Goal: Task Accomplishment & Management: Use online tool/utility

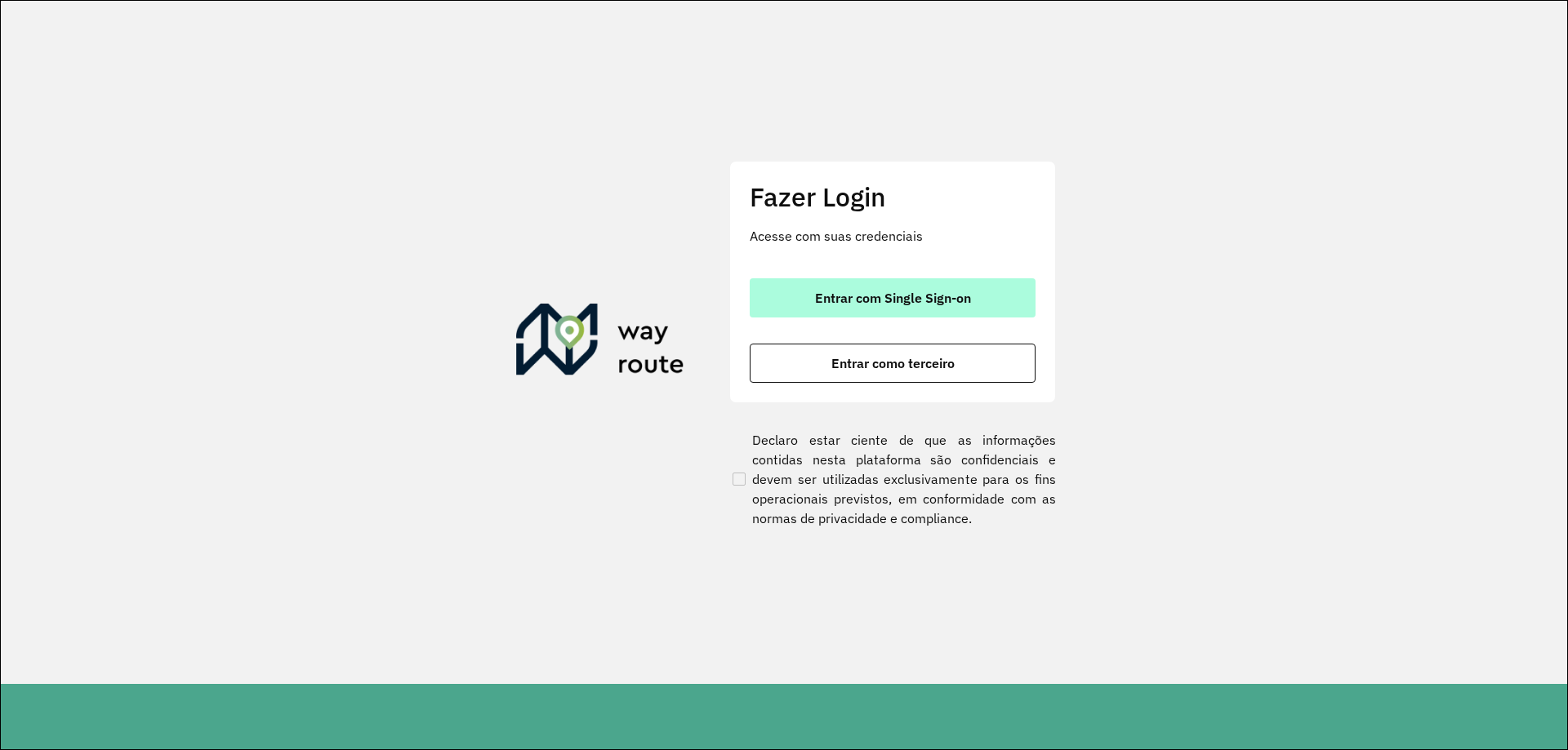
click at [938, 294] on span "Entrar com Single Sign-on" at bounding box center [893, 298] width 156 height 13
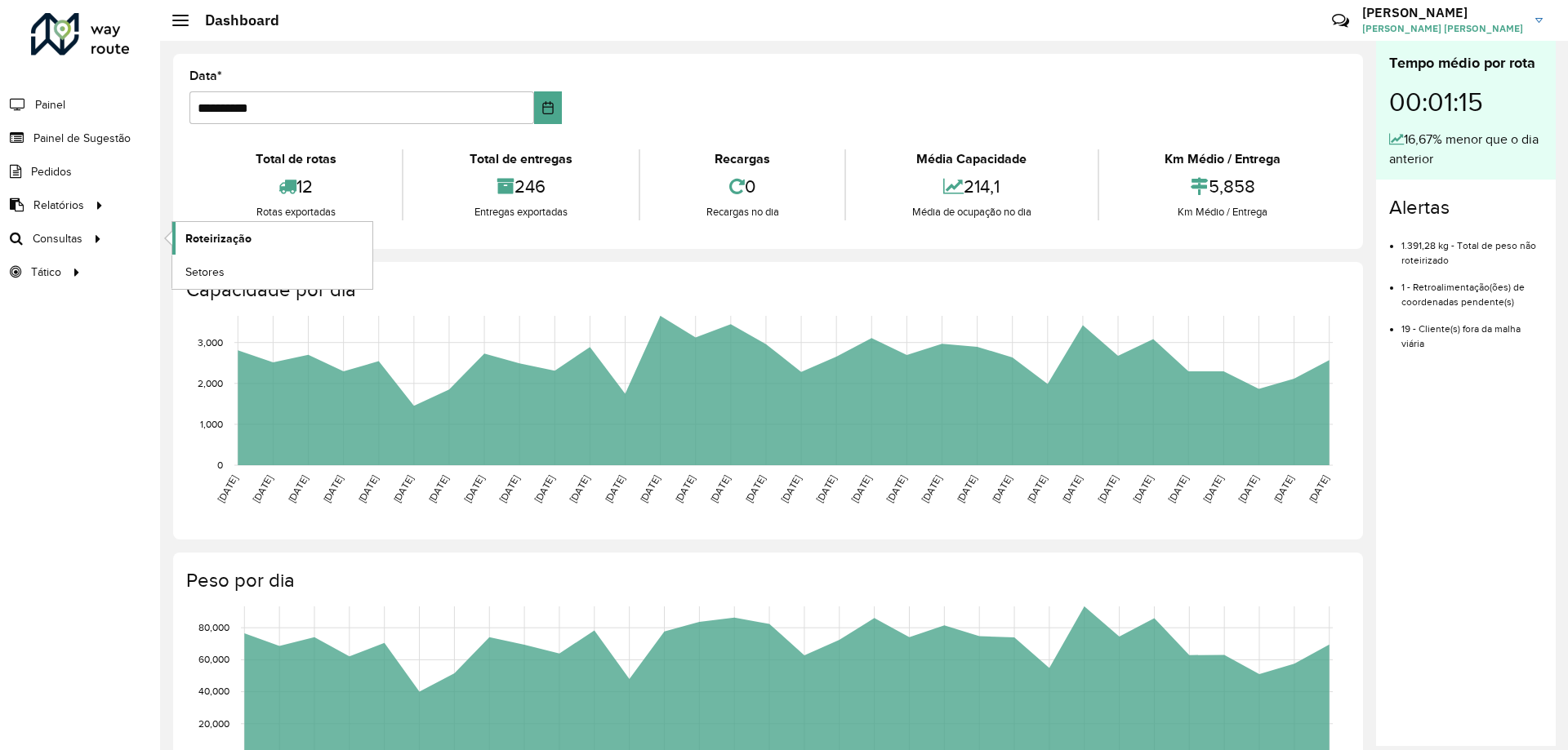
click at [228, 228] on link "Roteirização" at bounding box center [272, 239] width 200 height 32
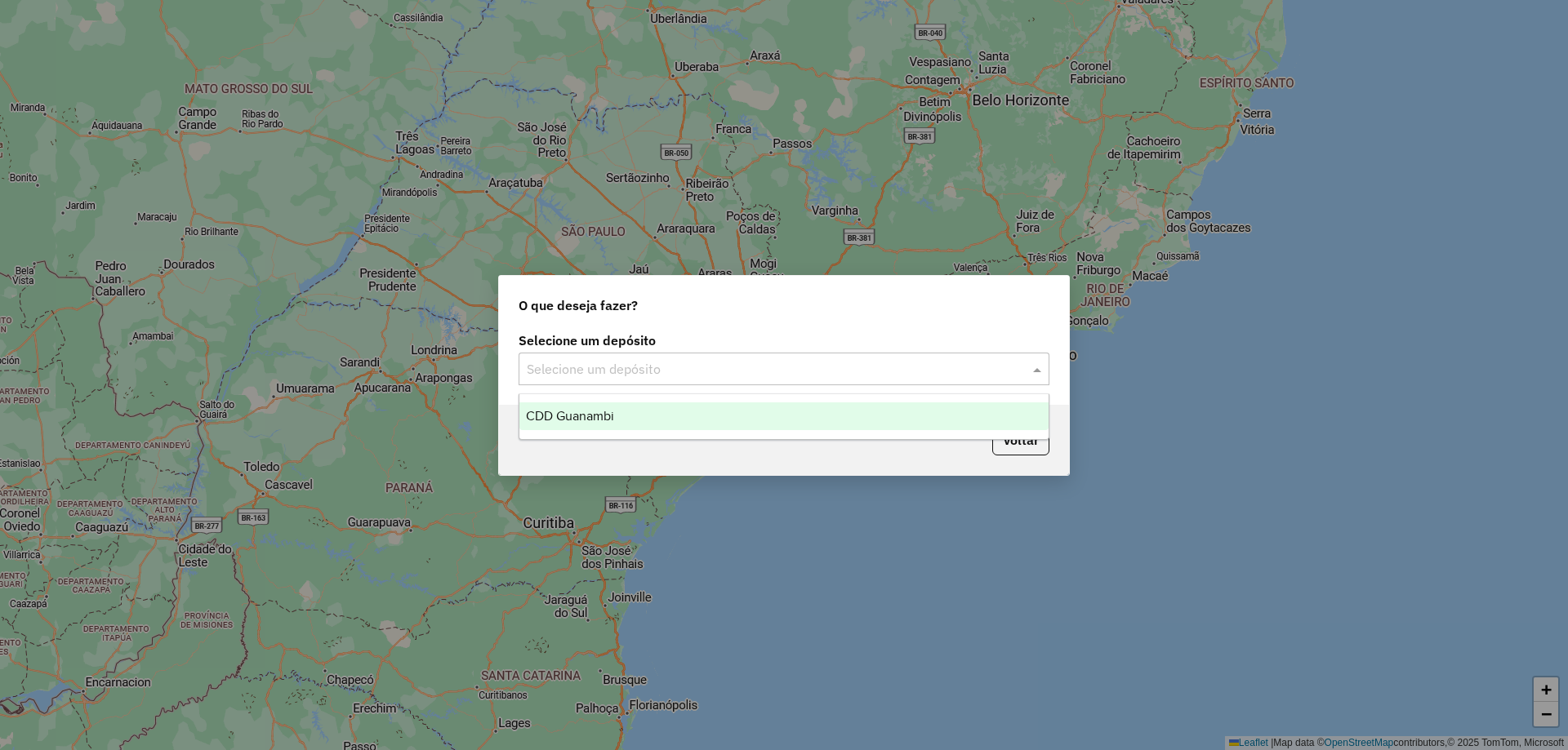
click at [634, 370] on input "text" at bounding box center [767, 370] width 482 height 20
click at [614, 412] on span "CDD Guanambi" at bounding box center [570, 415] width 88 height 13
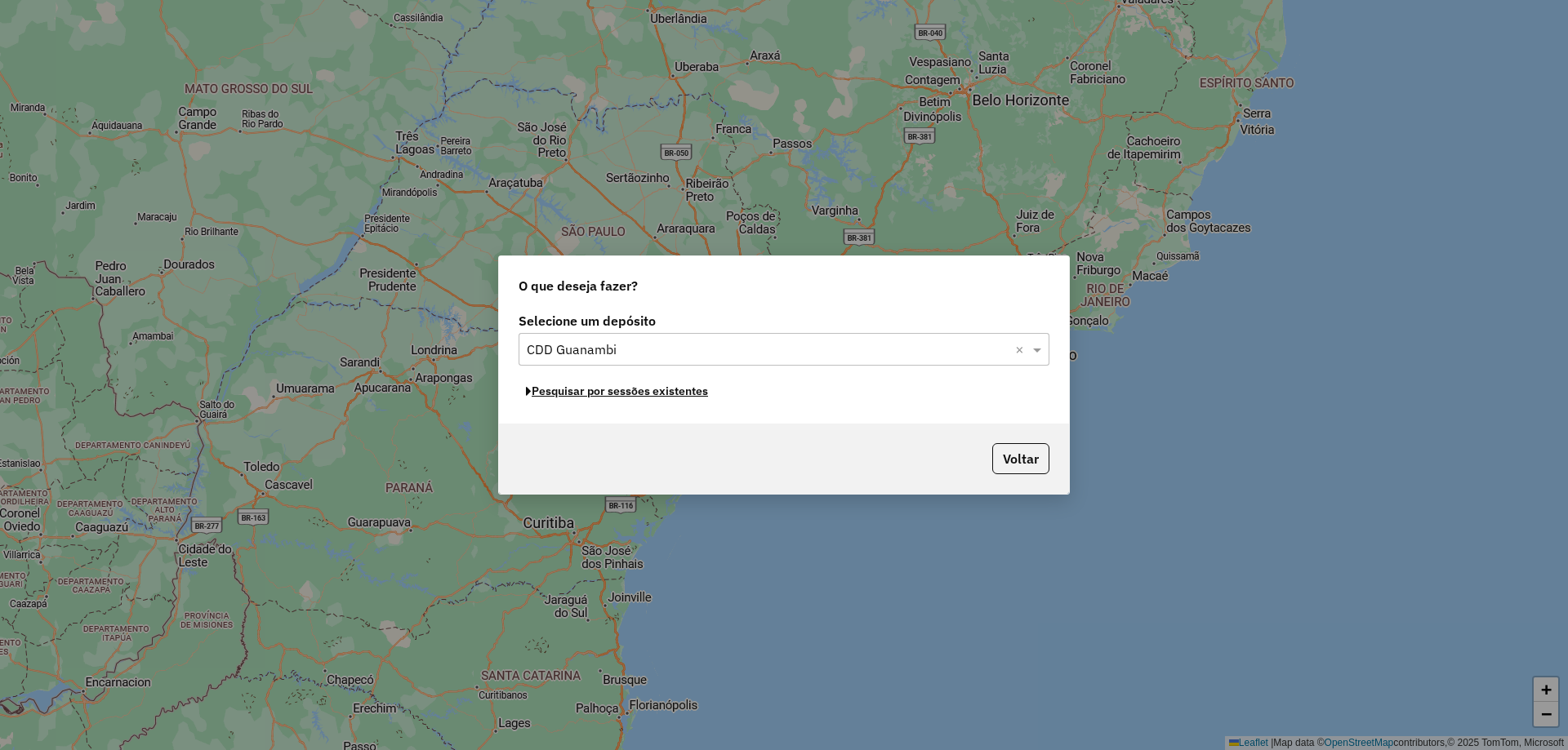
click at [596, 387] on button "Pesquisar por sessões existentes" at bounding box center [617, 391] width 197 height 25
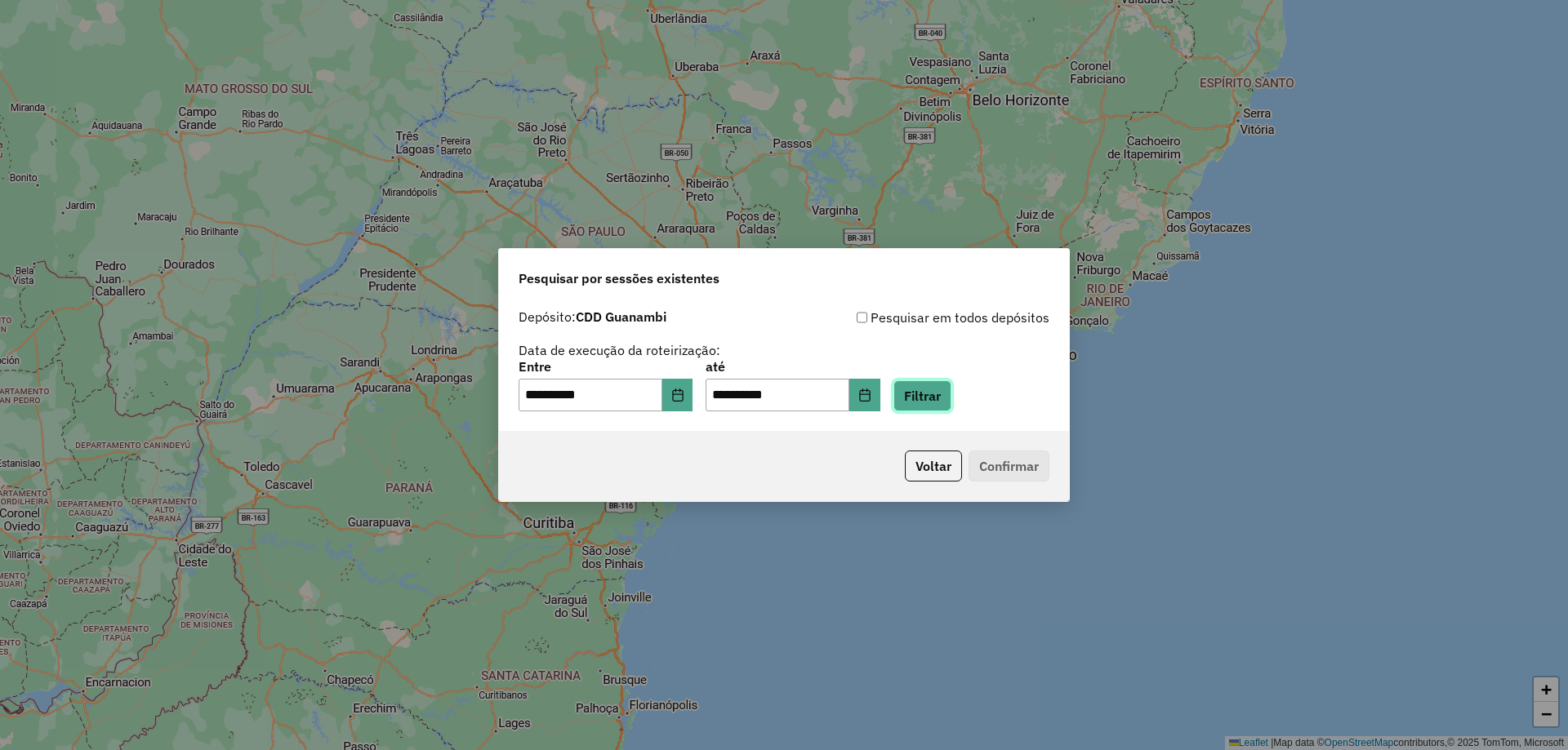
click at [951, 408] on button "Filtrar" at bounding box center [923, 396] width 58 height 31
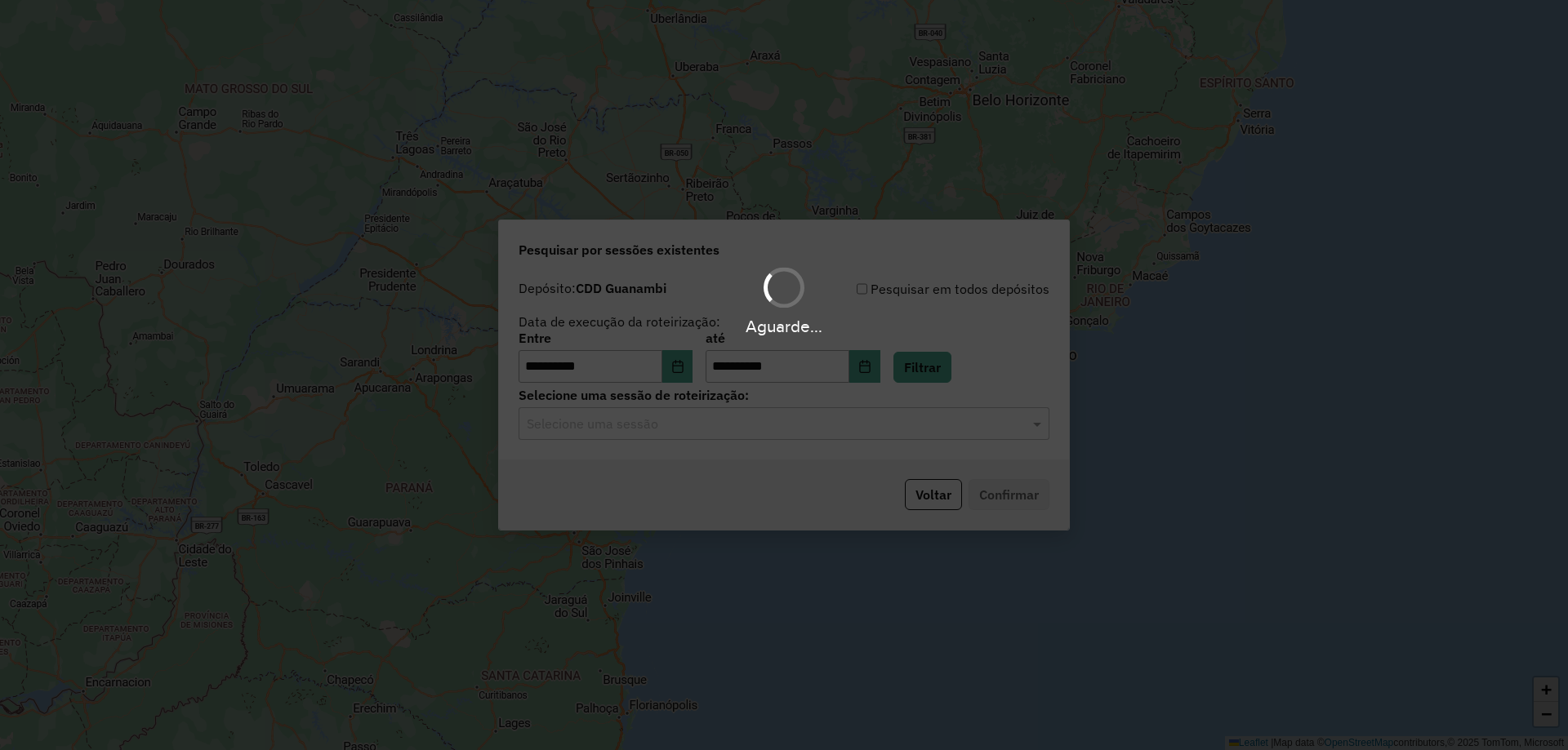
click at [642, 431] on input "text" at bounding box center [767, 424] width 482 height 20
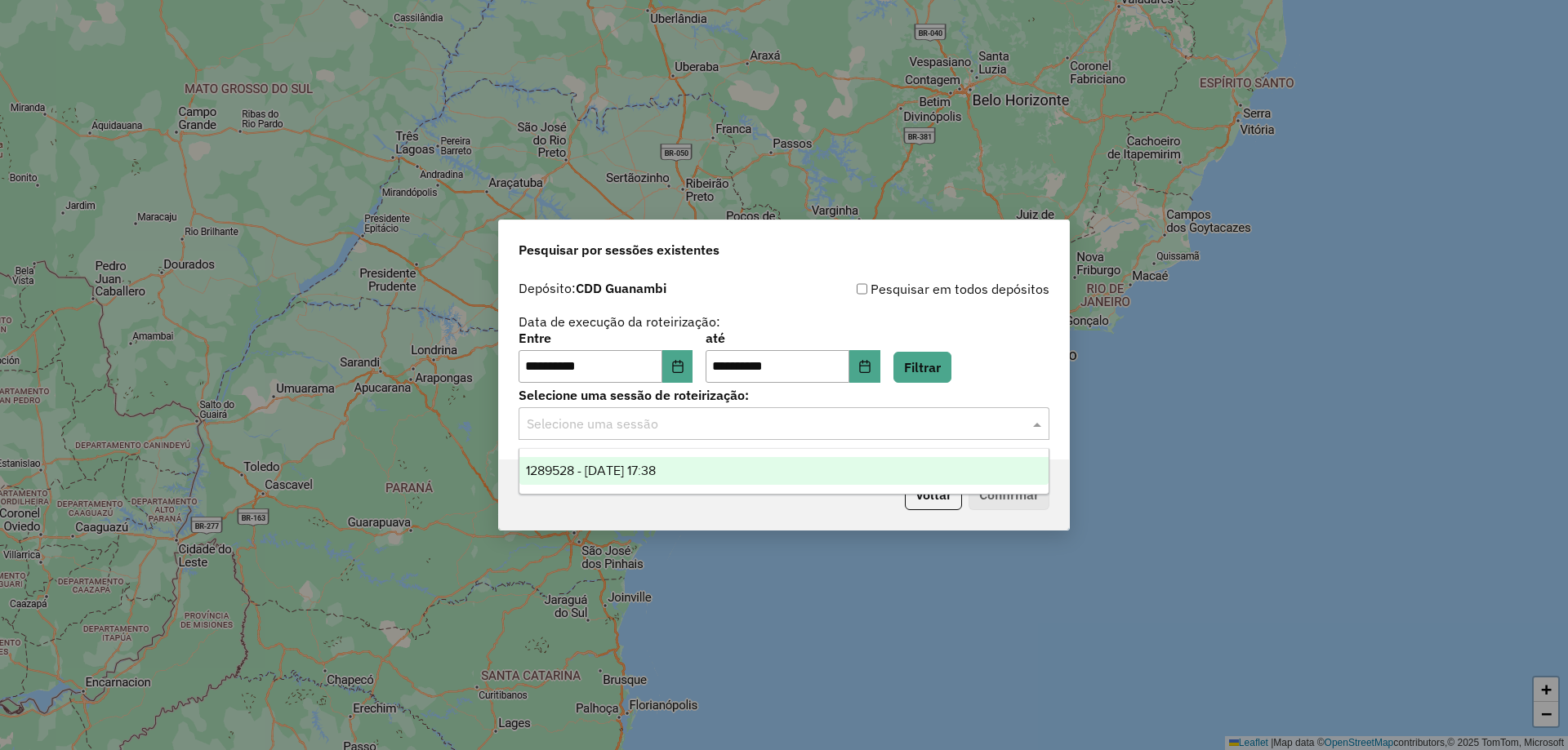
click at [627, 476] on span "1289528 - 07/10/2025 17:38" at bounding box center [591, 470] width 130 height 13
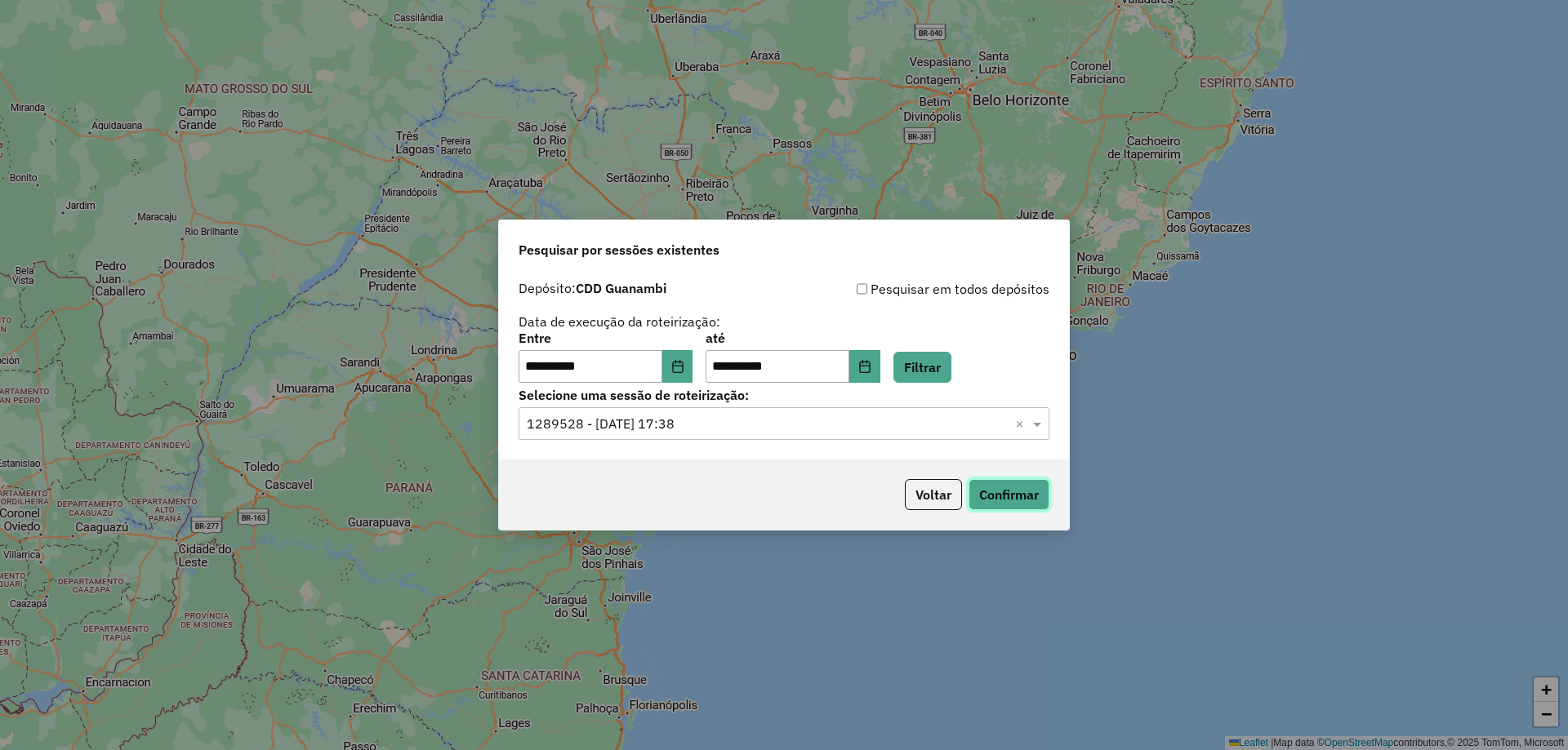
click at [1007, 510] on button "Confirmar" at bounding box center [1009, 494] width 81 height 31
click at [873, 174] on div "**********" at bounding box center [784, 375] width 1568 height 750
click at [1028, 489] on button "Confirmar" at bounding box center [1009, 494] width 81 height 31
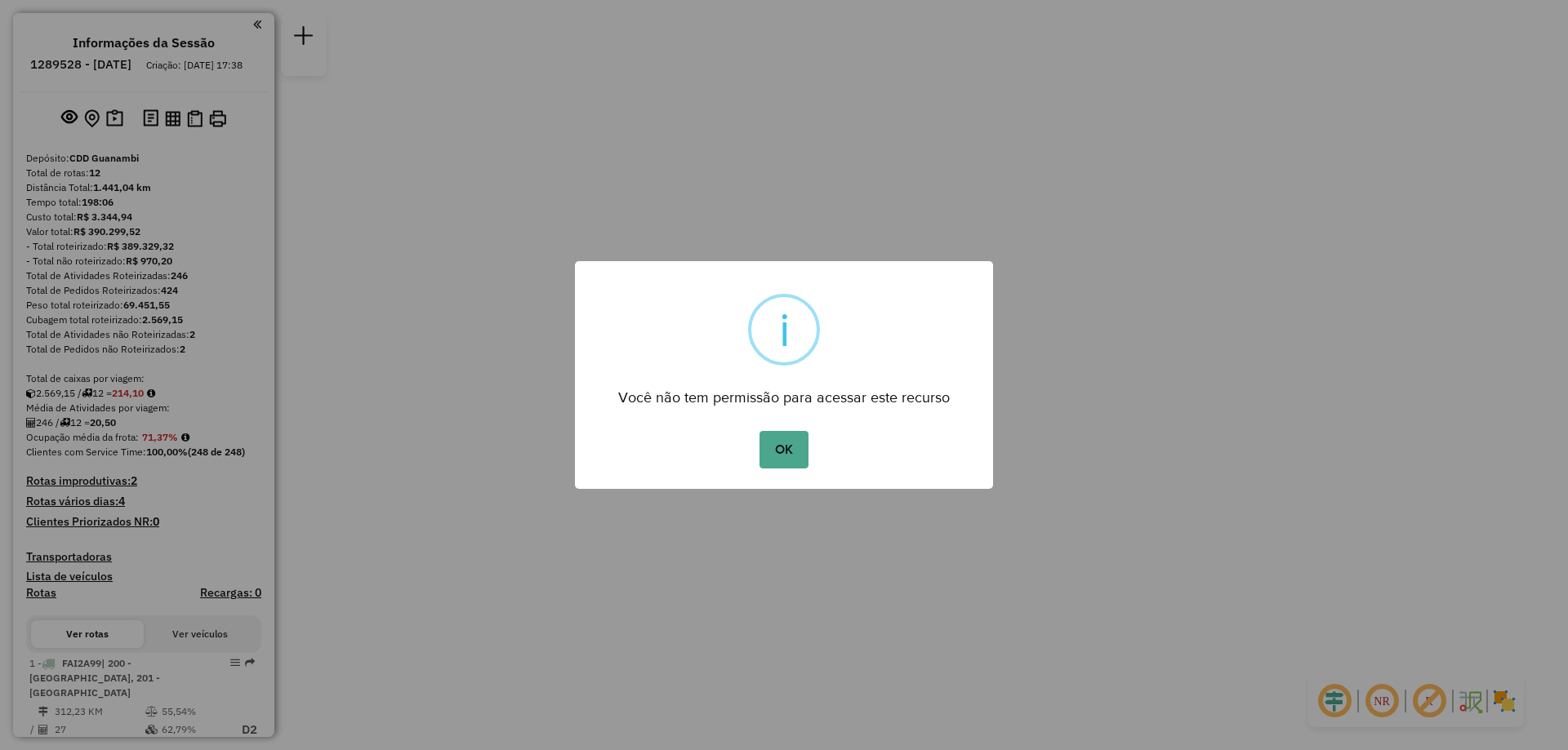
click at [802, 468] on div "OK No Cancel" at bounding box center [784, 449] width 418 height 46
click at [802, 463] on button "OK" at bounding box center [784, 449] width 48 height 38
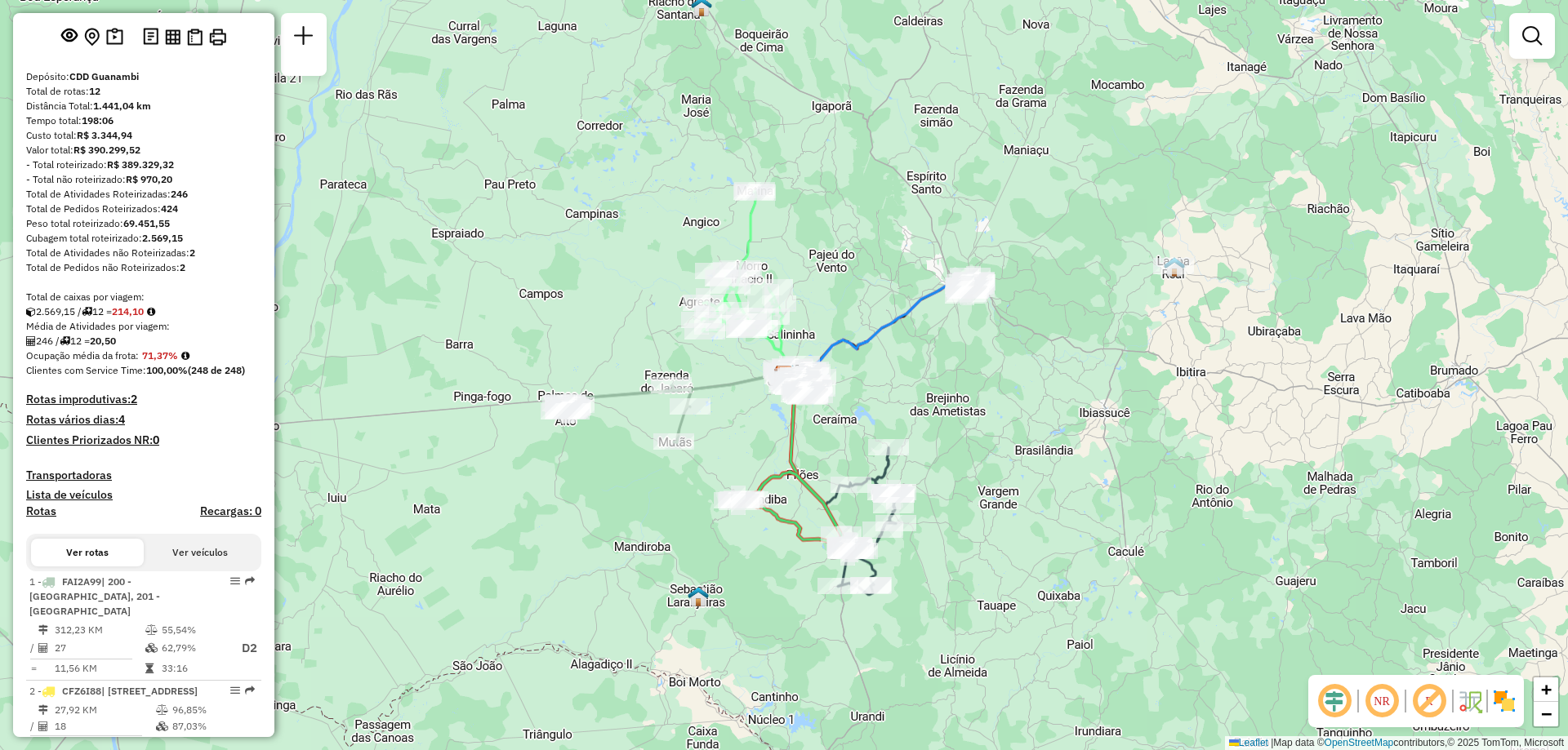
scroll to position [245, 0]
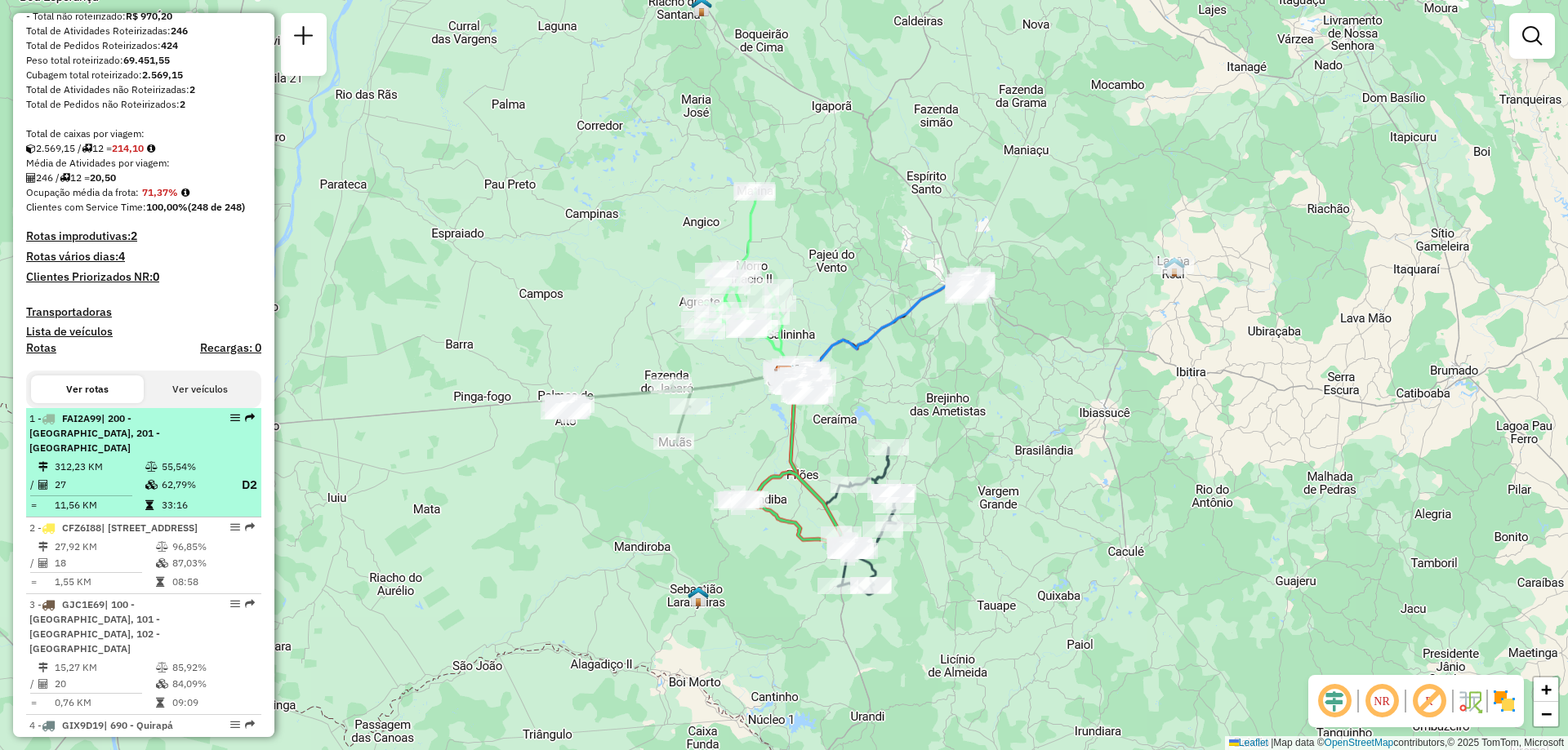
select select "**********"
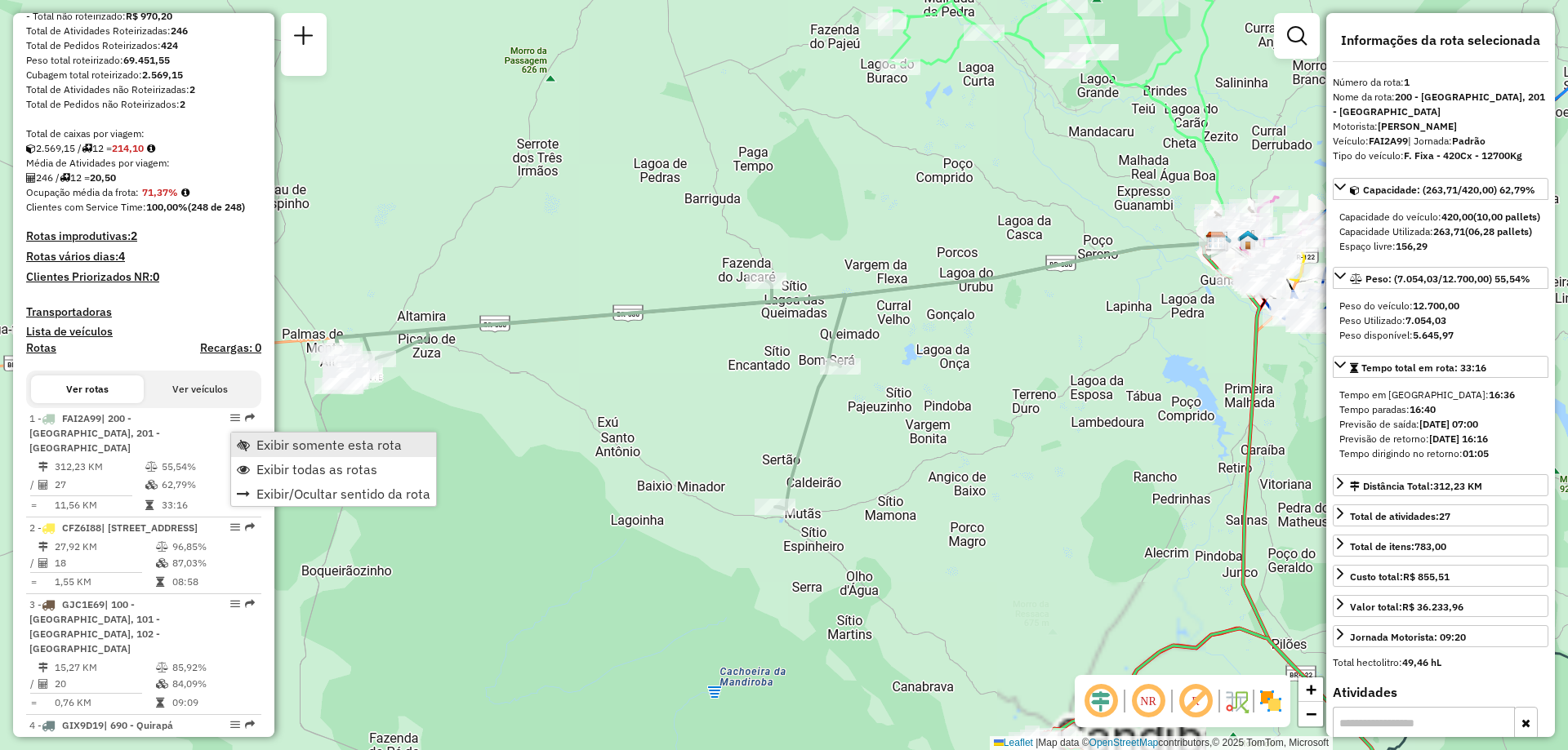
click at [292, 440] on span "Exibir somente esta rota" at bounding box center [329, 445] width 145 height 13
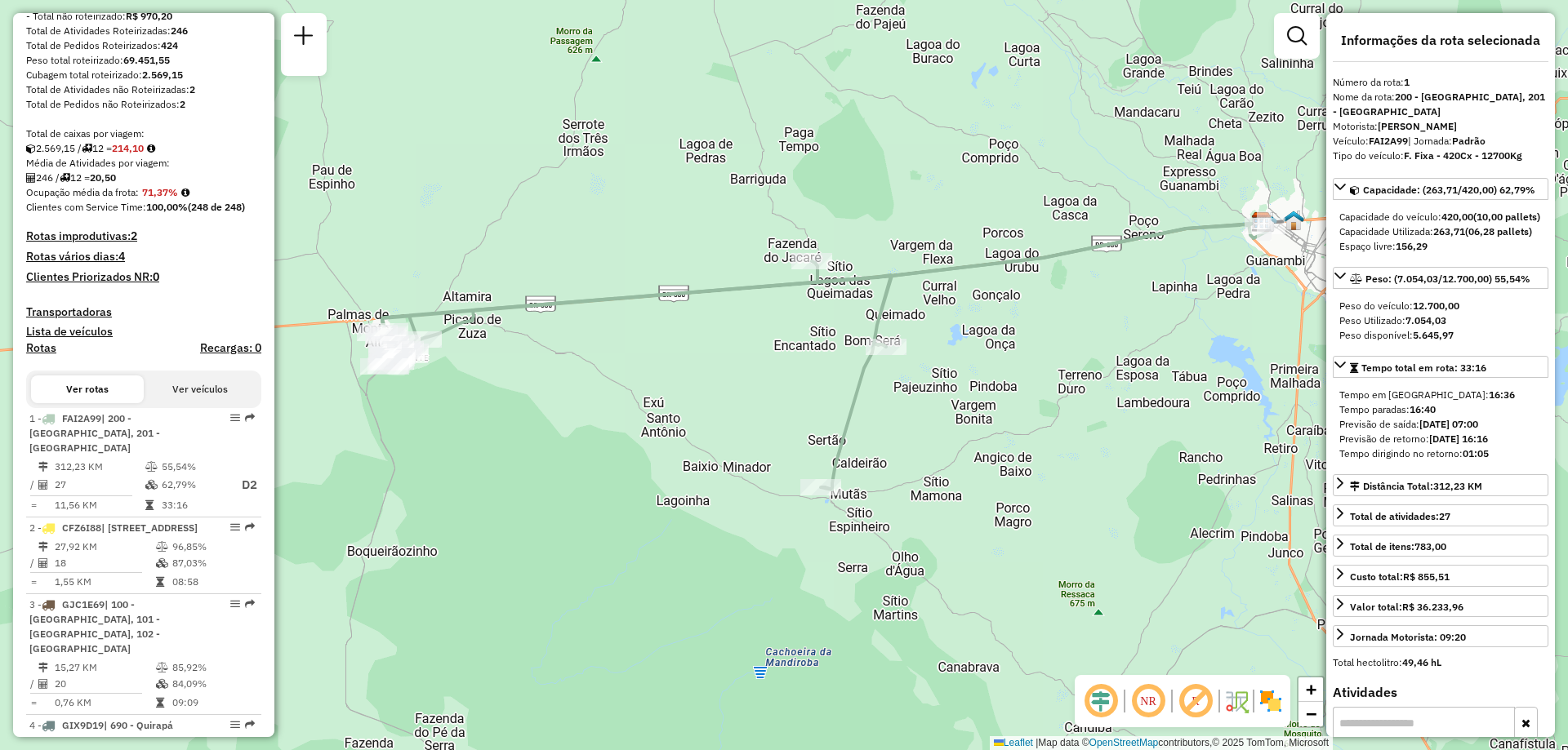
drag, startPoint x: 500, startPoint y: 440, endPoint x: 520, endPoint y: 431, distance: 21.9
click at [520, 431] on div "Janela de atendimento Grade de atendimento Capacidade Transportadoras Veículos …" at bounding box center [784, 375] width 1568 height 750
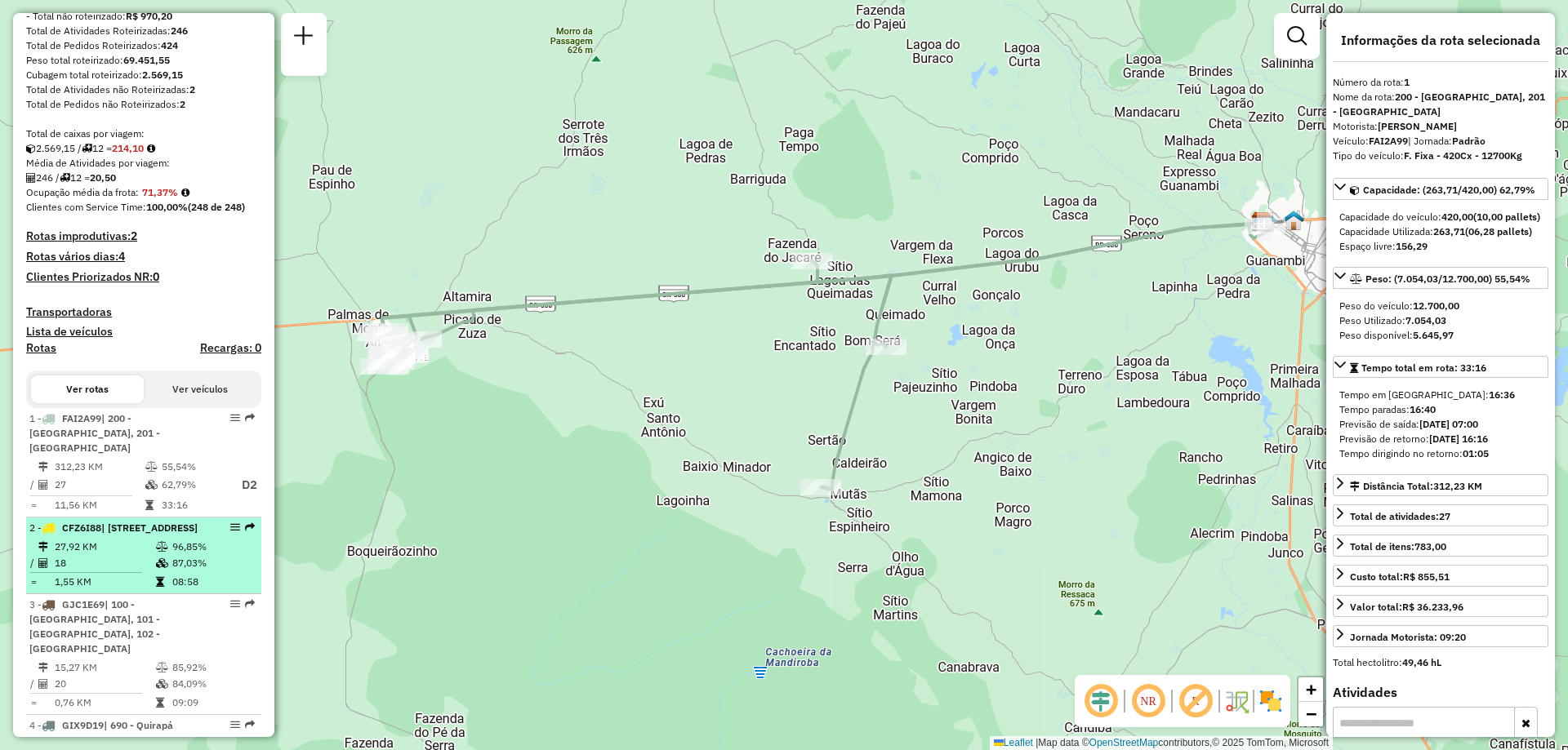
click at [158, 520] on li "2 - CFZ6I88 | 120 - São Francisco, 121 - Belo Horizonte 27,92 KM 96,85% / 18 87…" at bounding box center [144, 556] width 235 height 77
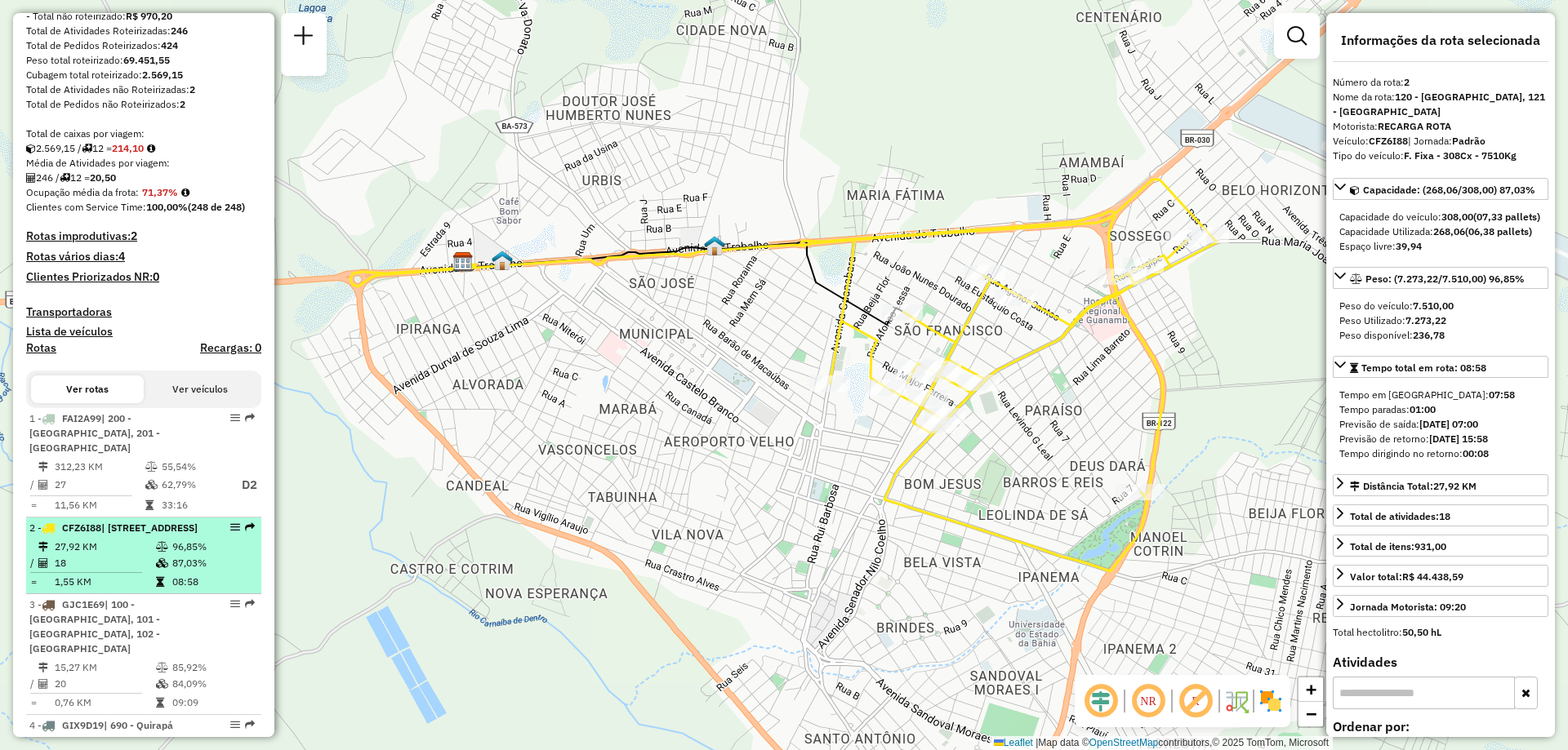
scroll to position [408, 0]
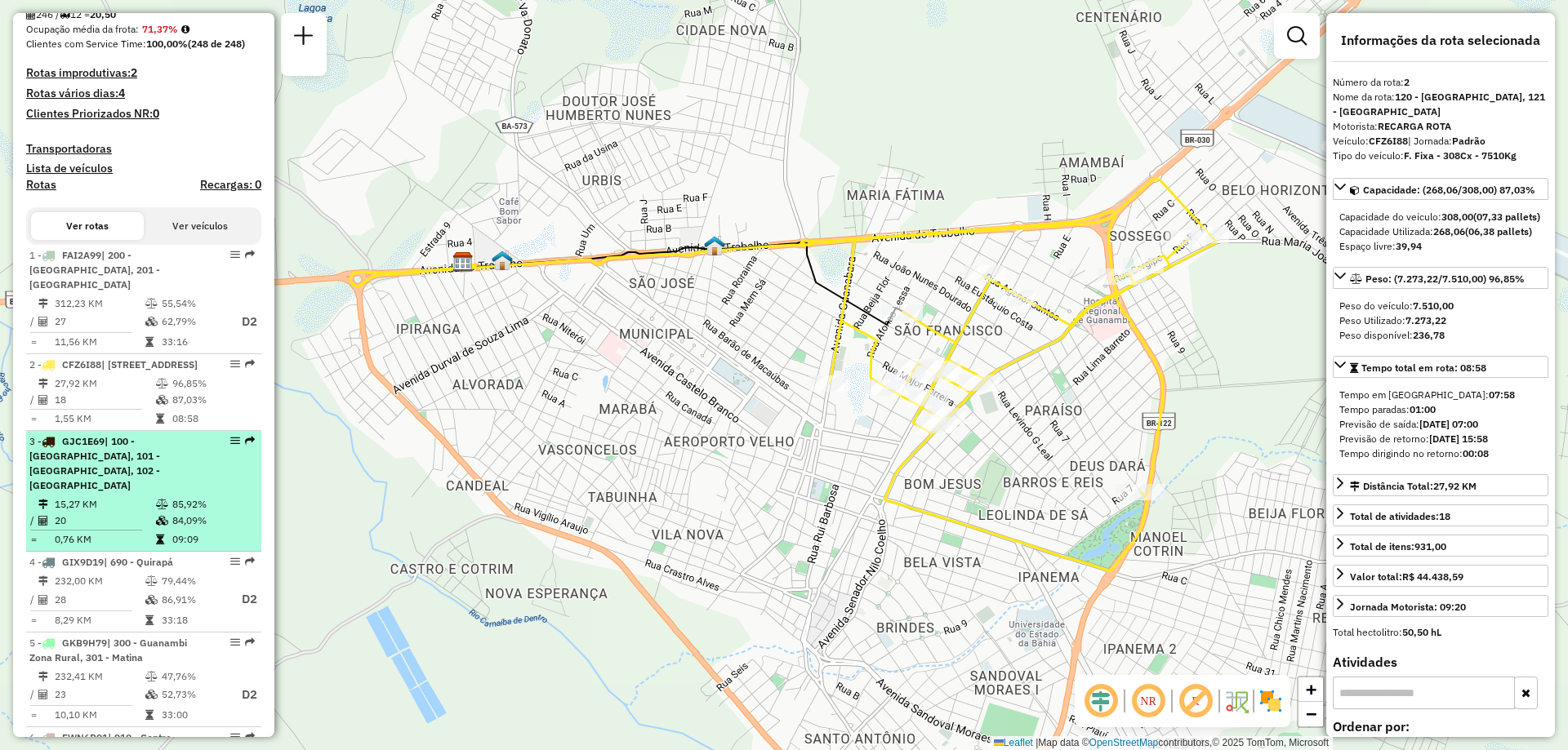
click at [159, 509] on icon at bounding box center [162, 504] width 13 height 10
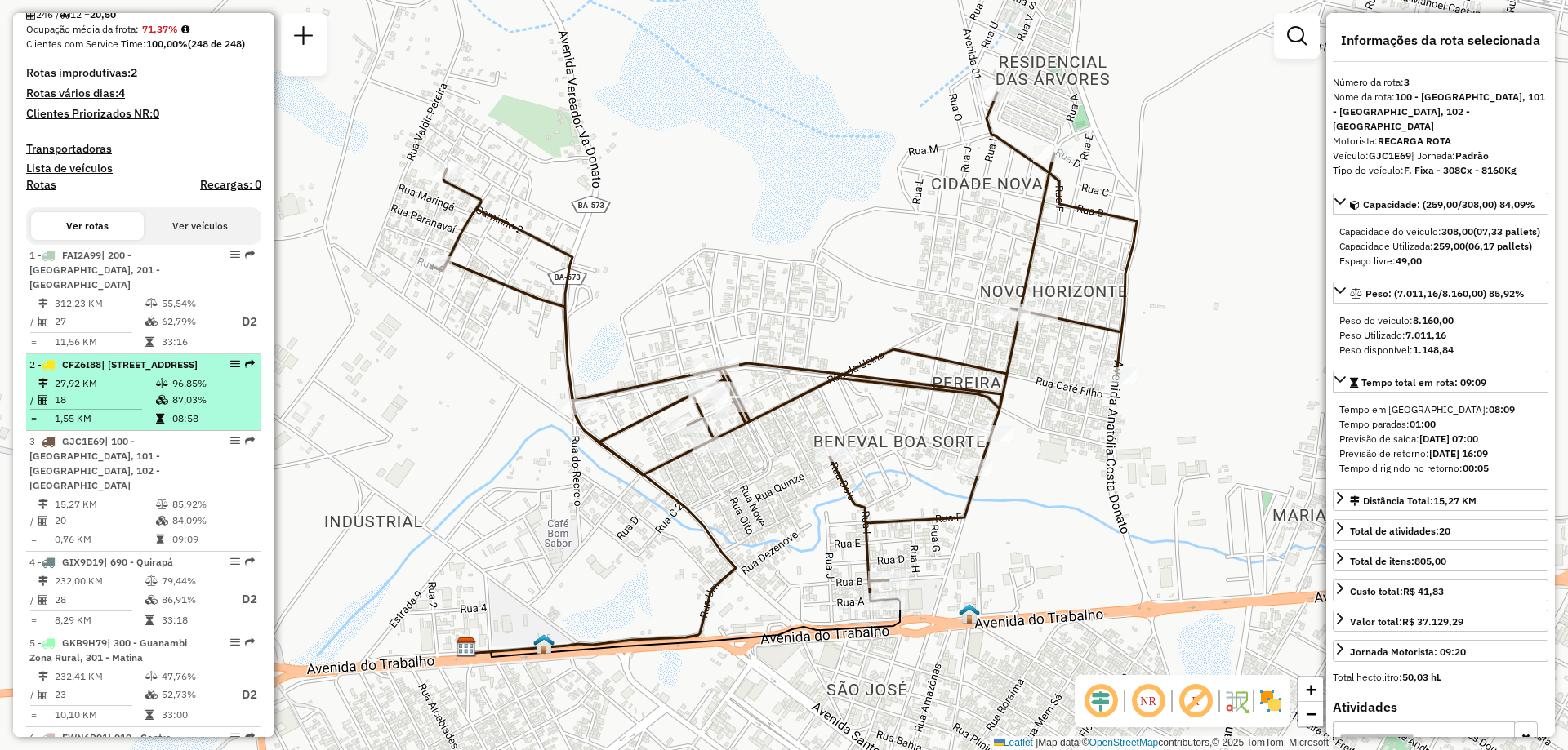
click at [181, 392] on td "96,85%" at bounding box center [213, 384] width 83 height 16
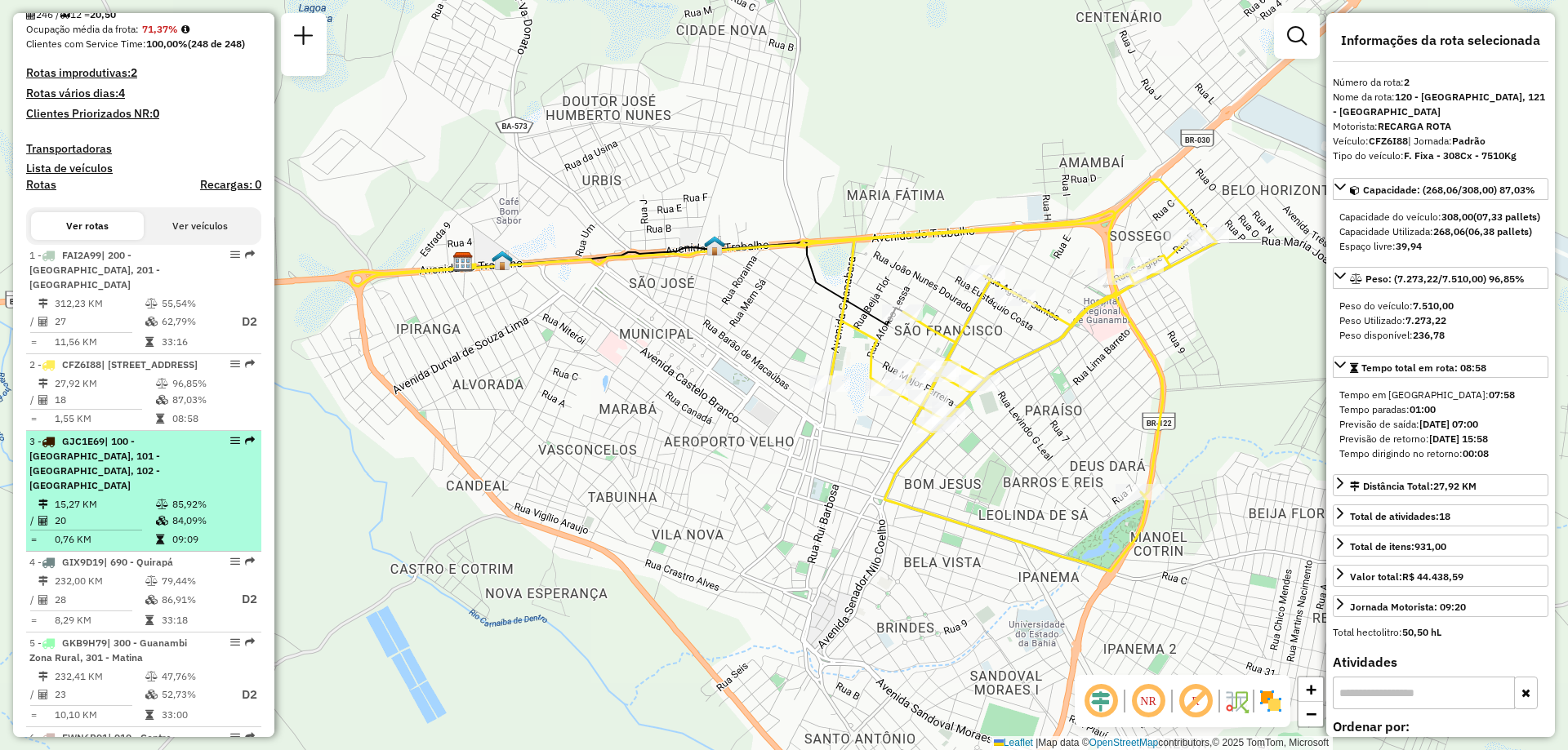
click at [142, 458] on span "| 100 - Novo Horizonte, 101 - Por do Sol, 102 - Vomitamel" at bounding box center [95, 463] width 131 height 57
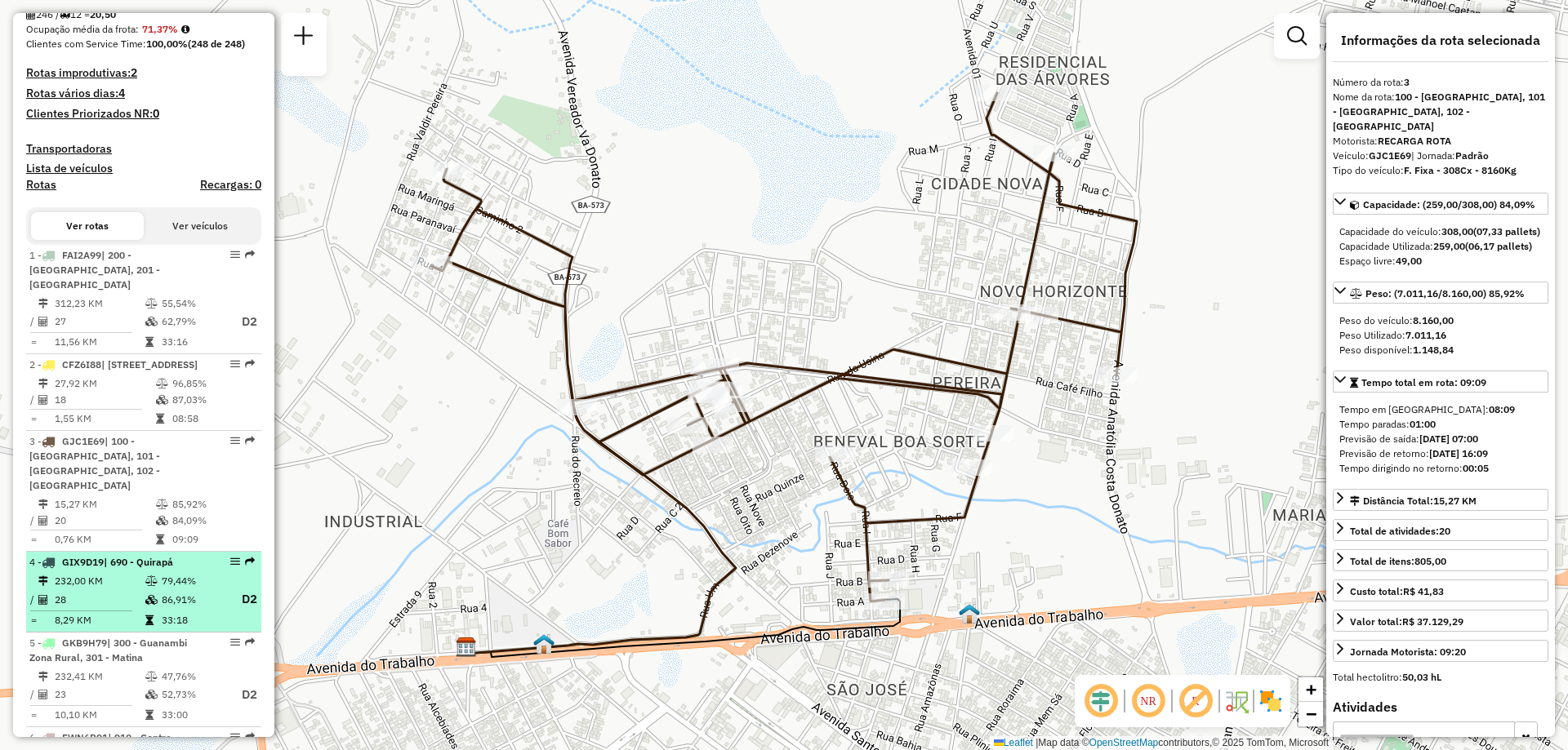
click at [116, 603] on td "28" at bounding box center [99, 599] width 91 height 21
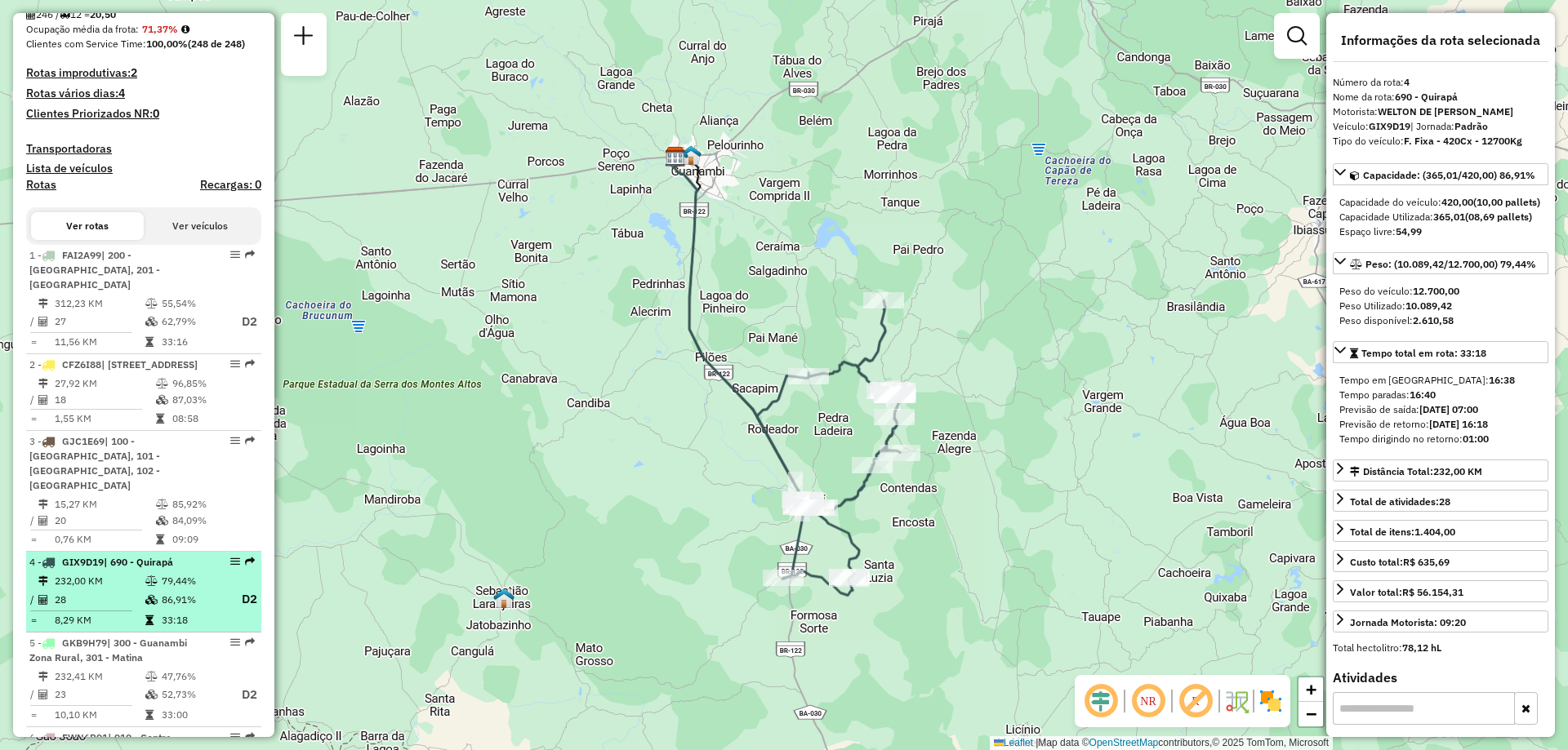
scroll to position [571, 0]
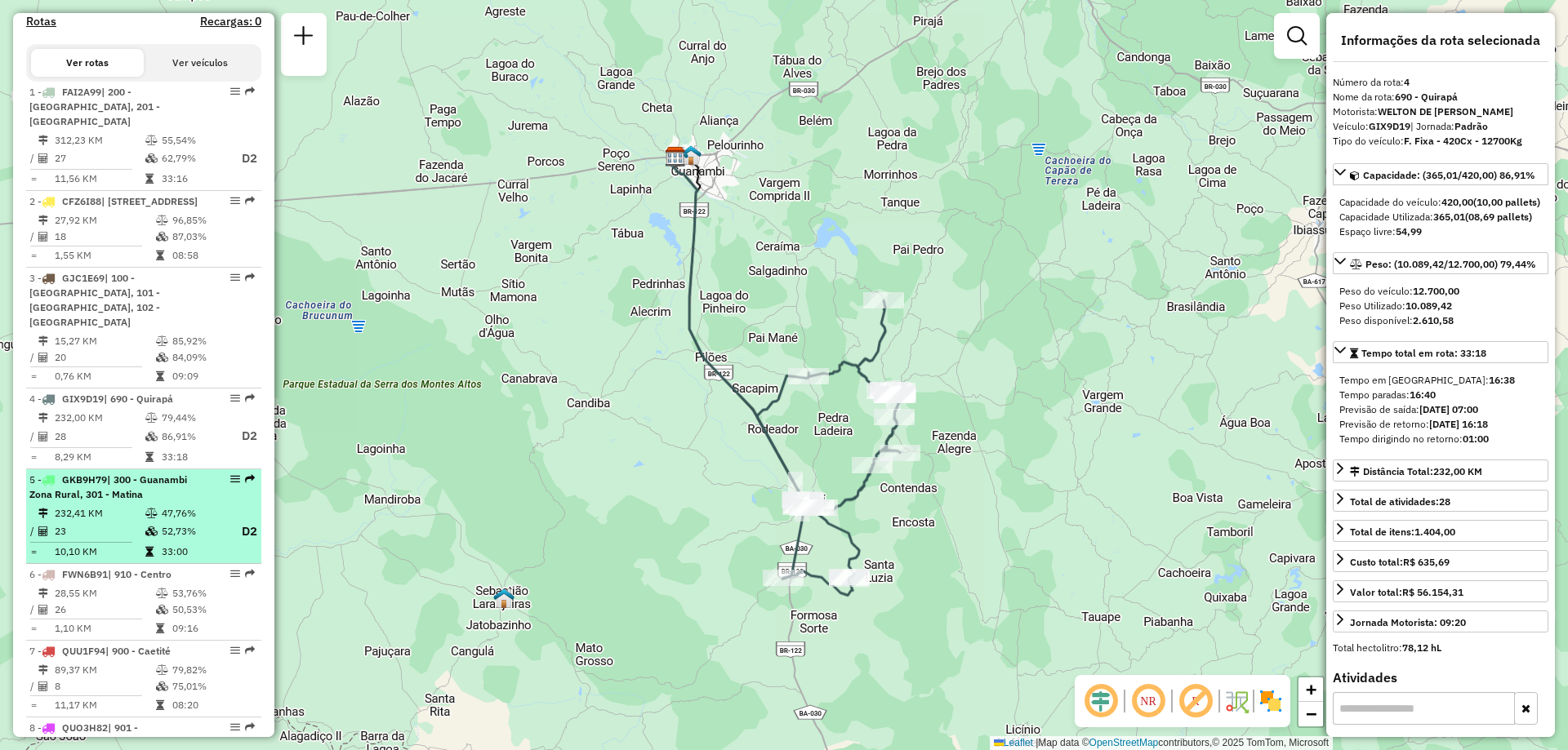
click at [123, 531] on td "23" at bounding box center [99, 532] width 91 height 21
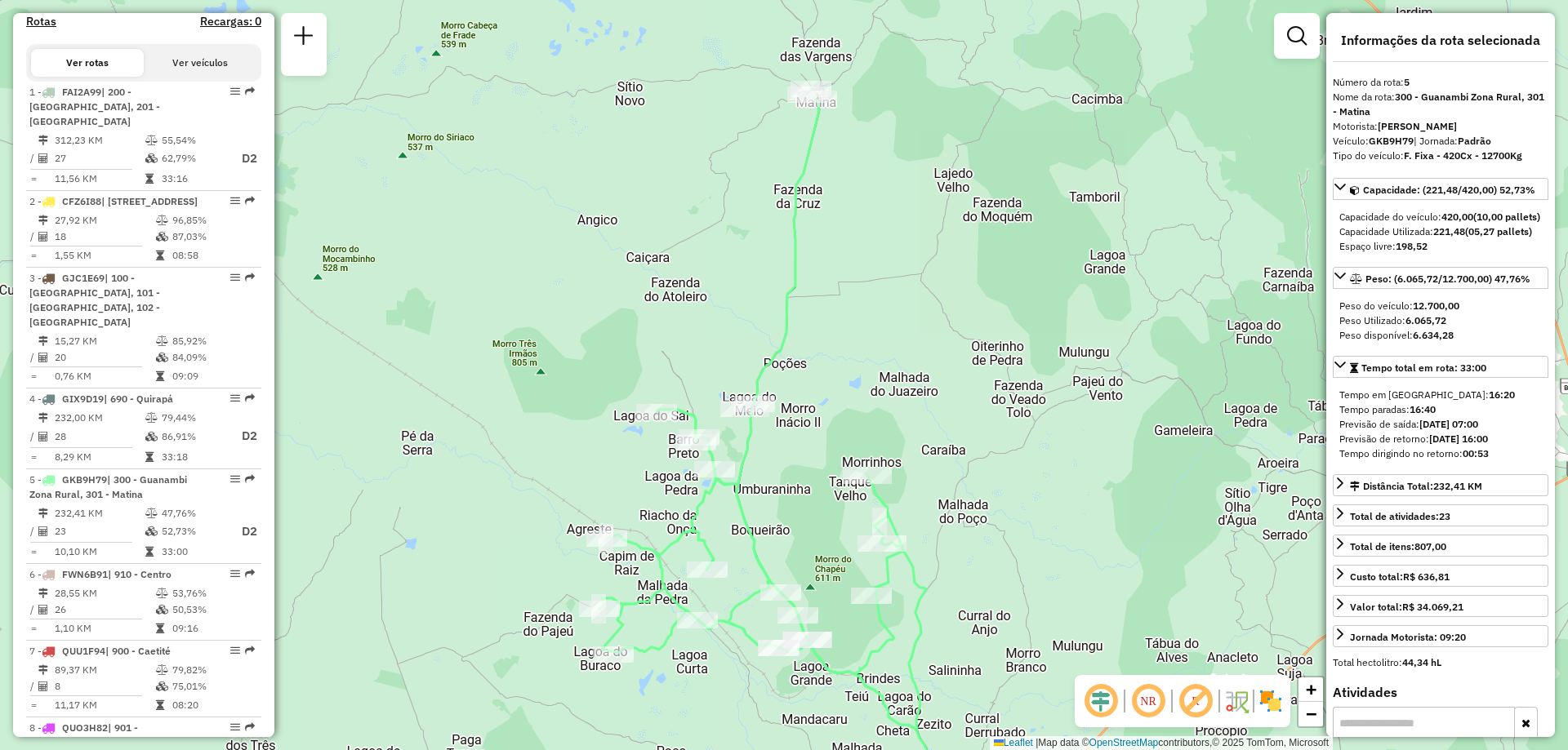
drag, startPoint x: 563, startPoint y: 267, endPoint x: 554, endPoint y: 343, distance: 76.5
click at [554, 343] on div "Janela de atendimento Grade de atendimento Capacidade Transportadoras Veículos …" at bounding box center [784, 375] width 1568 height 750
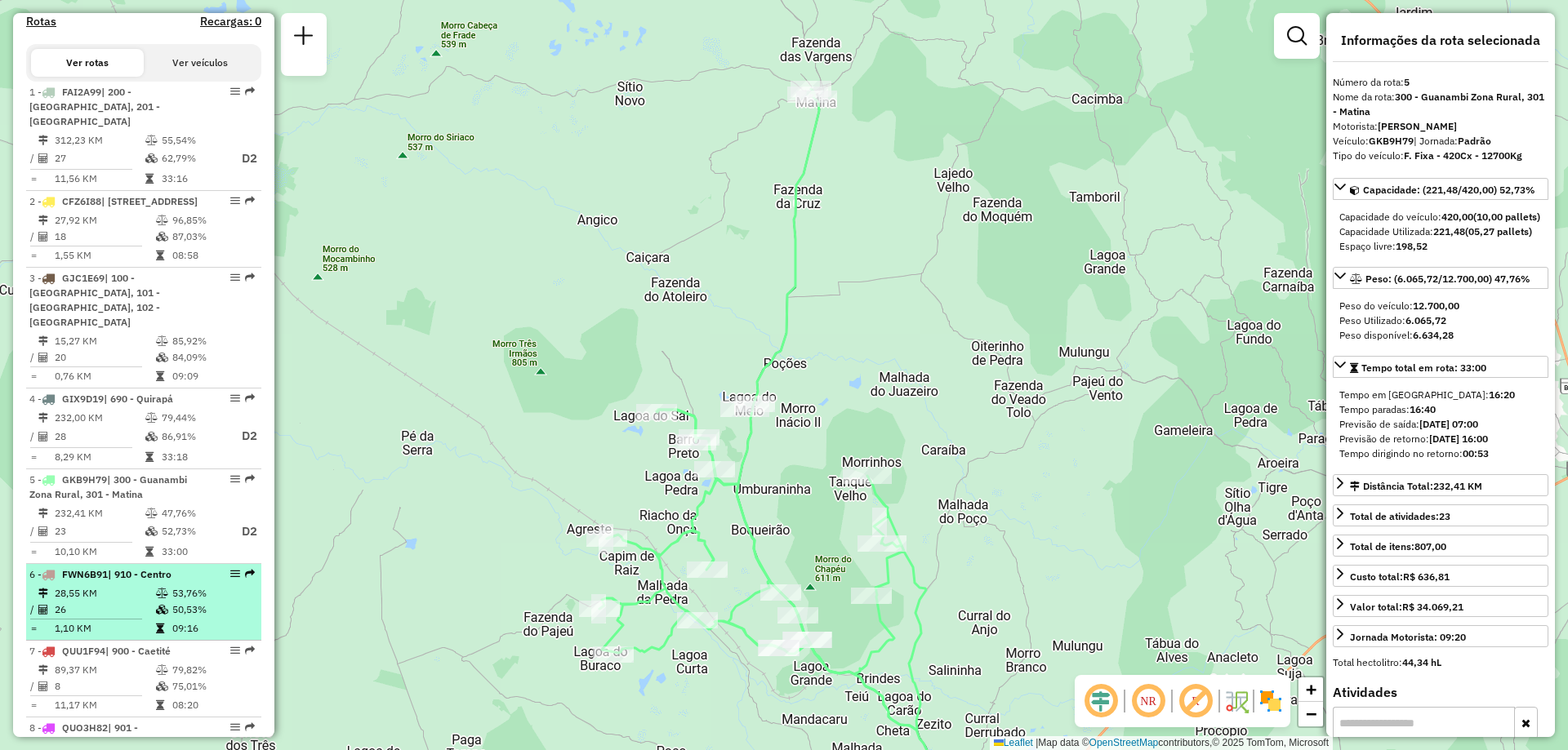
click at [111, 604] on td "26" at bounding box center [104, 610] width 101 height 16
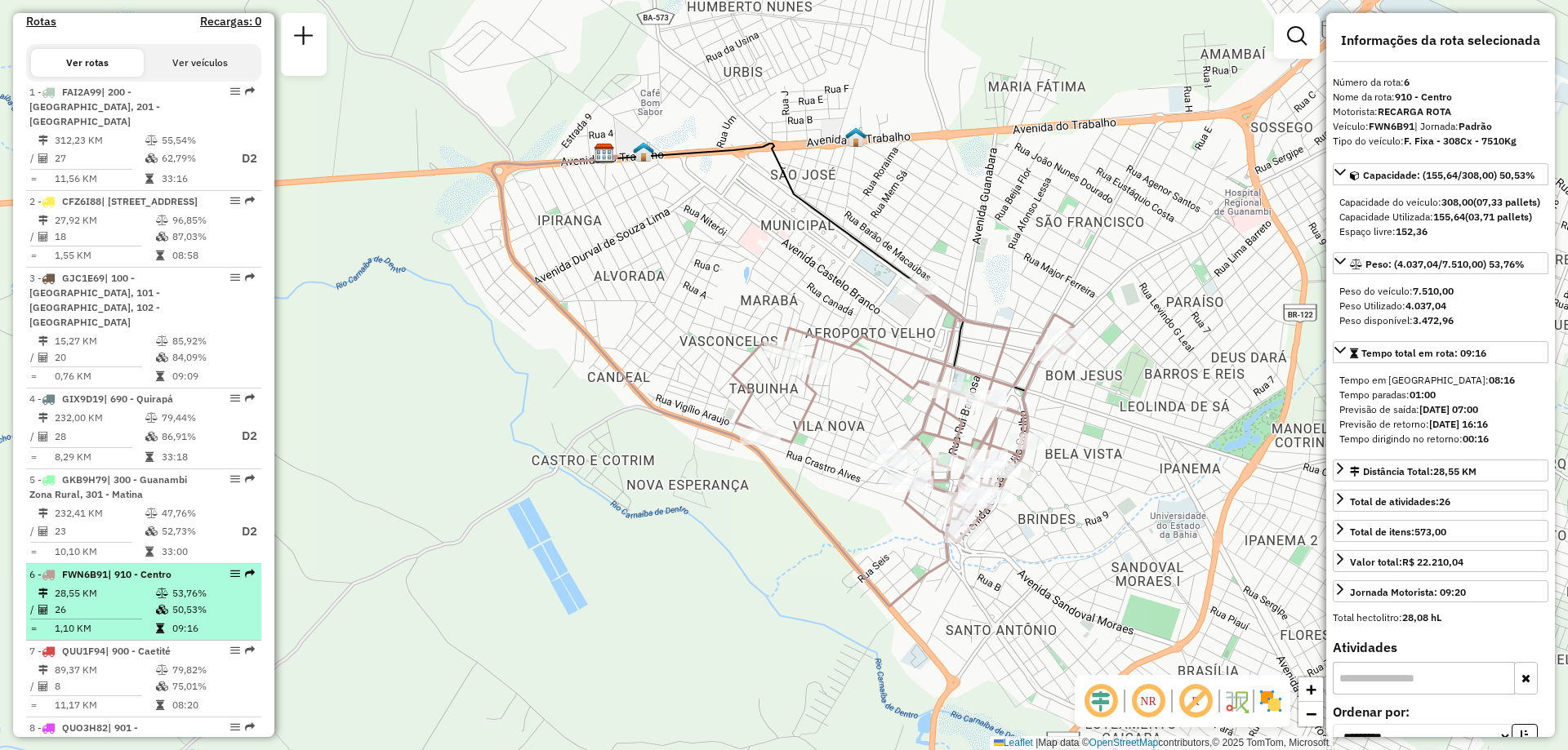
scroll to position [735, 0]
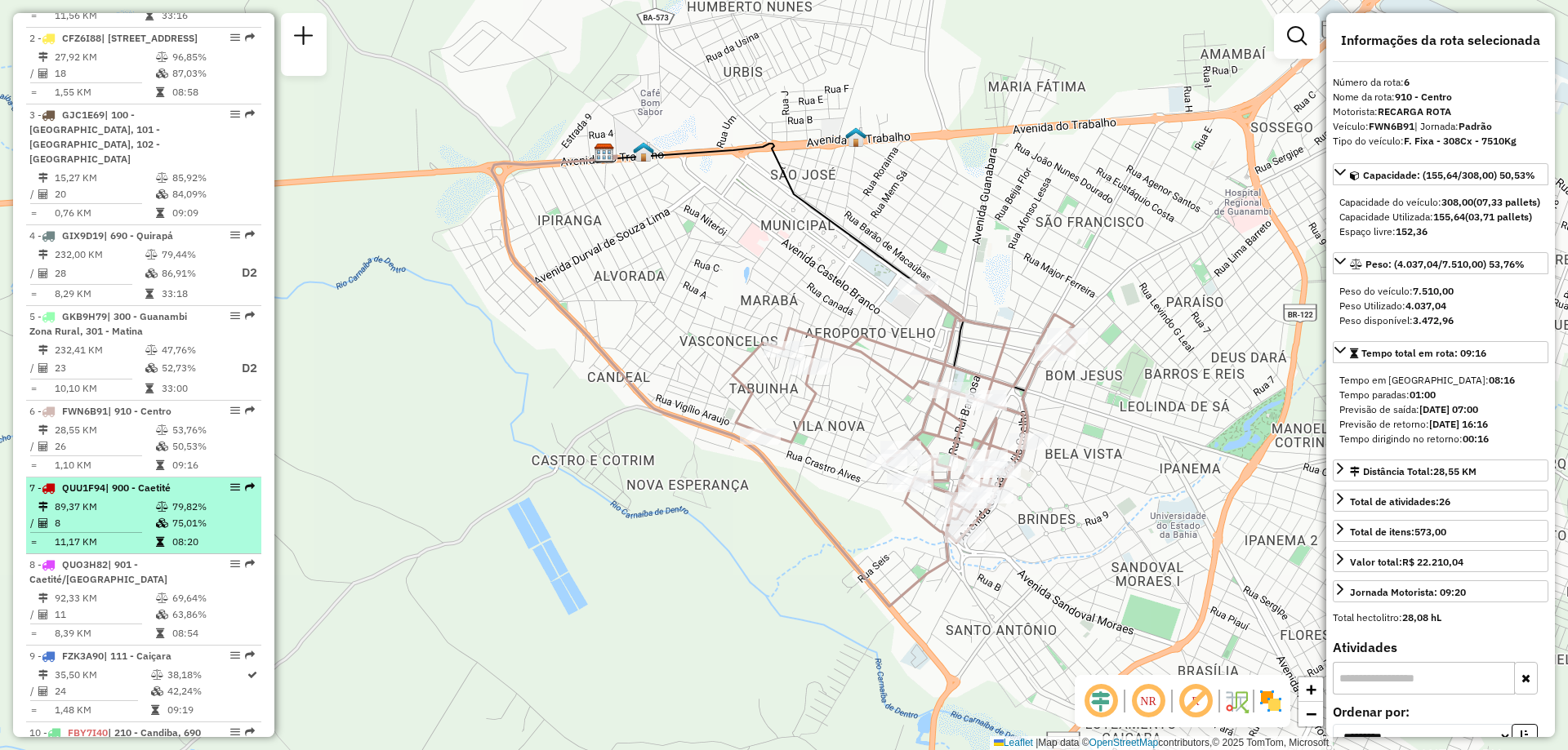
click at [138, 494] on div "7 - QUU1F94 | 900 - Caetité" at bounding box center [116, 488] width 173 height 14
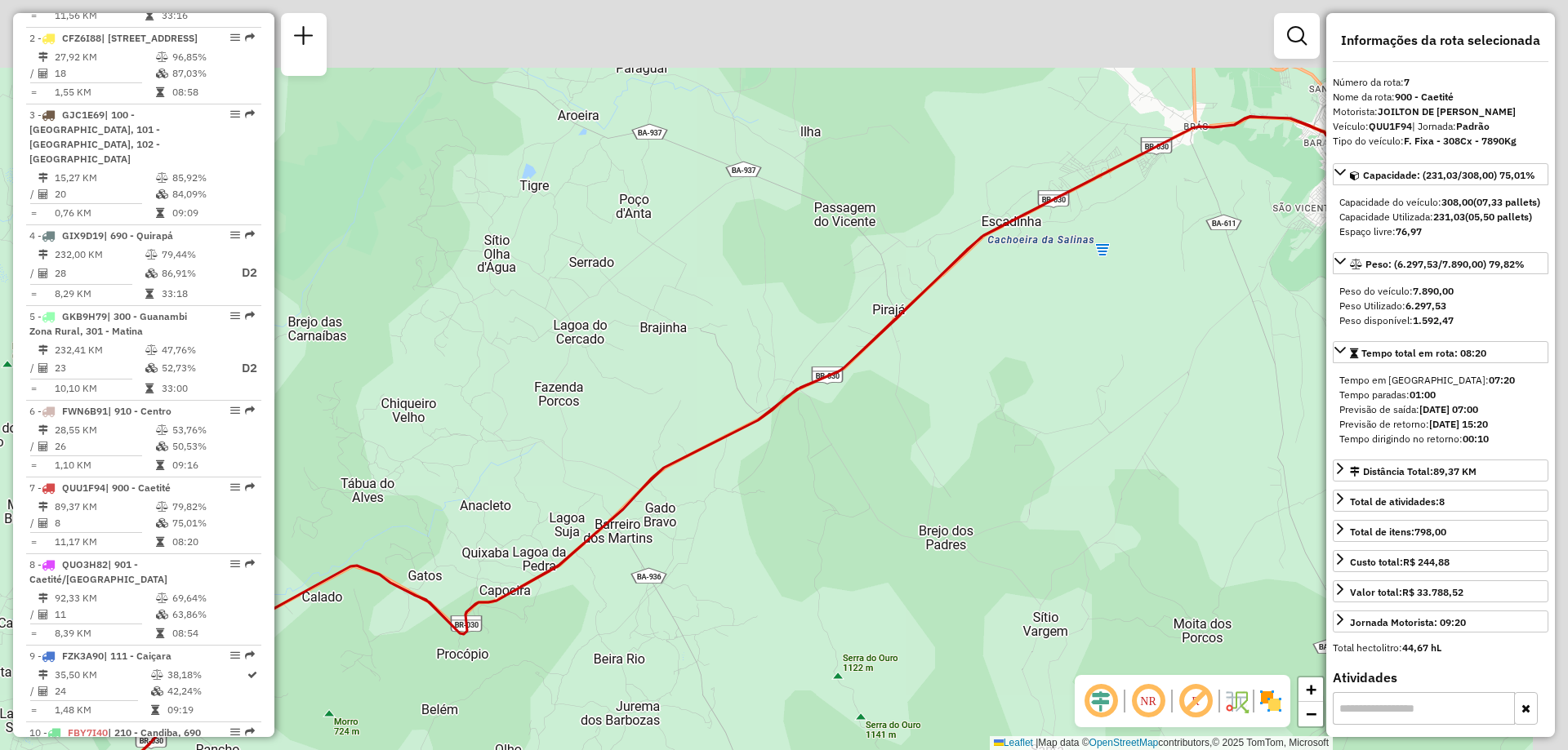
drag, startPoint x: 948, startPoint y: 381, endPoint x: 778, endPoint y: 450, distance: 183.5
click at [778, 450] on div "Janela de atendimento Grade de atendimento Capacidade Transportadoras Veículos …" at bounding box center [784, 375] width 1568 height 750
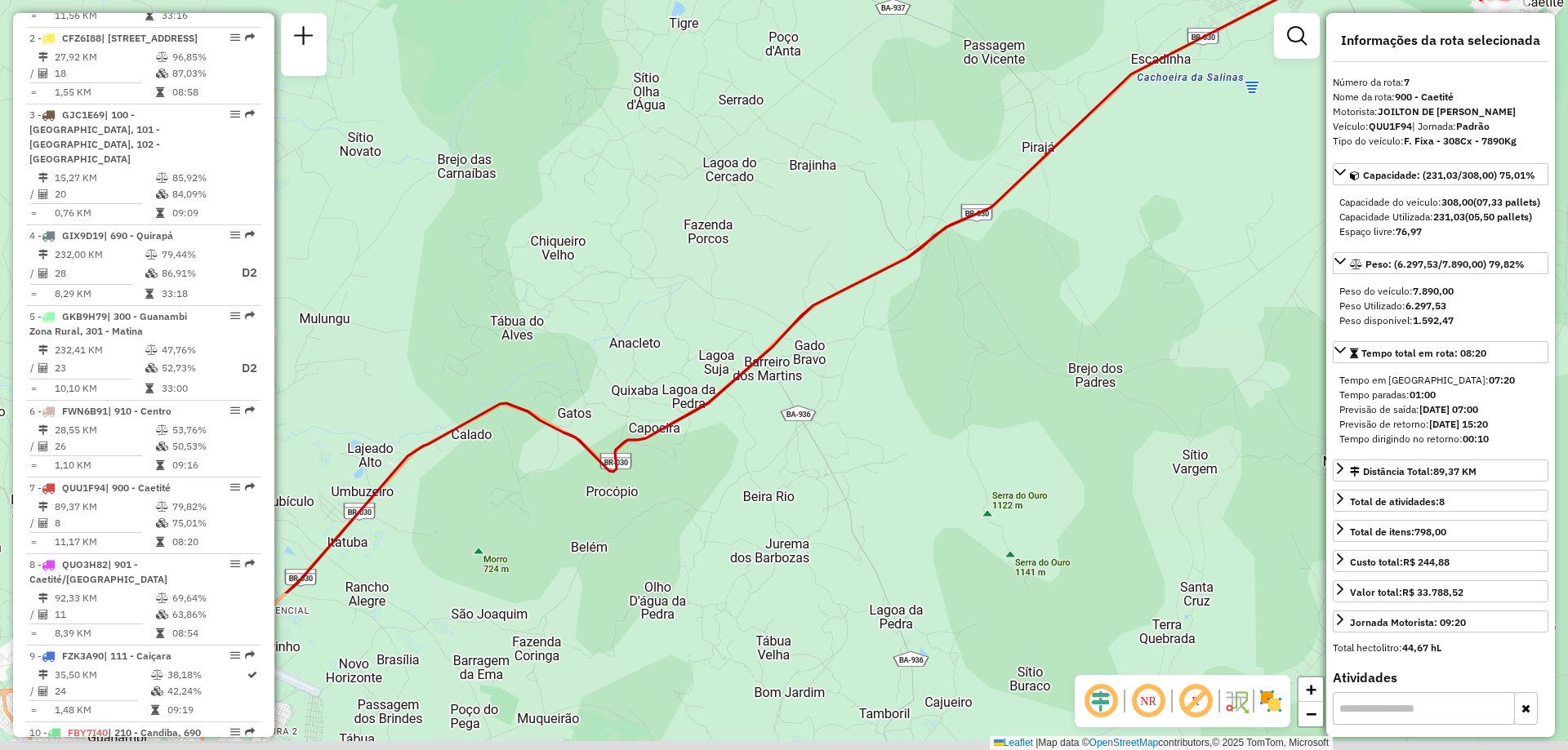
drag, startPoint x: 425, startPoint y: 562, endPoint x: 744, endPoint y: 330, distance: 394.4
click at [744, 330] on div "Janela de atendimento Grade de atendimento Capacidade Transportadoras Veículos …" at bounding box center [784, 375] width 1568 height 750
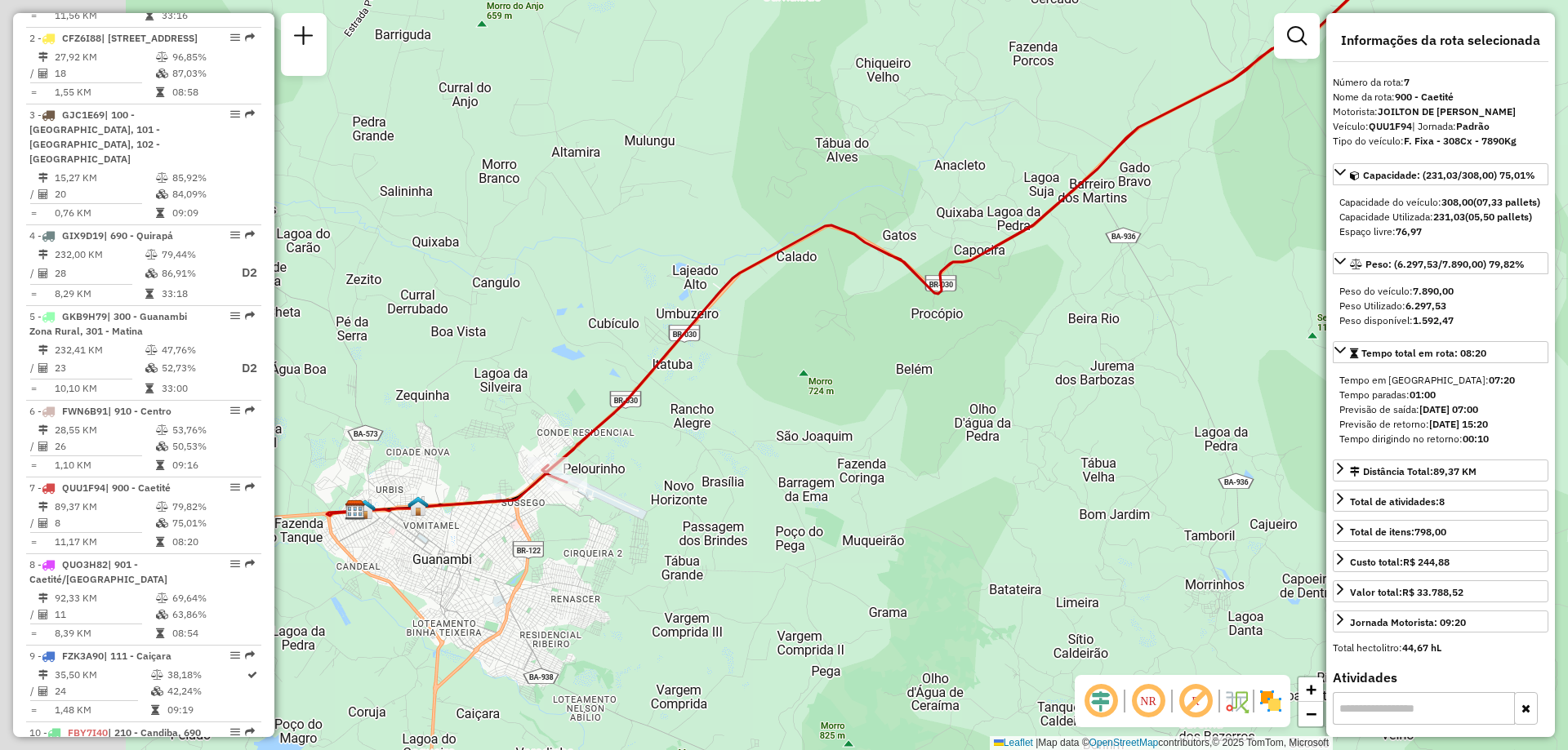
drag, startPoint x: 524, startPoint y: 580, endPoint x: 841, endPoint y: 406, distance: 361.6
click at [841, 406] on div "Janela de atendimento Grade de atendimento Capacidade Transportadoras Veículos …" at bounding box center [784, 375] width 1568 height 750
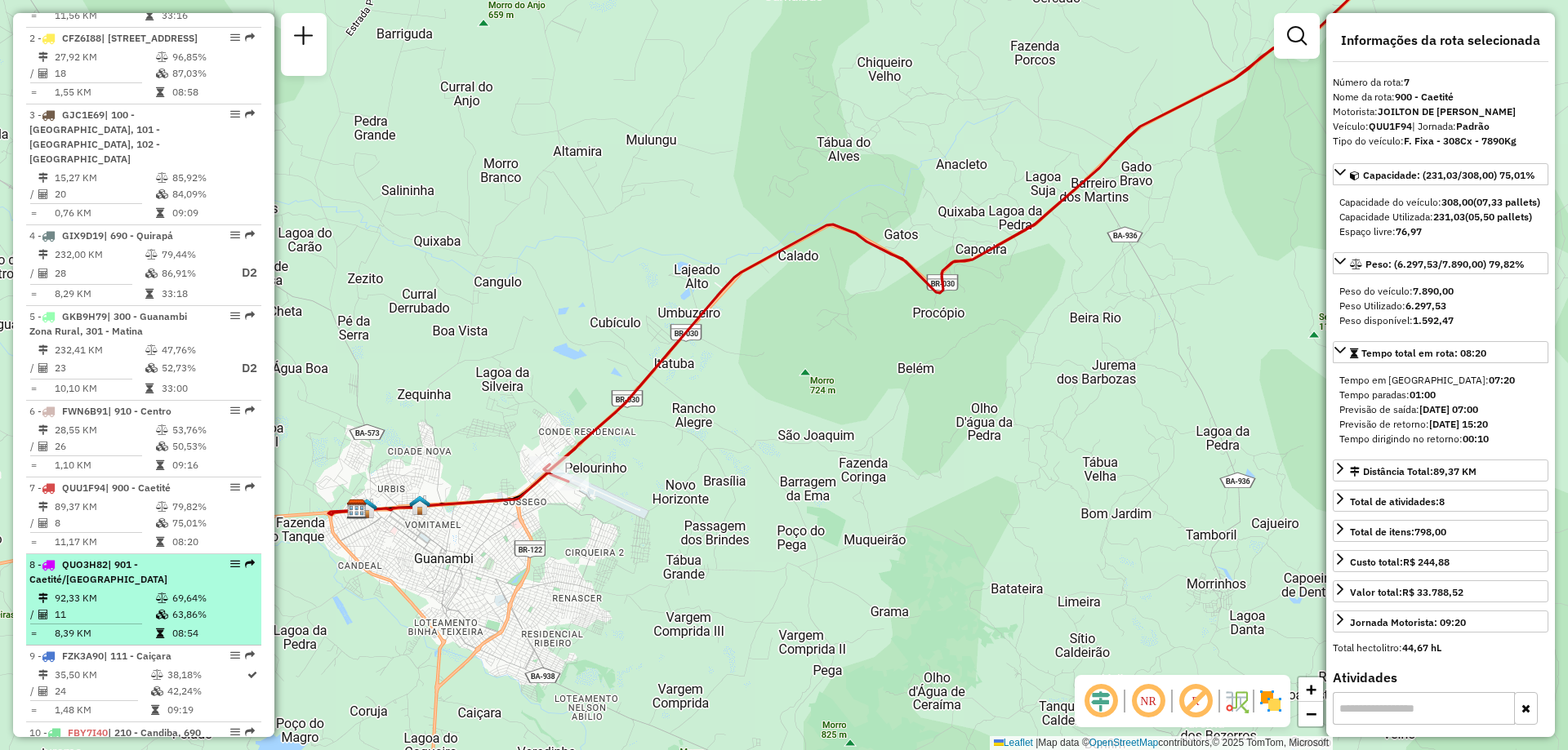
click at [101, 588] on li "8 - QUO3H82 | 901 - Caetité/Alto Buenos Aires 92,33 KM 69,64% / 11 63,86% = 8,3…" at bounding box center [144, 600] width 235 height 92
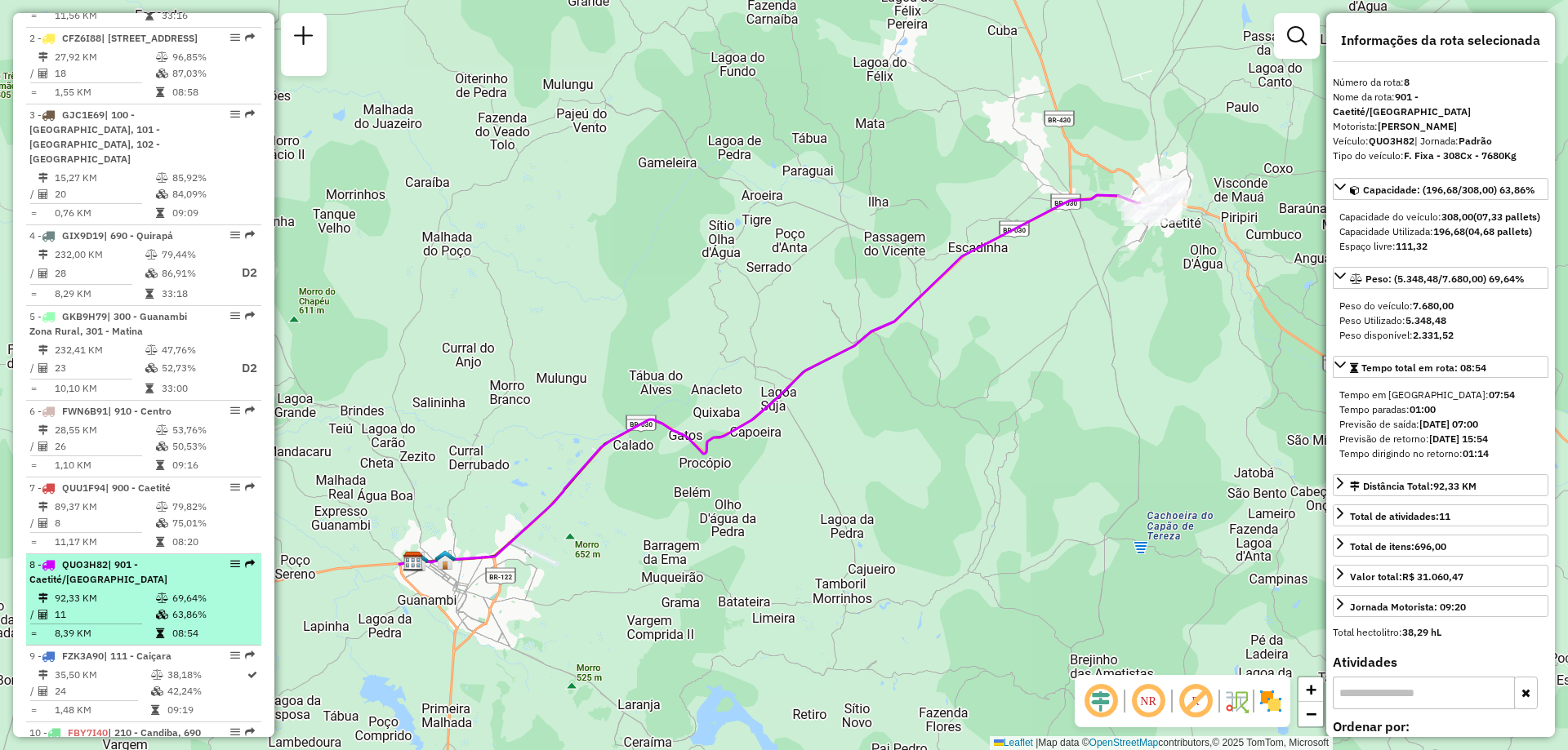
scroll to position [816, 0]
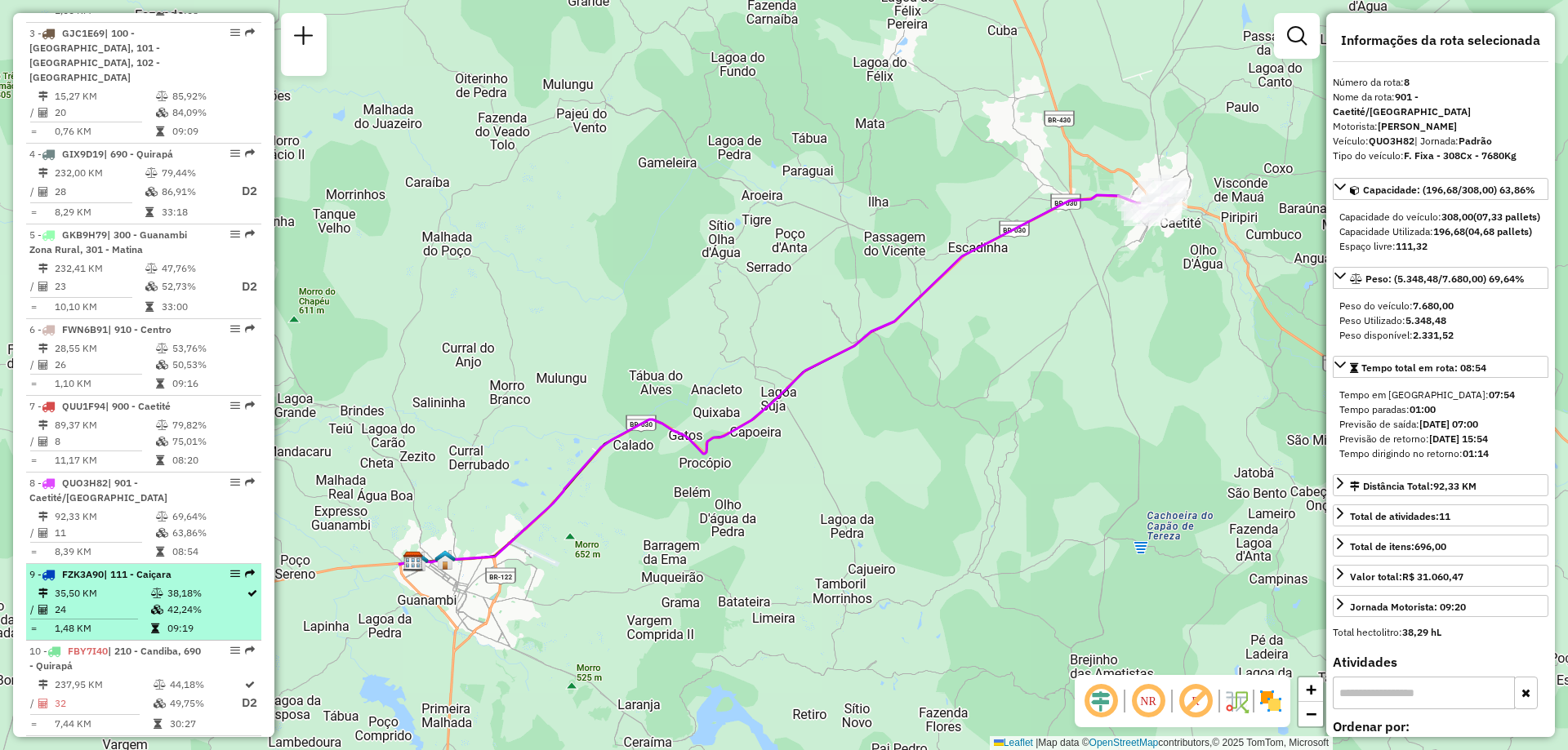
click at [103, 582] on div "9 - FZK3A90 | 111 - Caiçara" at bounding box center [116, 574] width 173 height 14
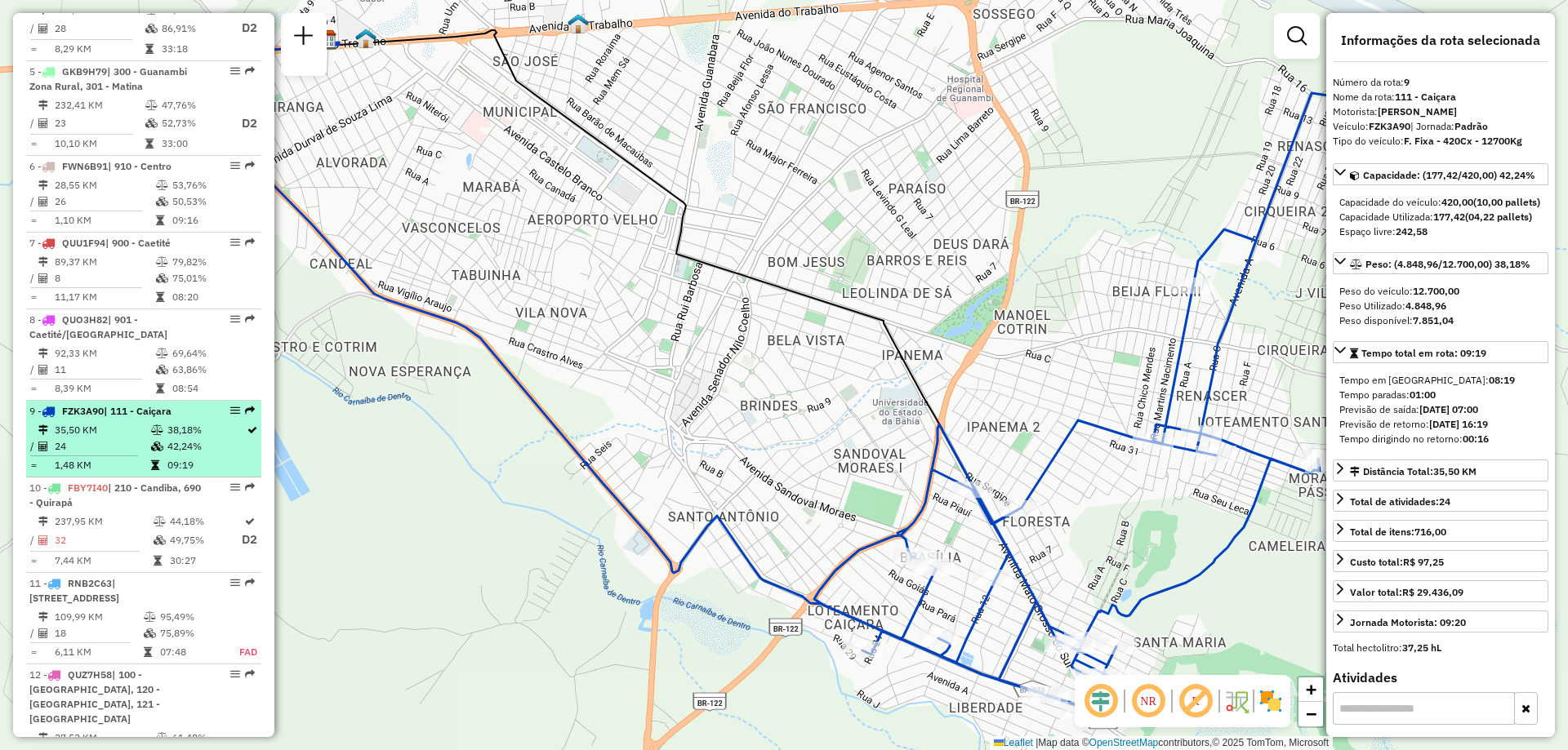
scroll to position [1061, 0]
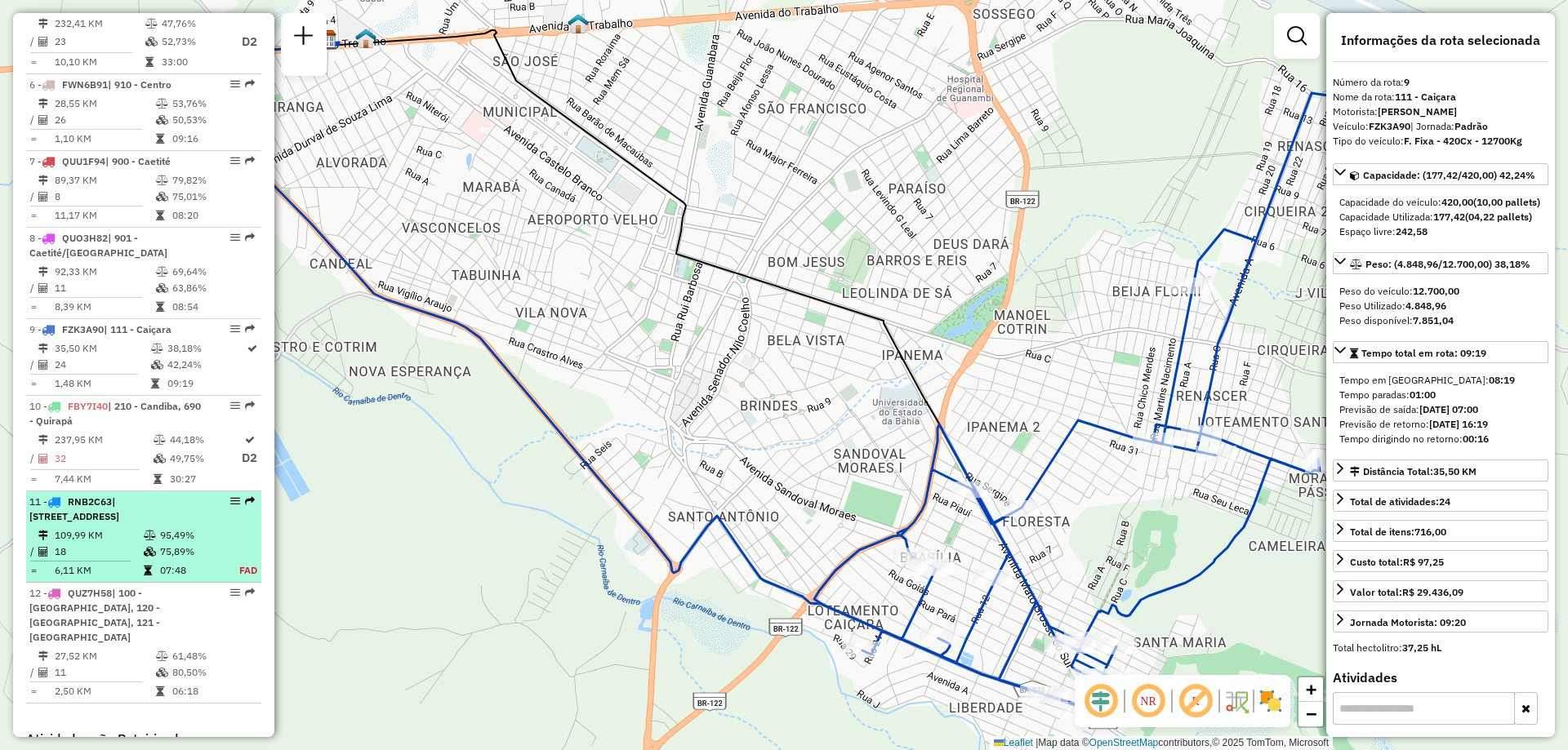
click at [188, 562] on td "07:48" at bounding box center [190, 571] width 64 height 16
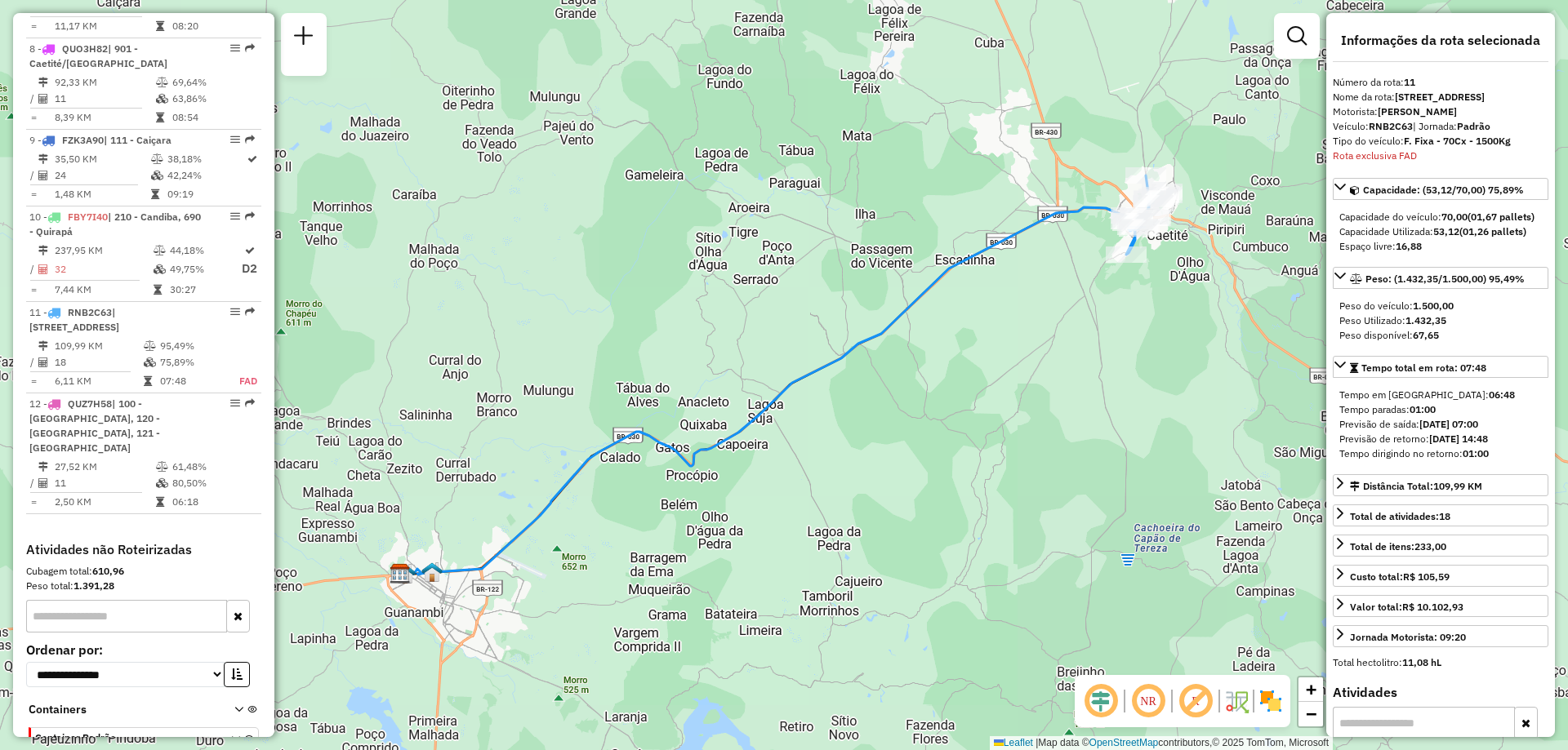
scroll to position [1371, 0]
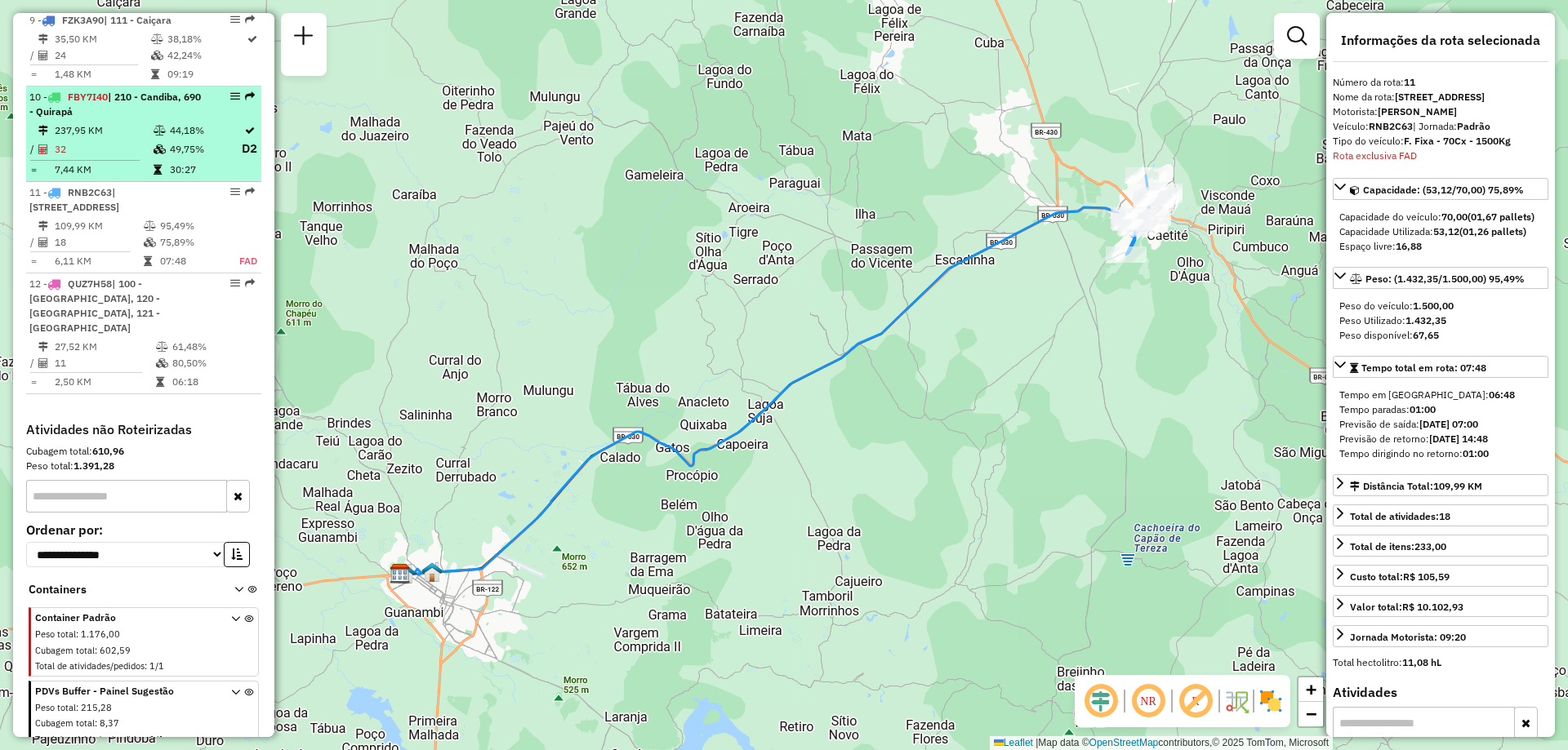
click at [195, 128] on td "44,18%" at bounding box center [205, 131] width 72 height 16
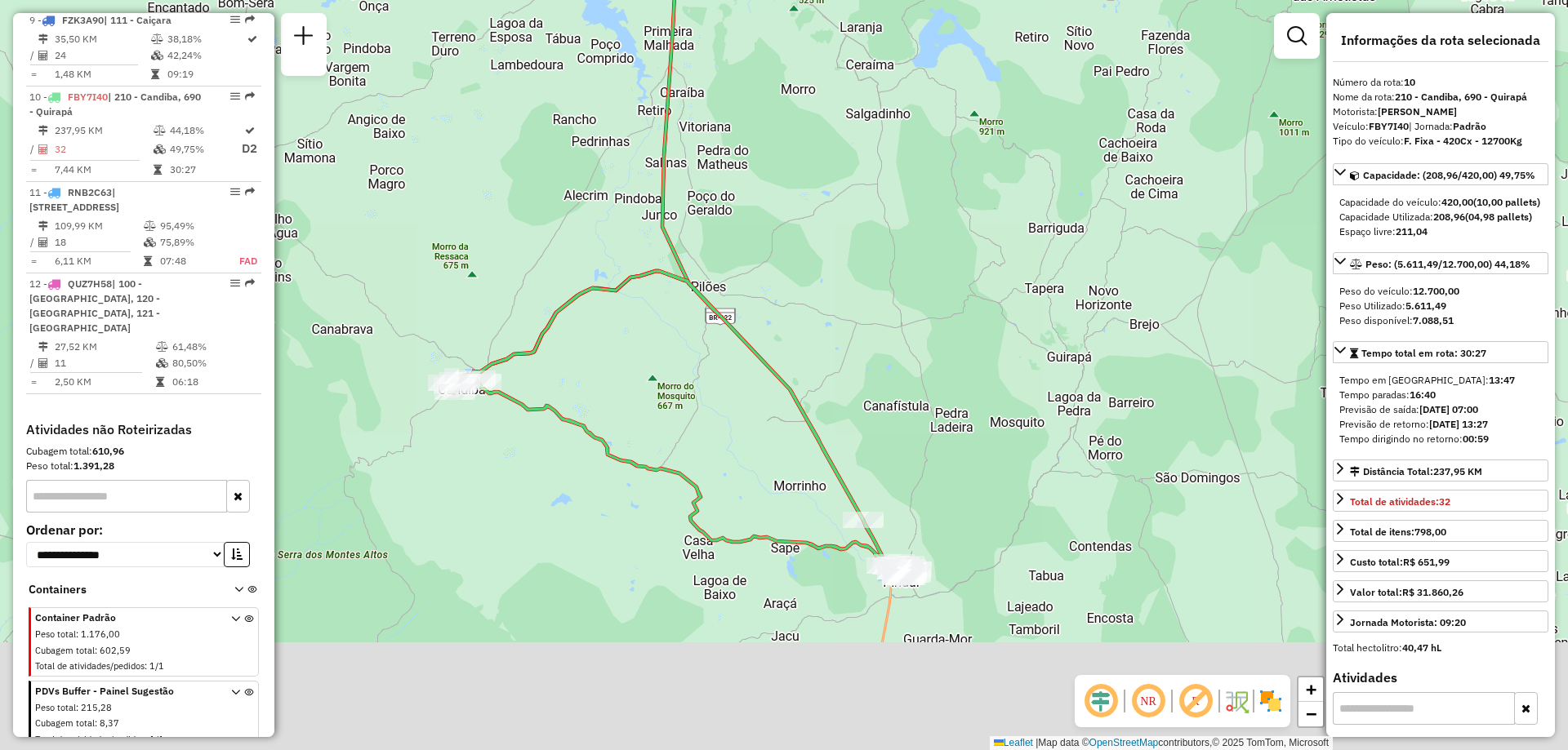
drag, startPoint x: 898, startPoint y: 391, endPoint x: 791, endPoint y: 240, distance: 185.1
click at [791, 240] on div "Janela de atendimento Grade de atendimento Capacidade Transportadoras Veículos …" at bounding box center [784, 375] width 1568 height 750
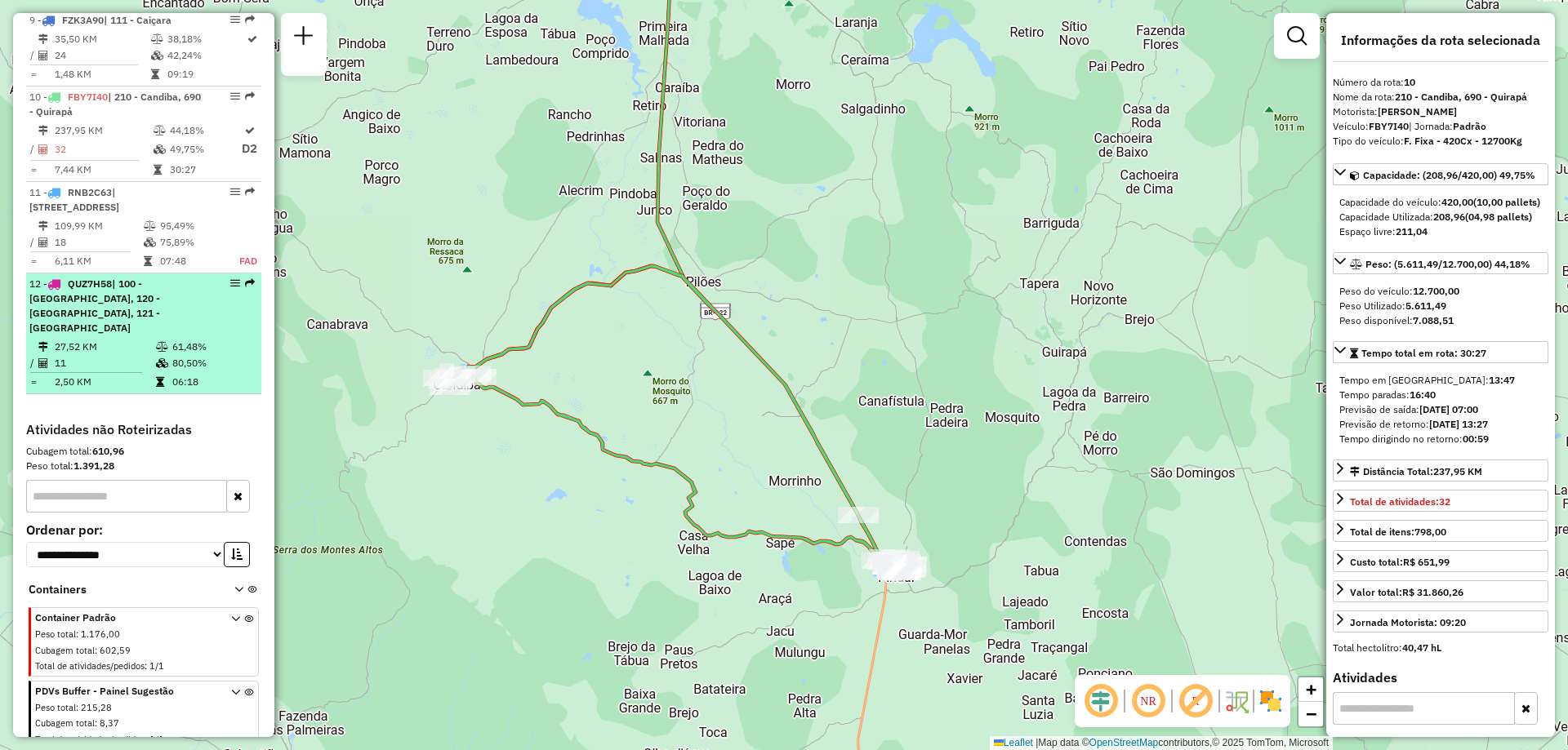
click at [152, 318] on div "12 - QUZ7H58 | 100 - Novo Horizonte, 120 - São Francisco, 121 - Belo Horizonte" at bounding box center [116, 306] width 173 height 59
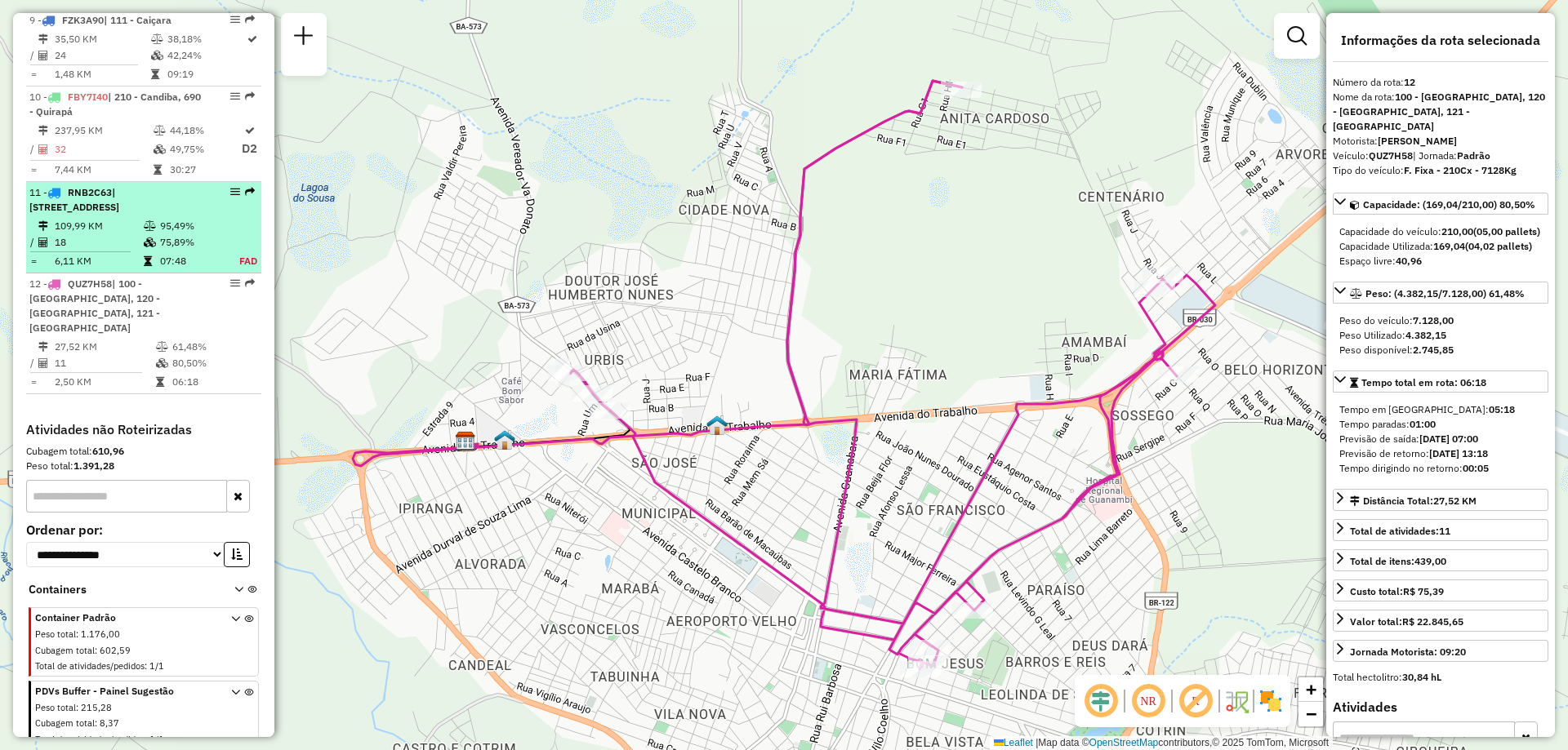
click at [152, 239] on icon at bounding box center [150, 242] width 13 height 10
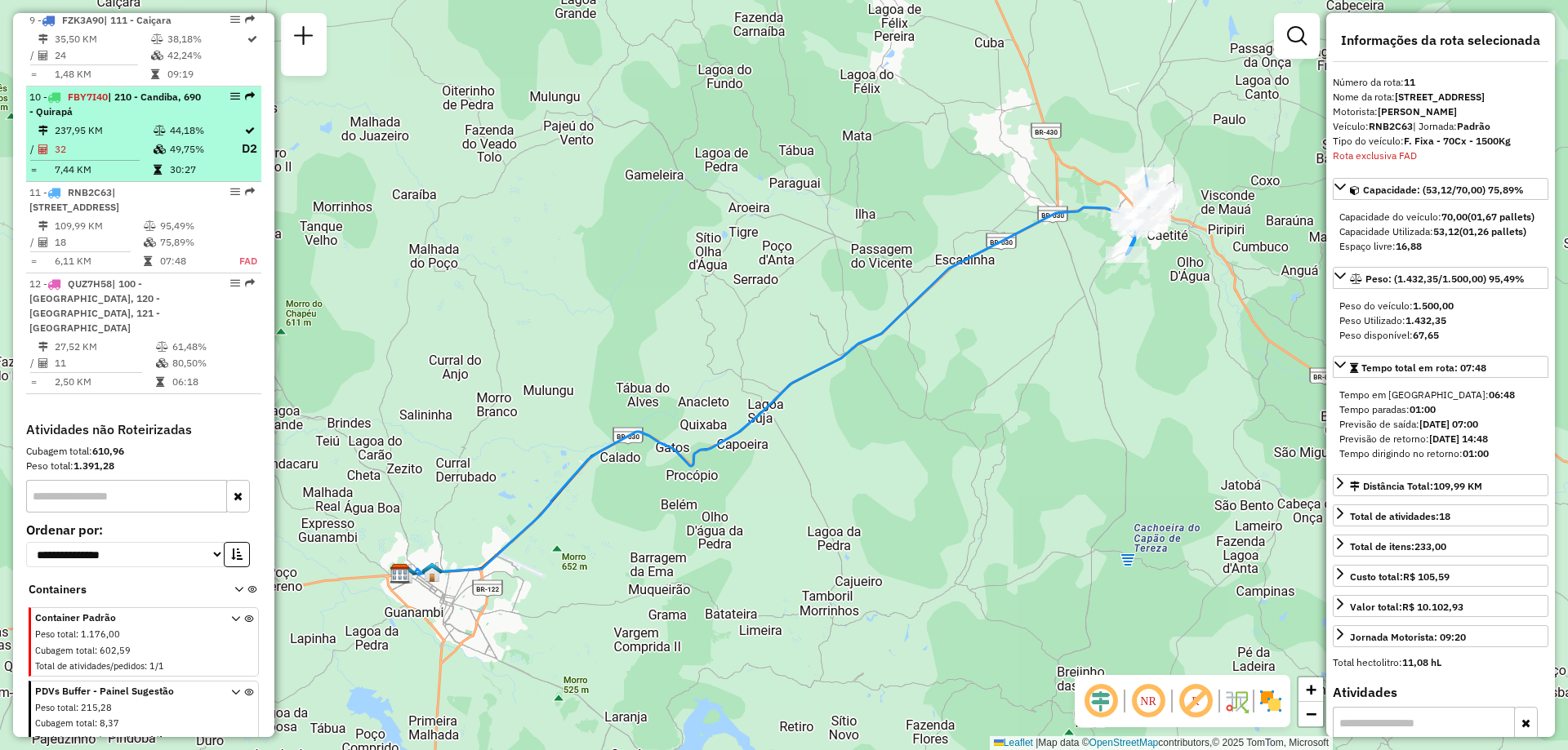
click at [153, 144] on icon at bounding box center [160, 149] width 13 height 10
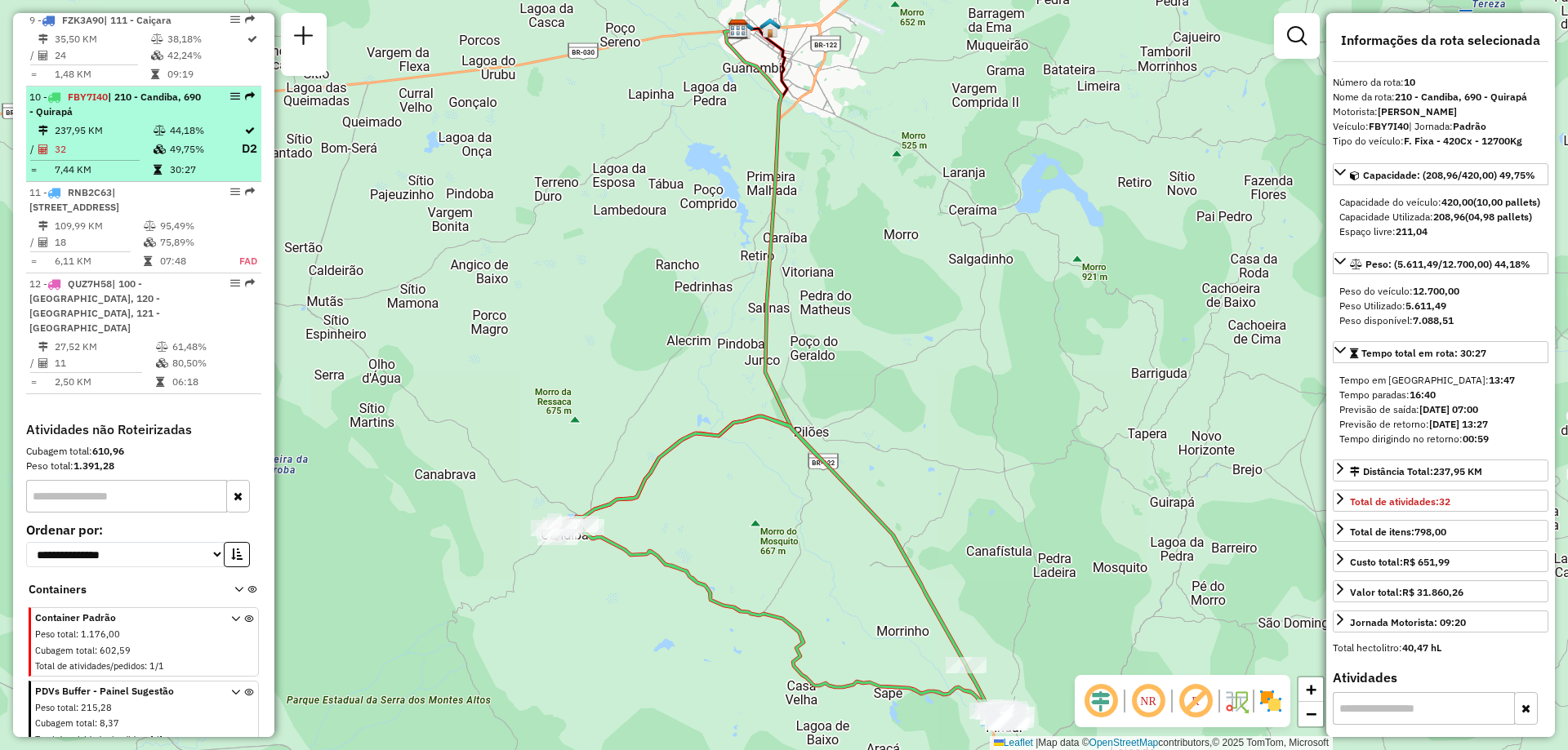
scroll to position [1289, 0]
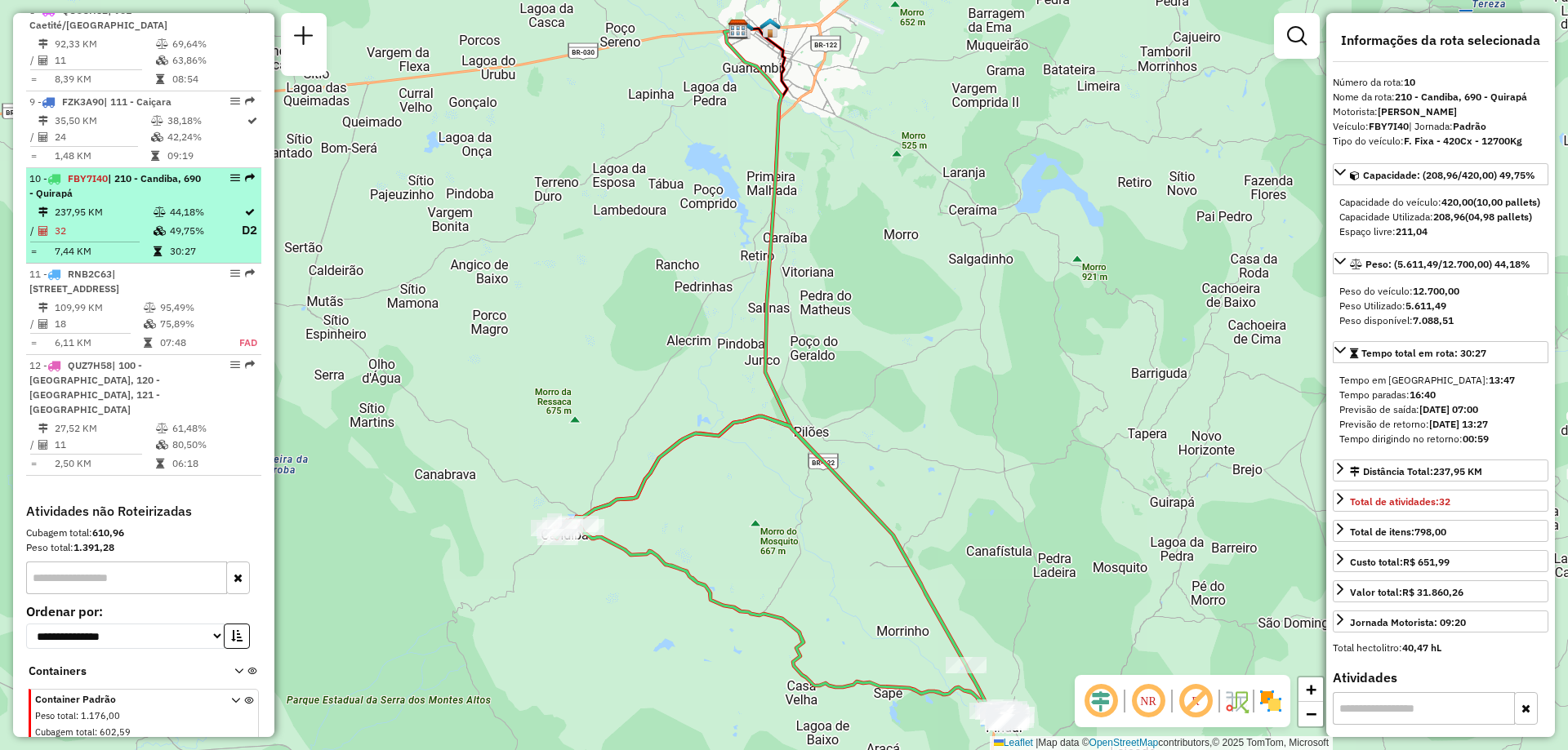
click at [151, 144] on td at bounding box center [158, 137] width 16 height 16
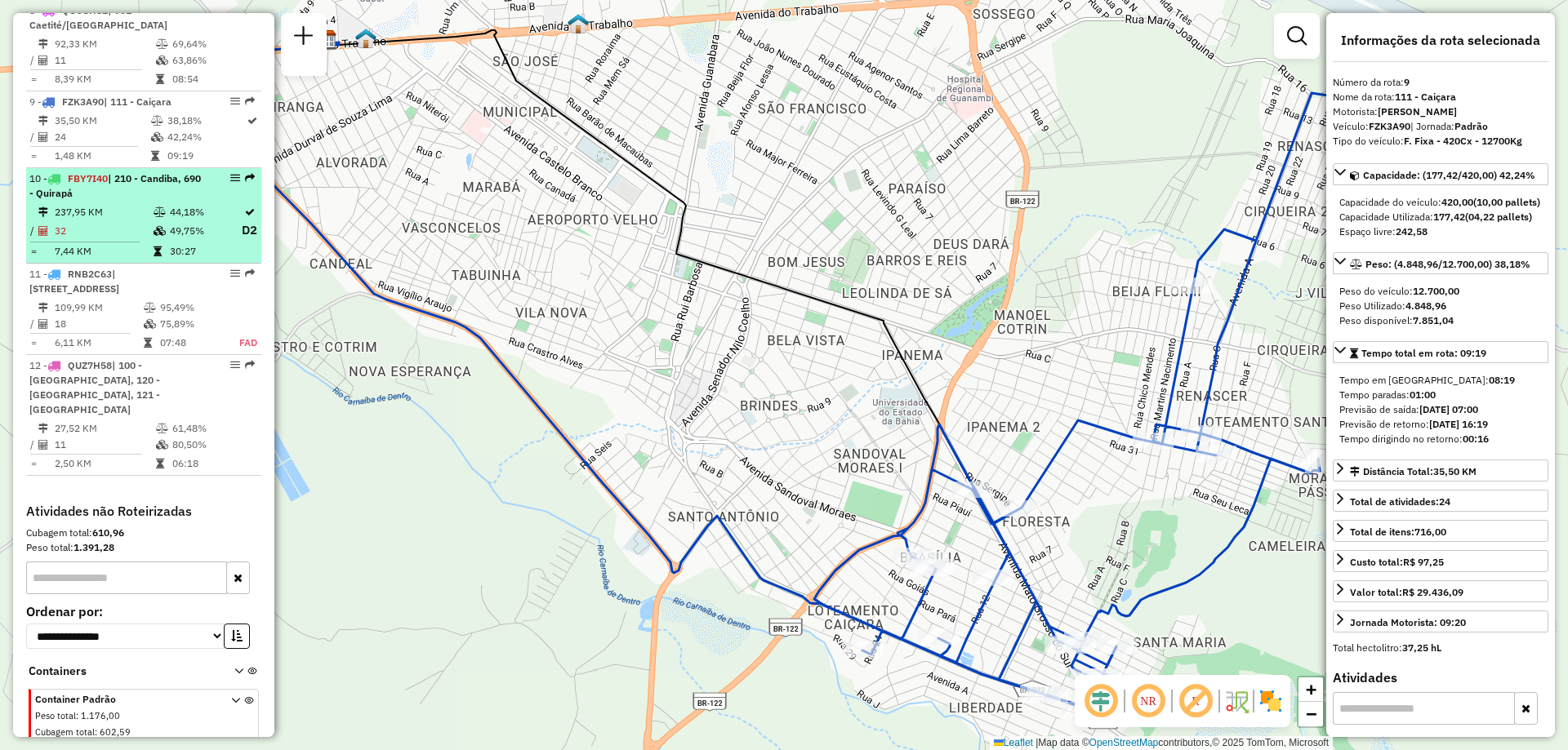
scroll to position [1208, 0]
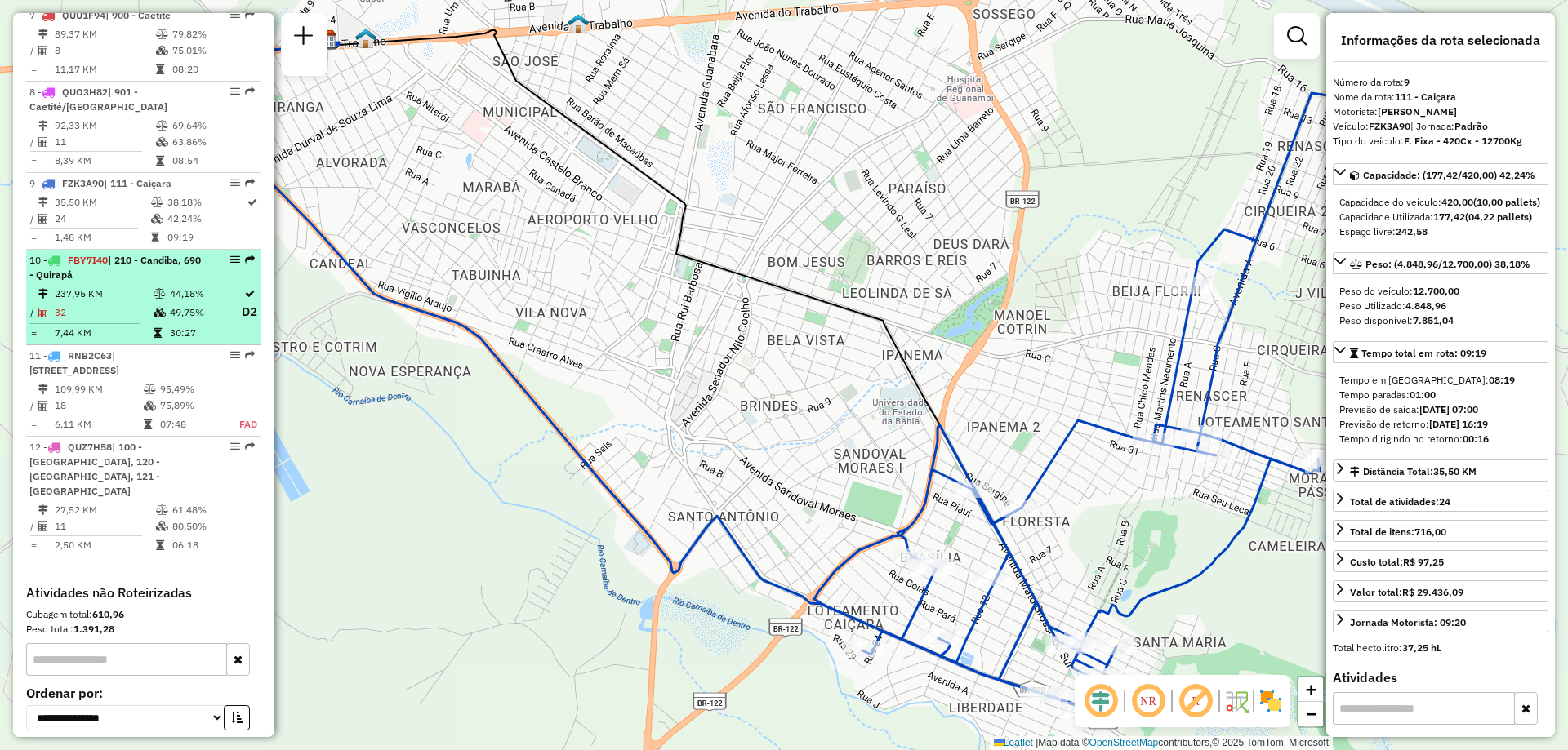
click at [155, 144] on td at bounding box center [163, 142] width 16 height 16
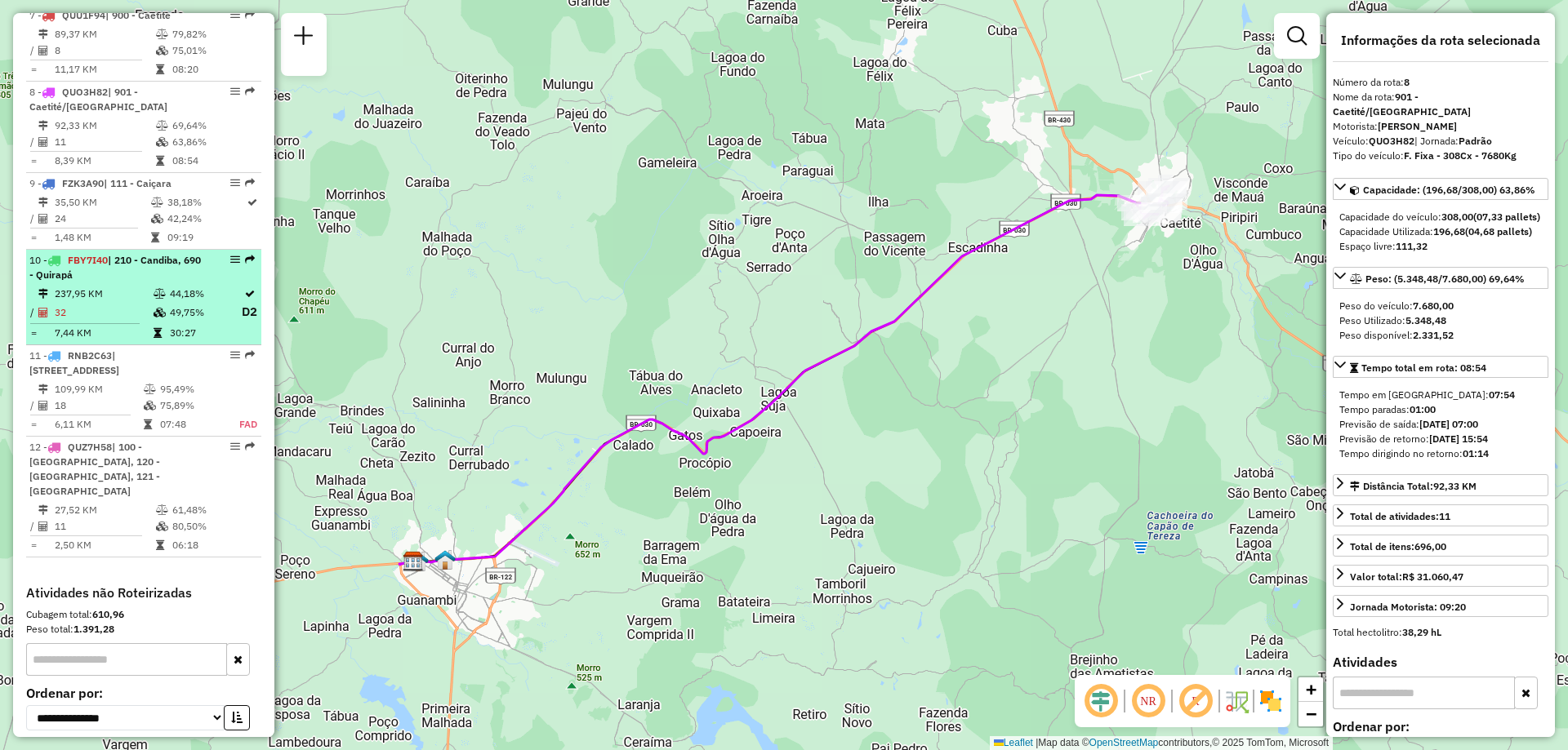
scroll to position [1126, 0]
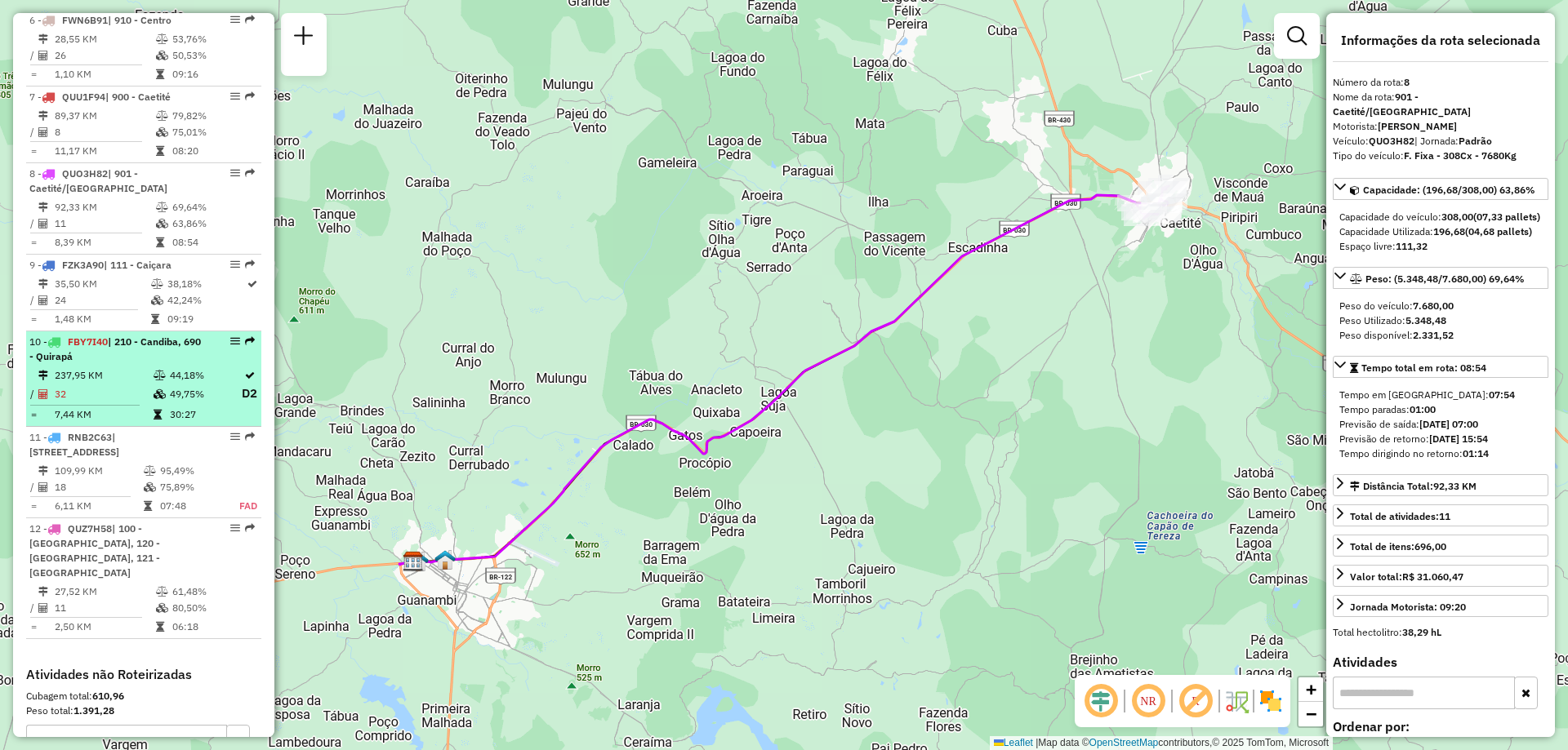
click at [155, 144] on td at bounding box center [163, 151] width 16 height 16
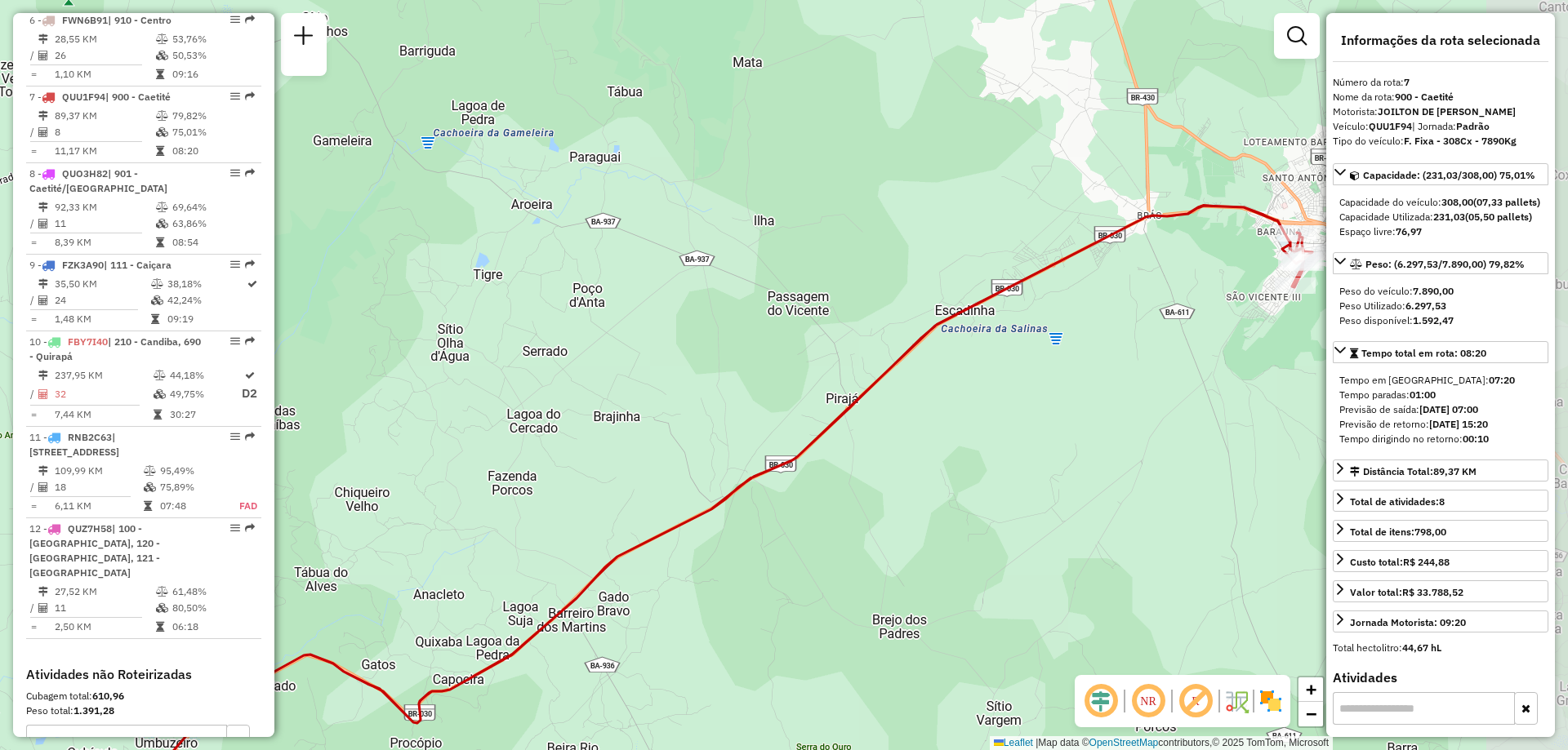
drag, startPoint x: 686, startPoint y: 222, endPoint x: 461, endPoint y: 422, distance: 301.0
click at [461, 422] on div "Janela de atendimento Grade de atendimento Capacidade Transportadoras Veículos …" at bounding box center [784, 375] width 1568 height 750
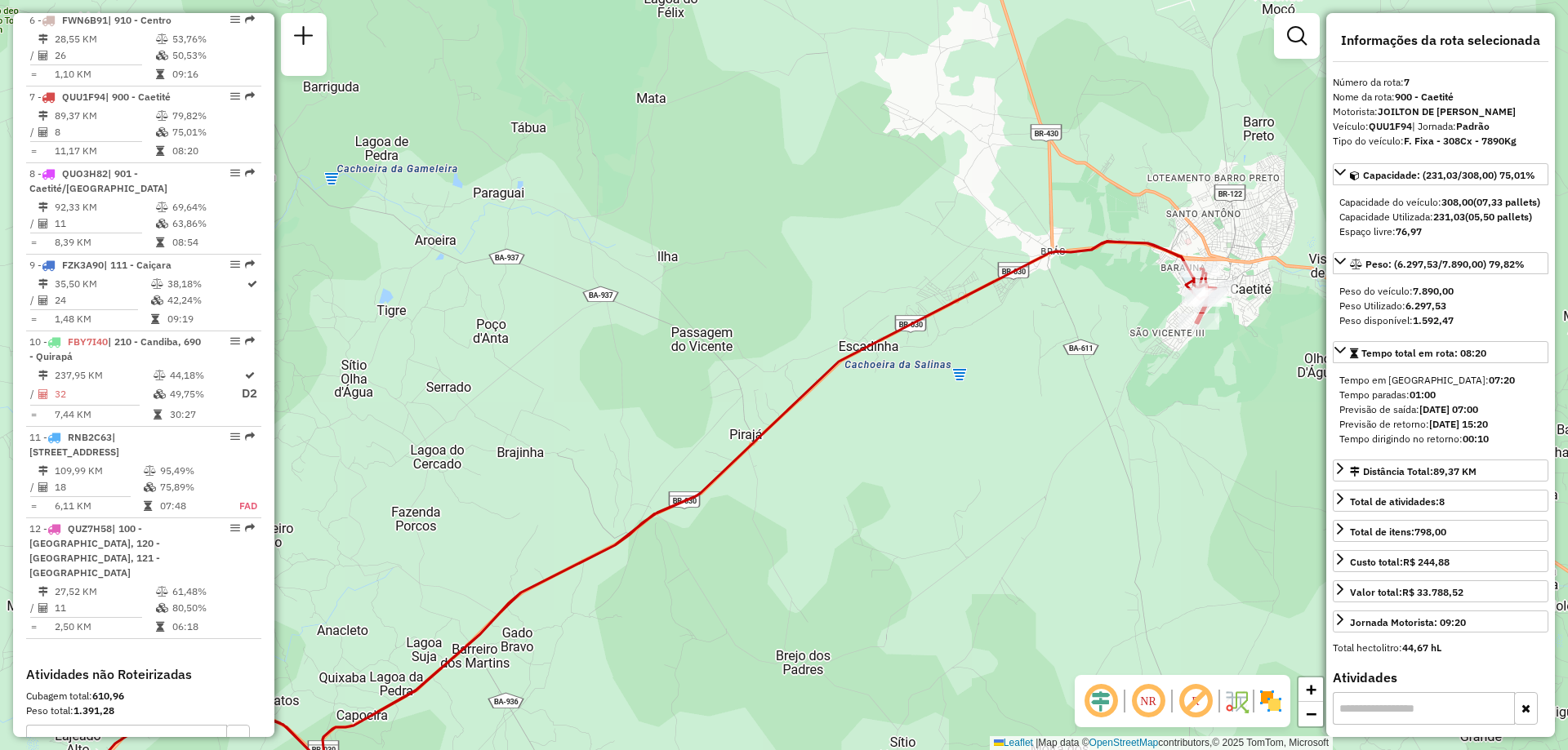
drag, startPoint x: 979, startPoint y: 340, endPoint x: 867, endPoint y: 377, distance: 118.0
click at [867, 377] on div "Janela de atendimento Grade de atendimento Capacidade Transportadoras Veículos …" at bounding box center [784, 375] width 1568 height 750
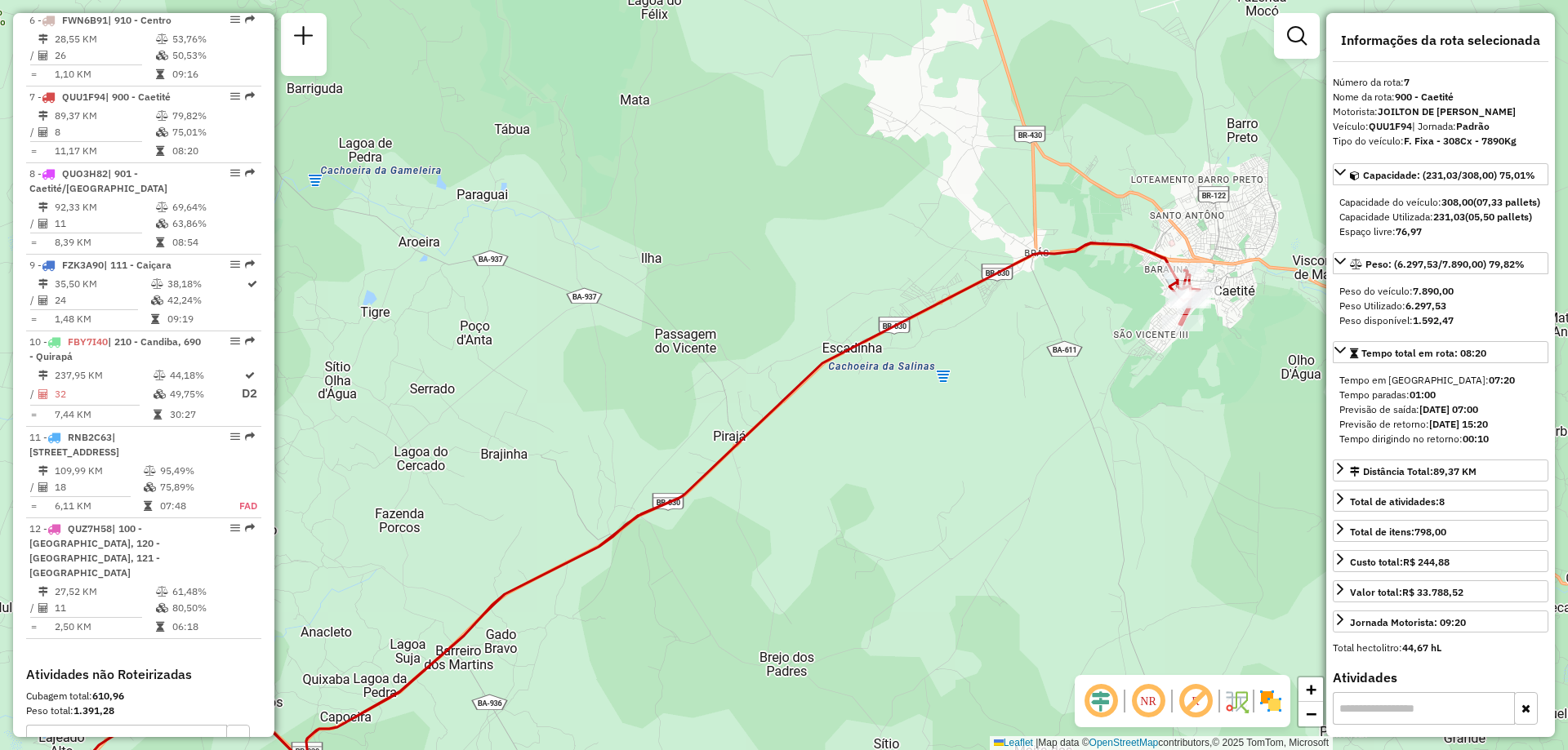
scroll to position [963, 0]
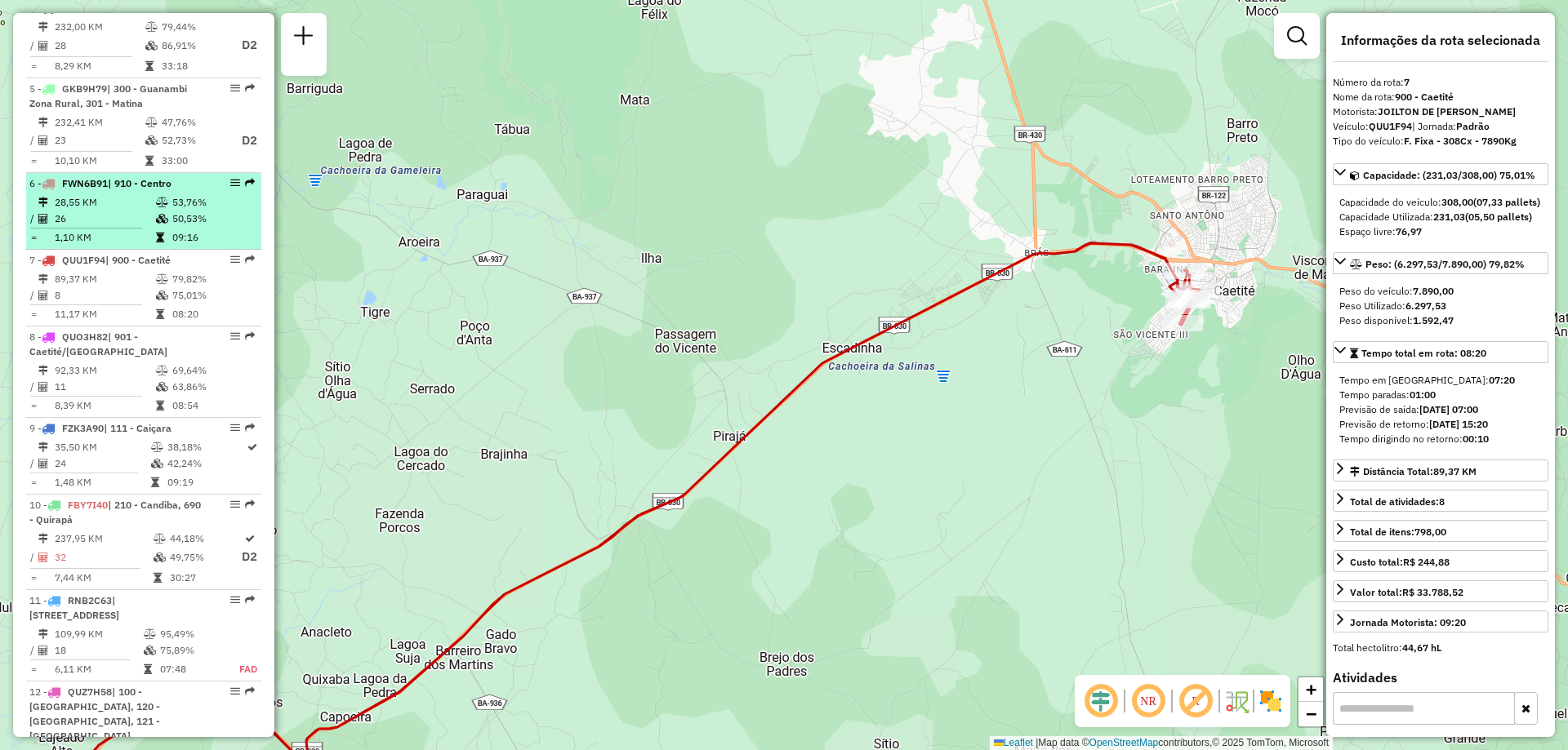
click at [210, 210] on td "53,76%" at bounding box center [213, 203] width 83 height 16
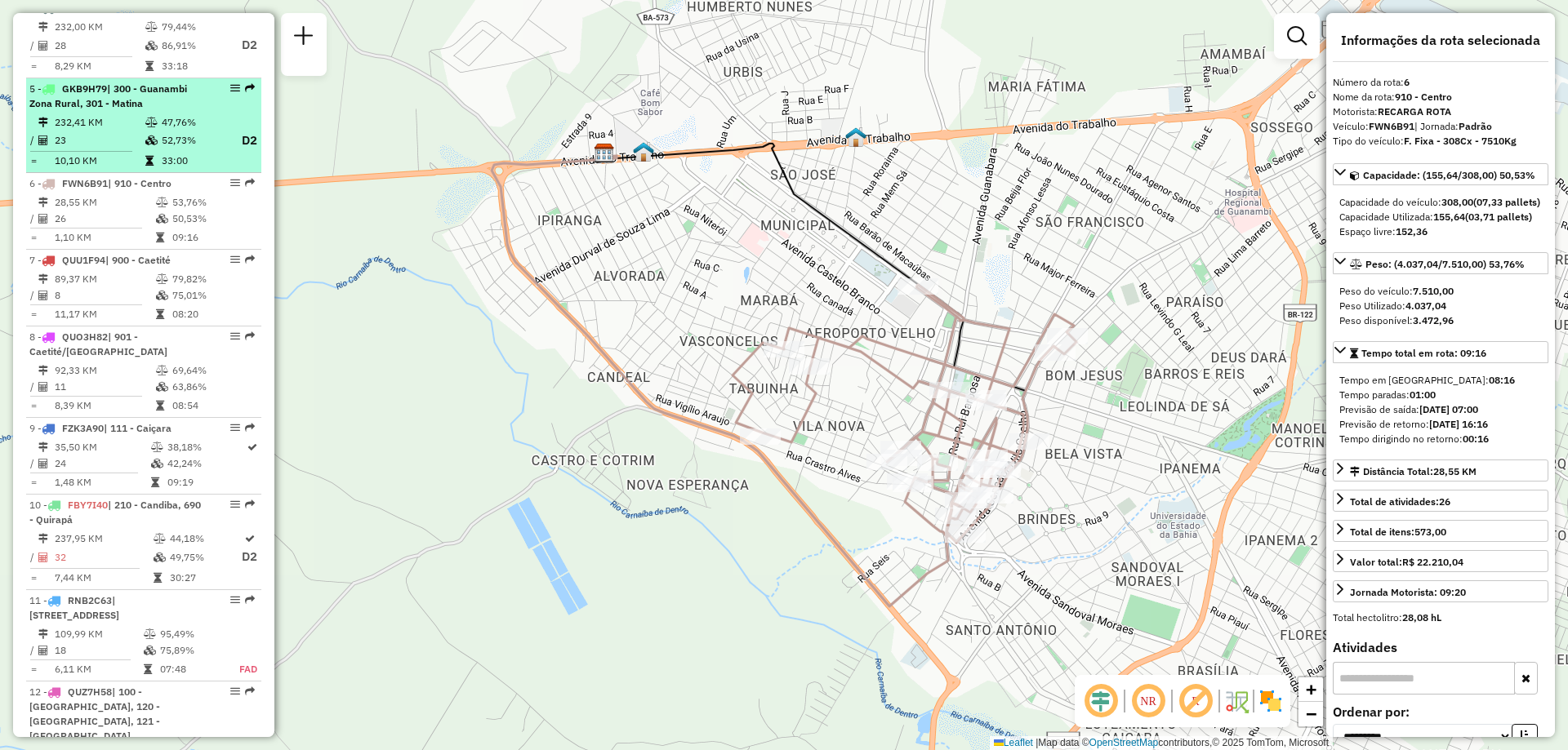
click at [148, 124] on icon at bounding box center [152, 122] width 13 height 10
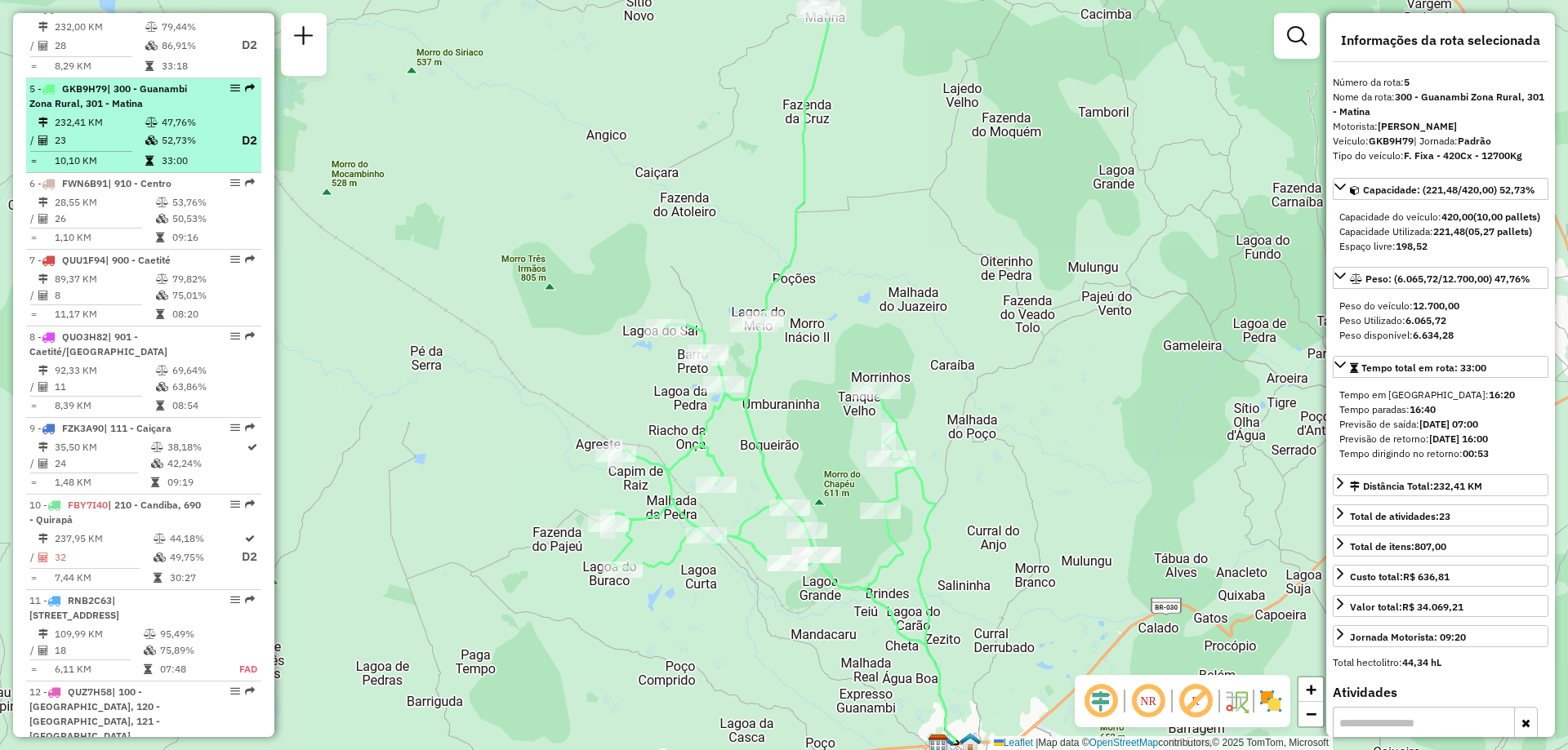
scroll to position [799, 0]
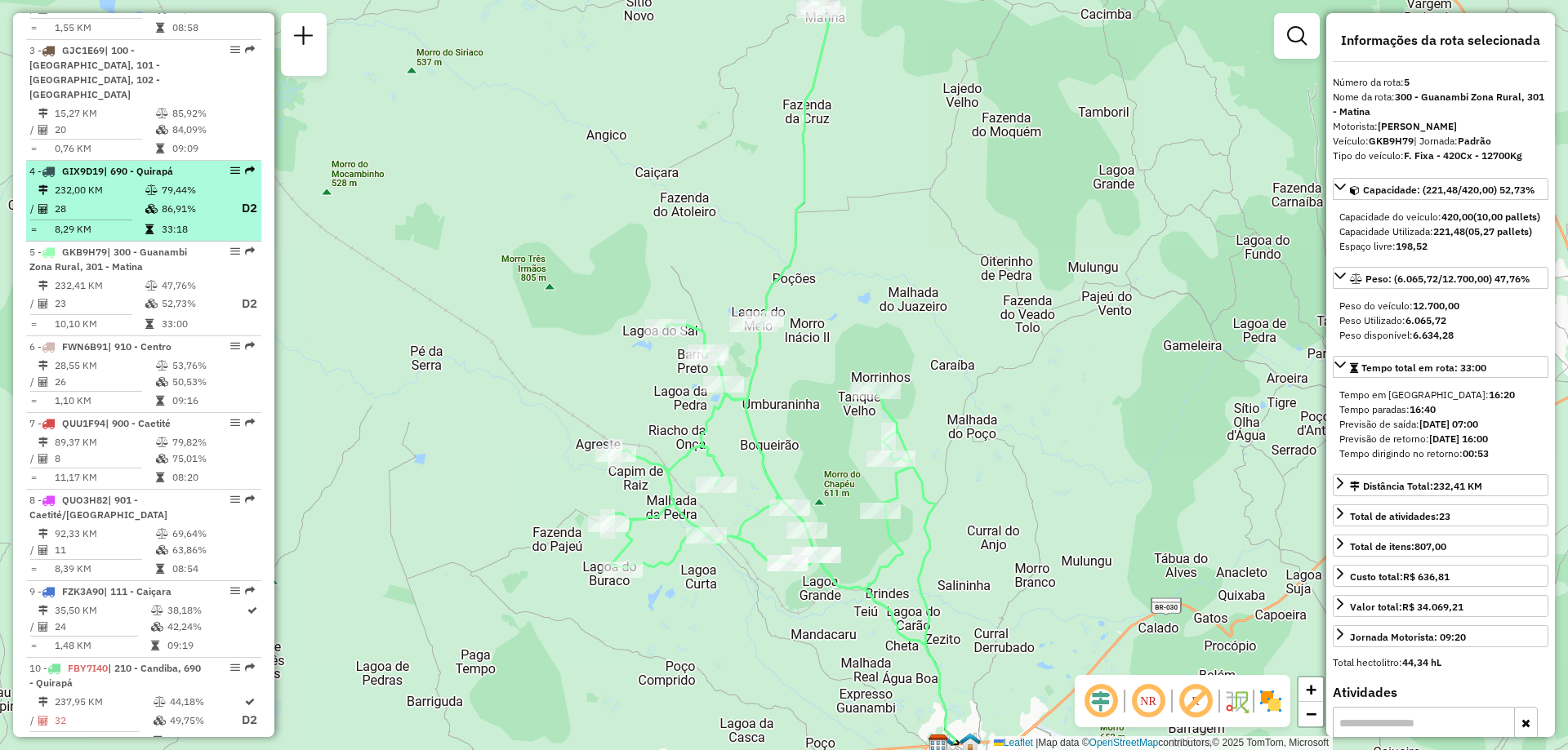
click at [80, 177] on span "GIX9D19" at bounding box center [83, 171] width 41 height 13
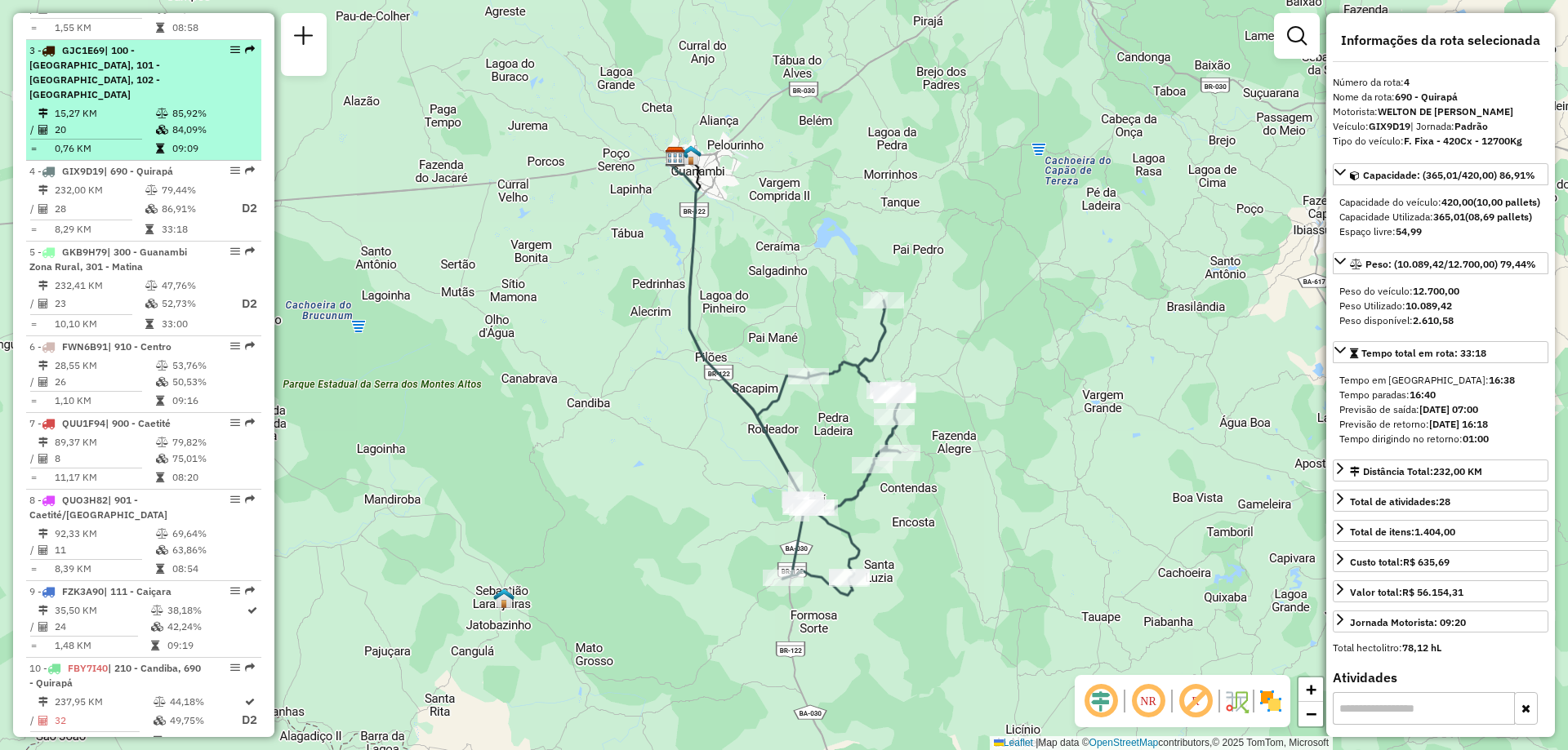
click at [111, 88] on div "3 - GJC1E69 | 100 - Novo Horizonte, 101 - Por do Sol, 102 - Vomitamel" at bounding box center [116, 73] width 173 height 59
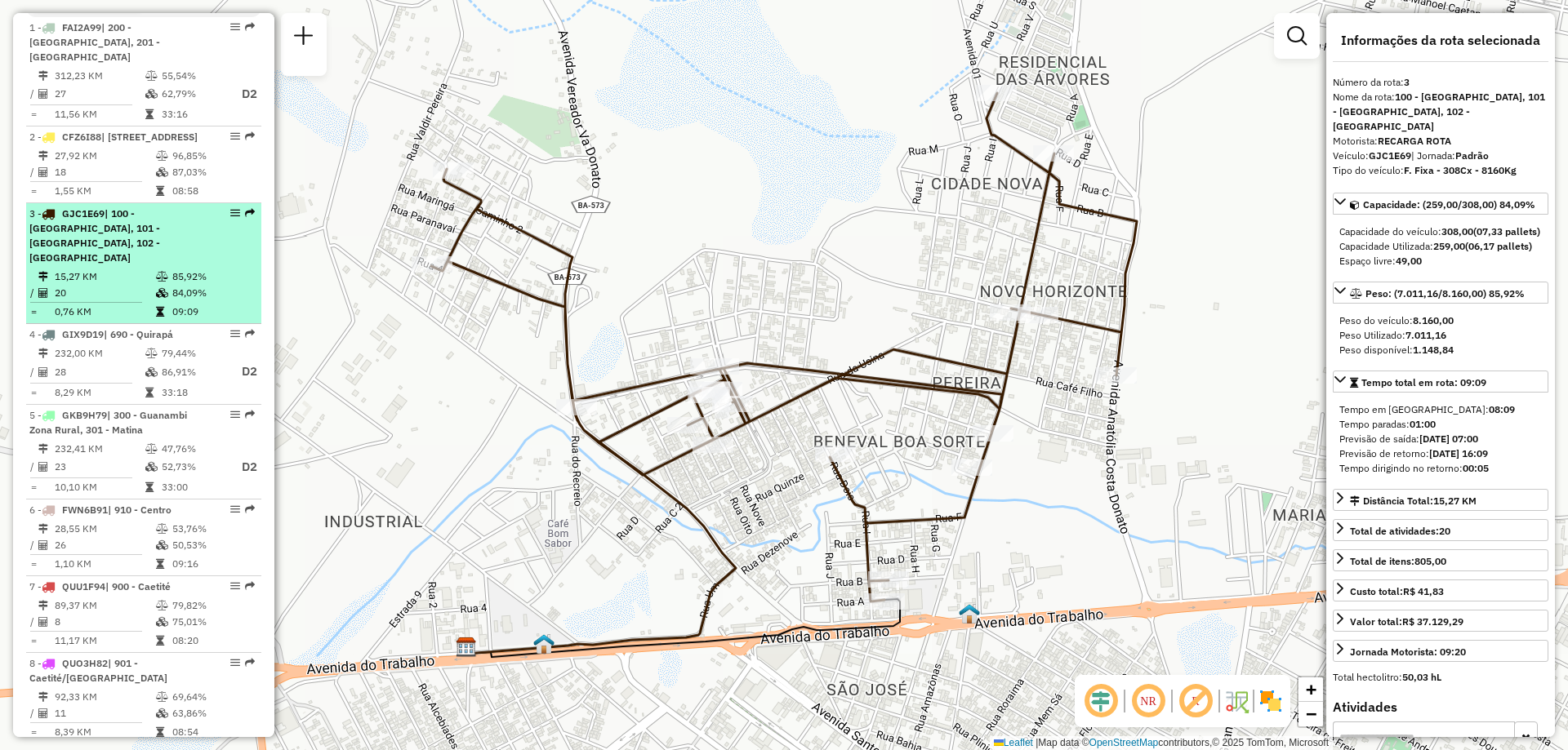
scroll to position [554, 0]
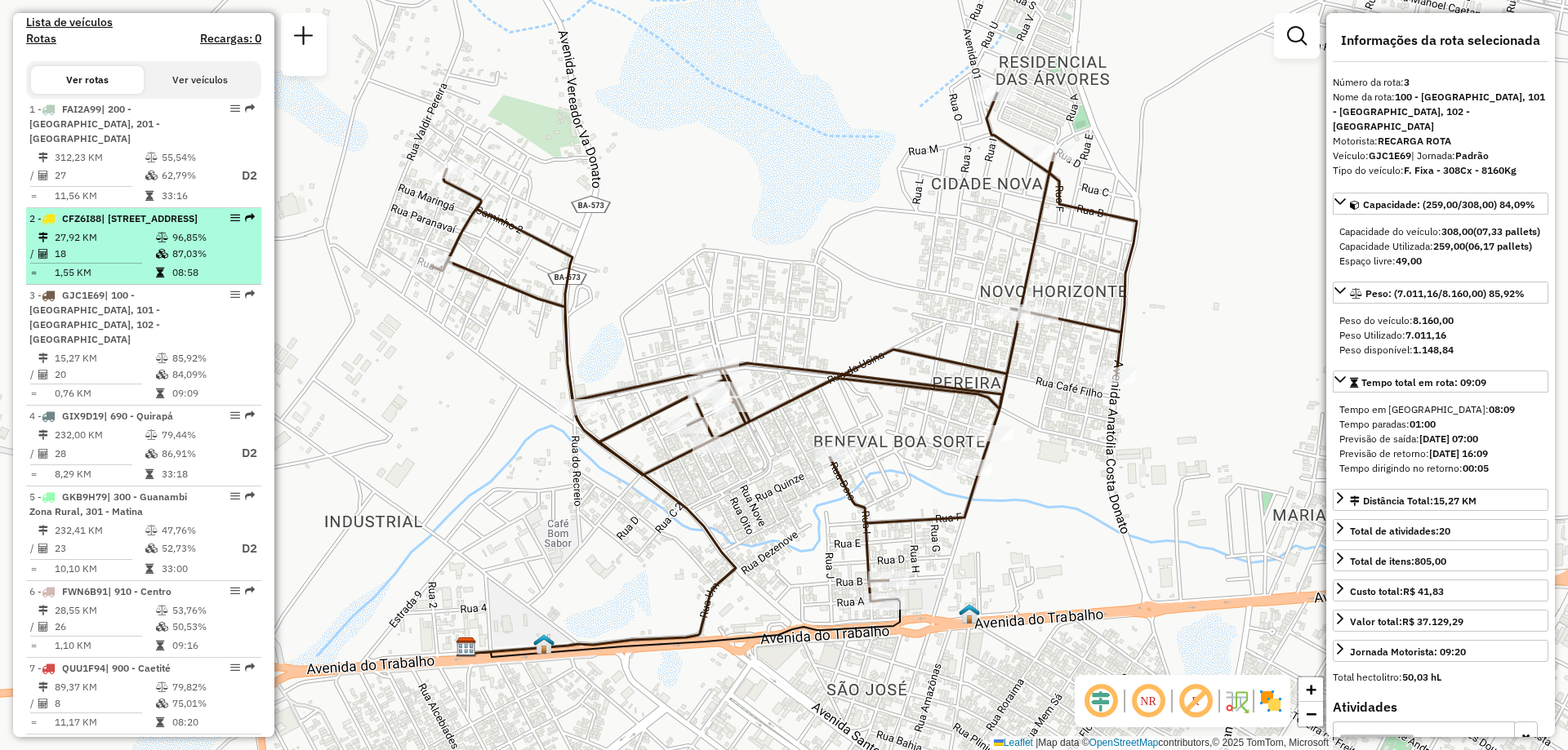
click at [101, 224] on span "| 120 - São Francisco, 121 - Belo Horizonte" at bounding box center [149, 219] width 96 height 13
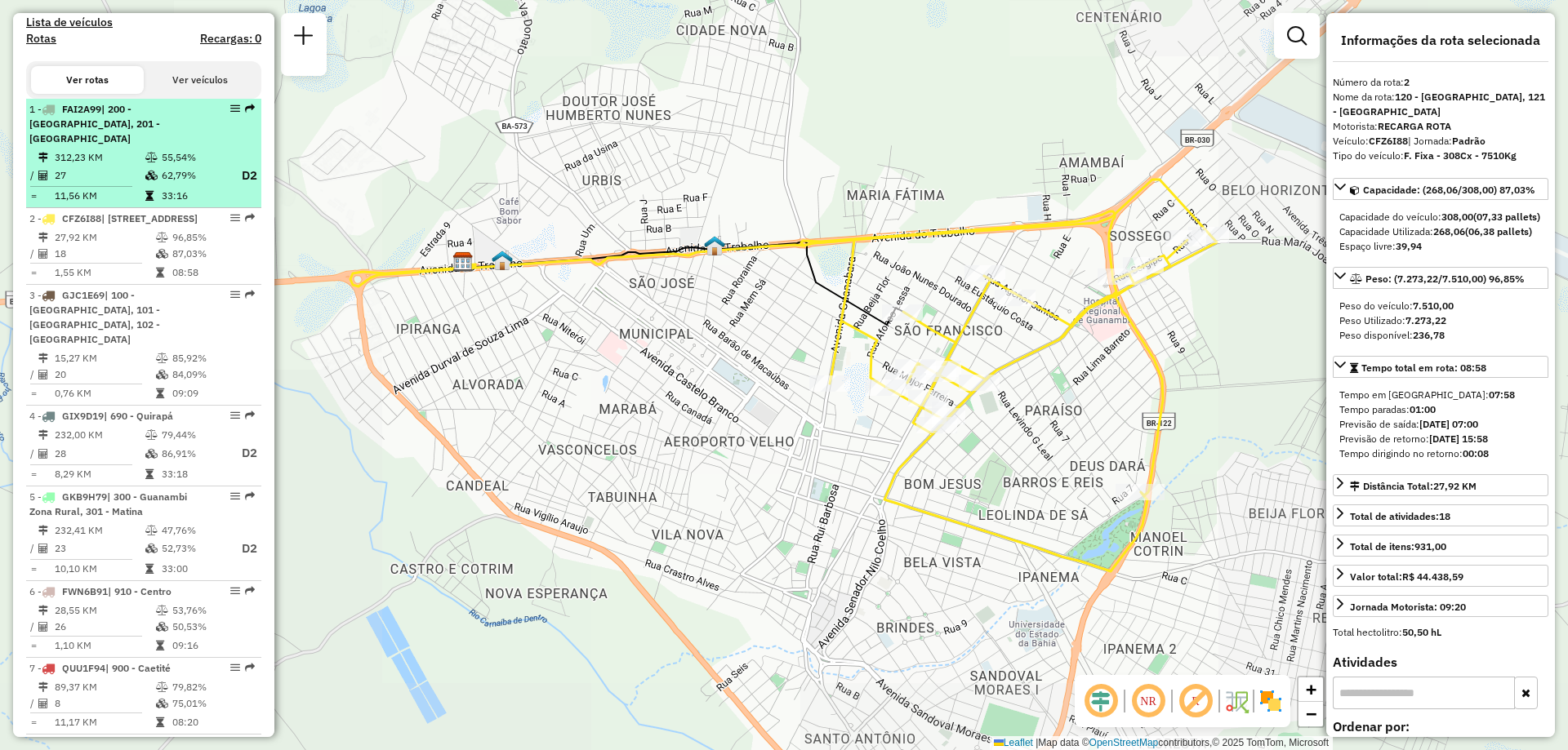
click at [107, 164] on td "312,23 KM" at bounding box center [99, 158] width 91 height 16
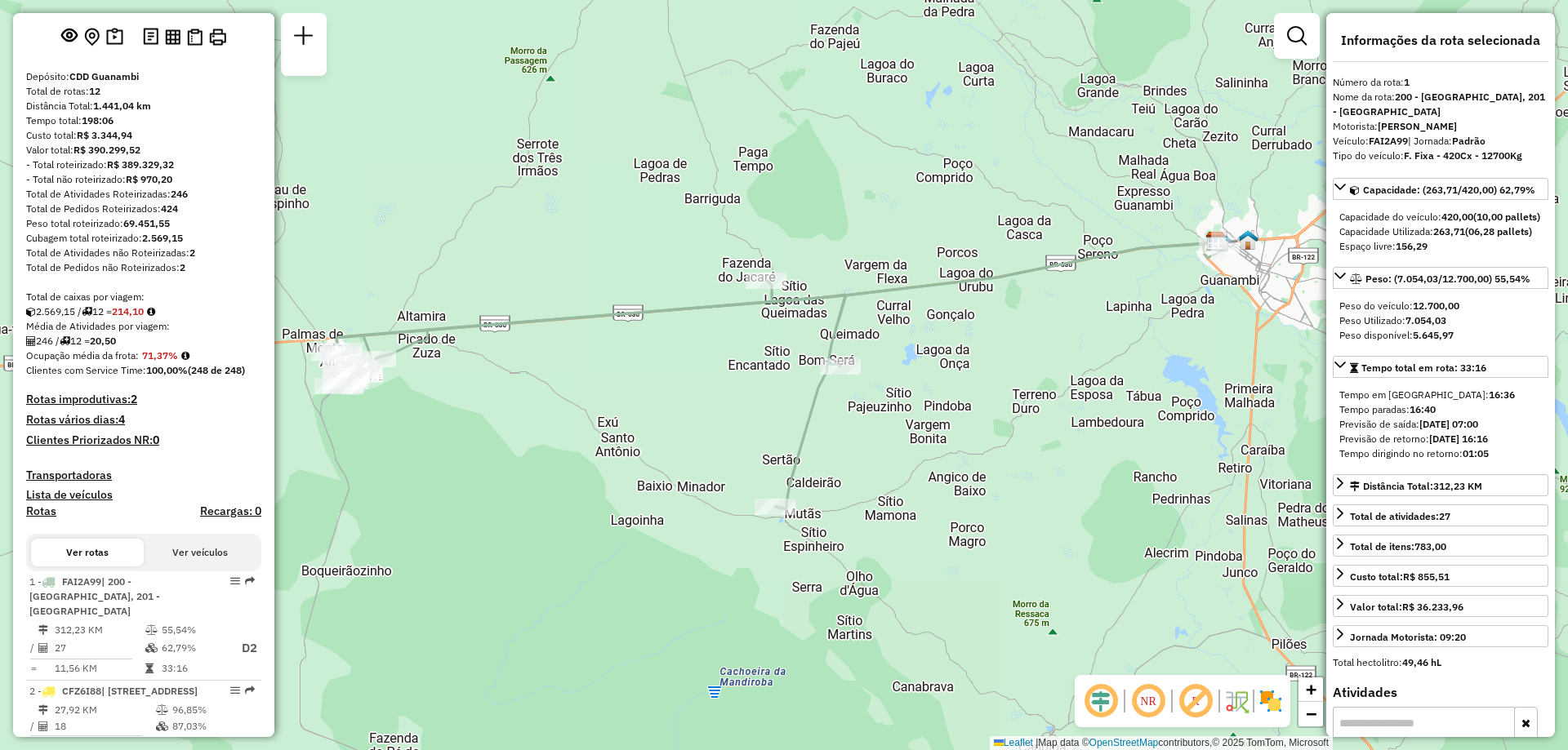
scroll to position [327, 0]
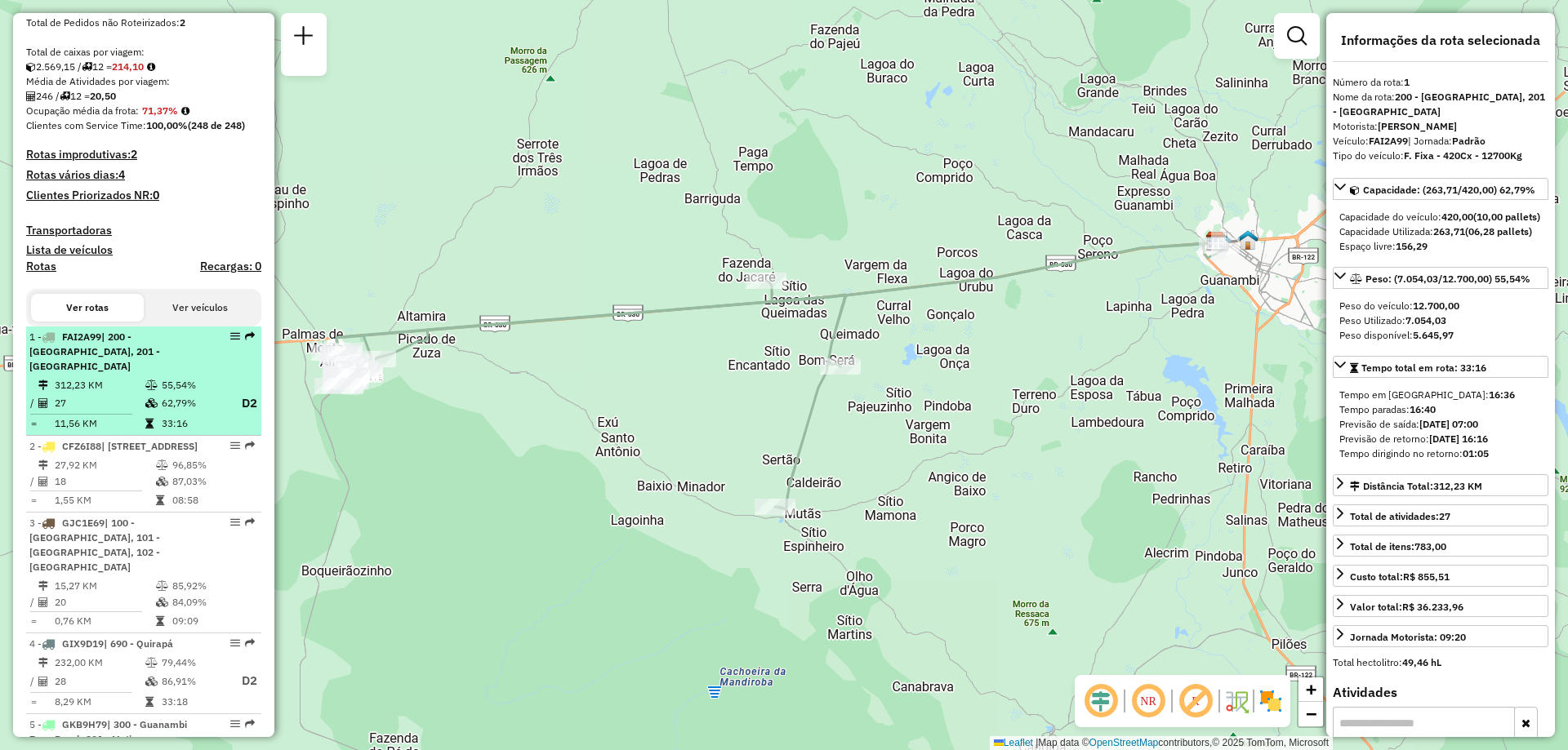
click at [181, 395] on td "62,79%" at bounding box center [193, 404] width 66 height 21
click at [178, 395] on td "62,79%" at bounding box center [193, 404] width 66 height 21
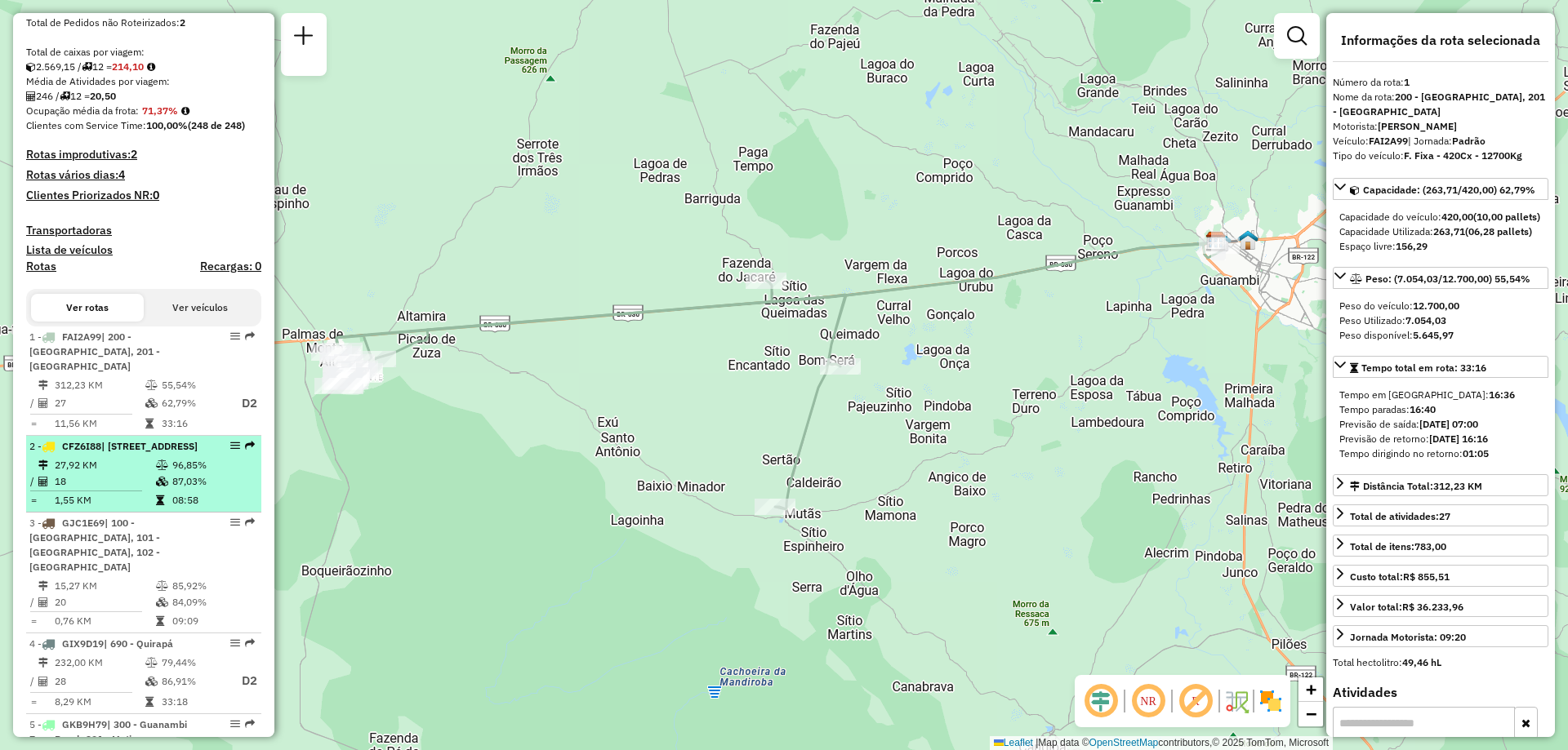
click at [150, 509] on td "1,55 KM" at bounding box center [104, 501] width 101 height 16
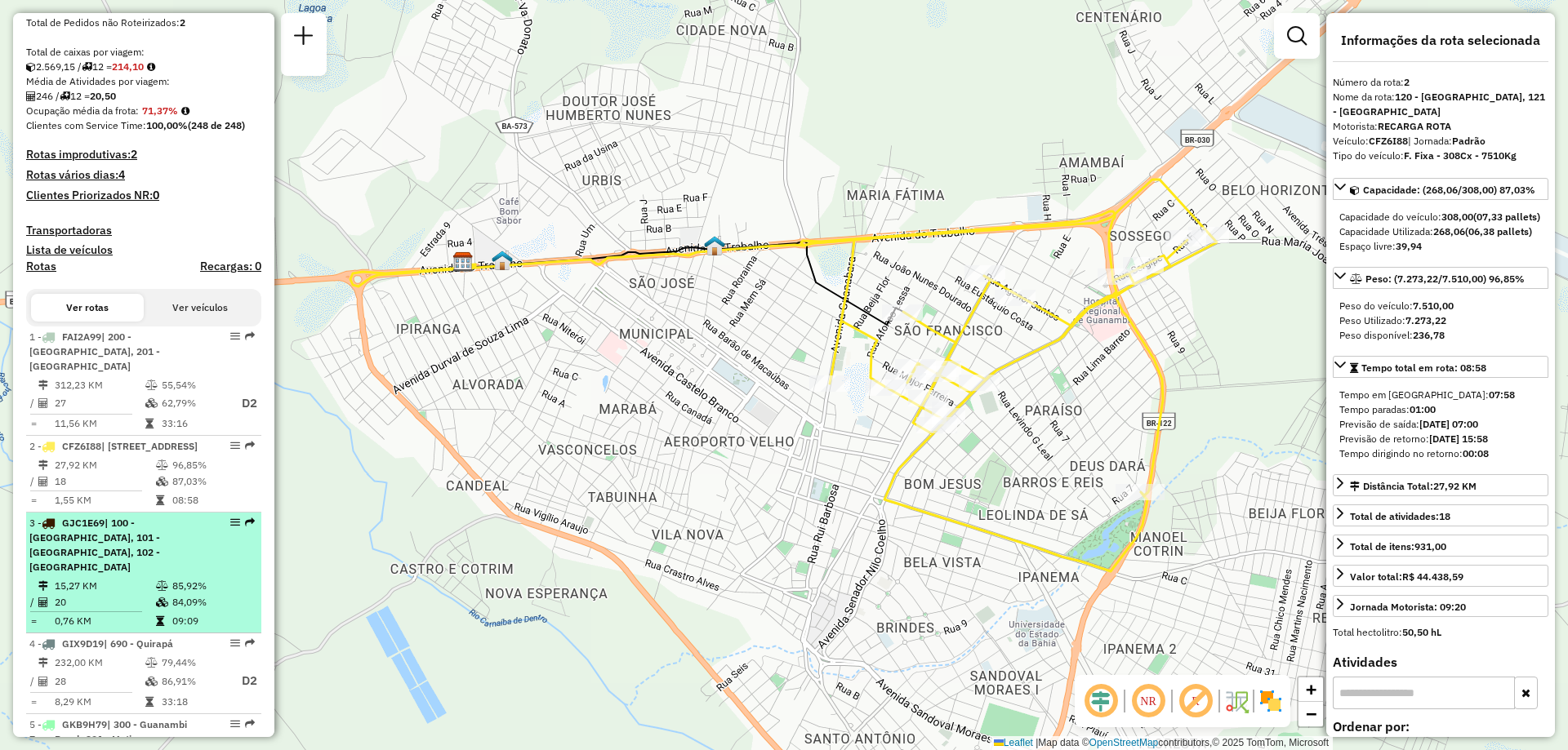
click at [141, 592] on td "15,27 KM" at bounding box center [104, 586] width 101 height 16
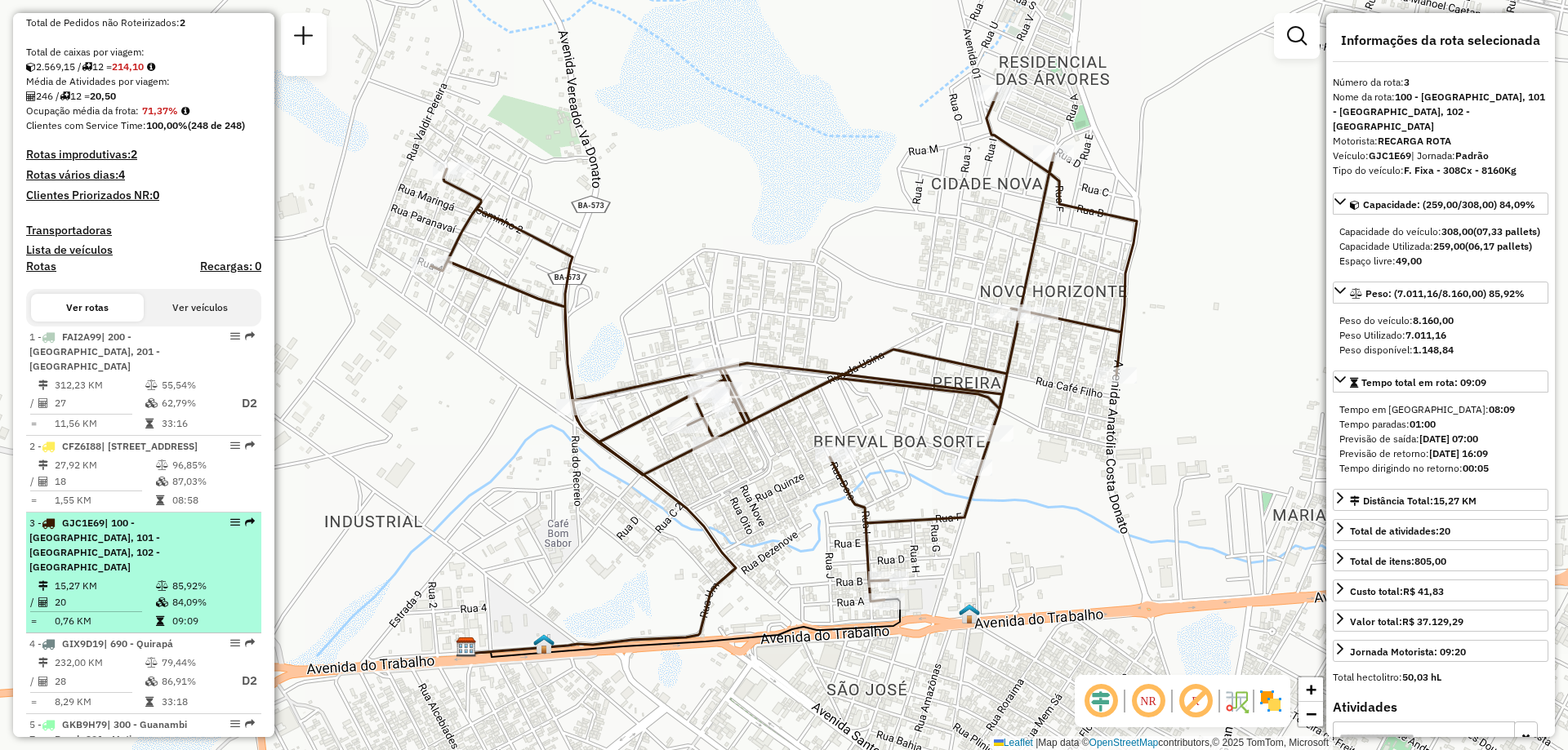
scroll to position [408, 0]
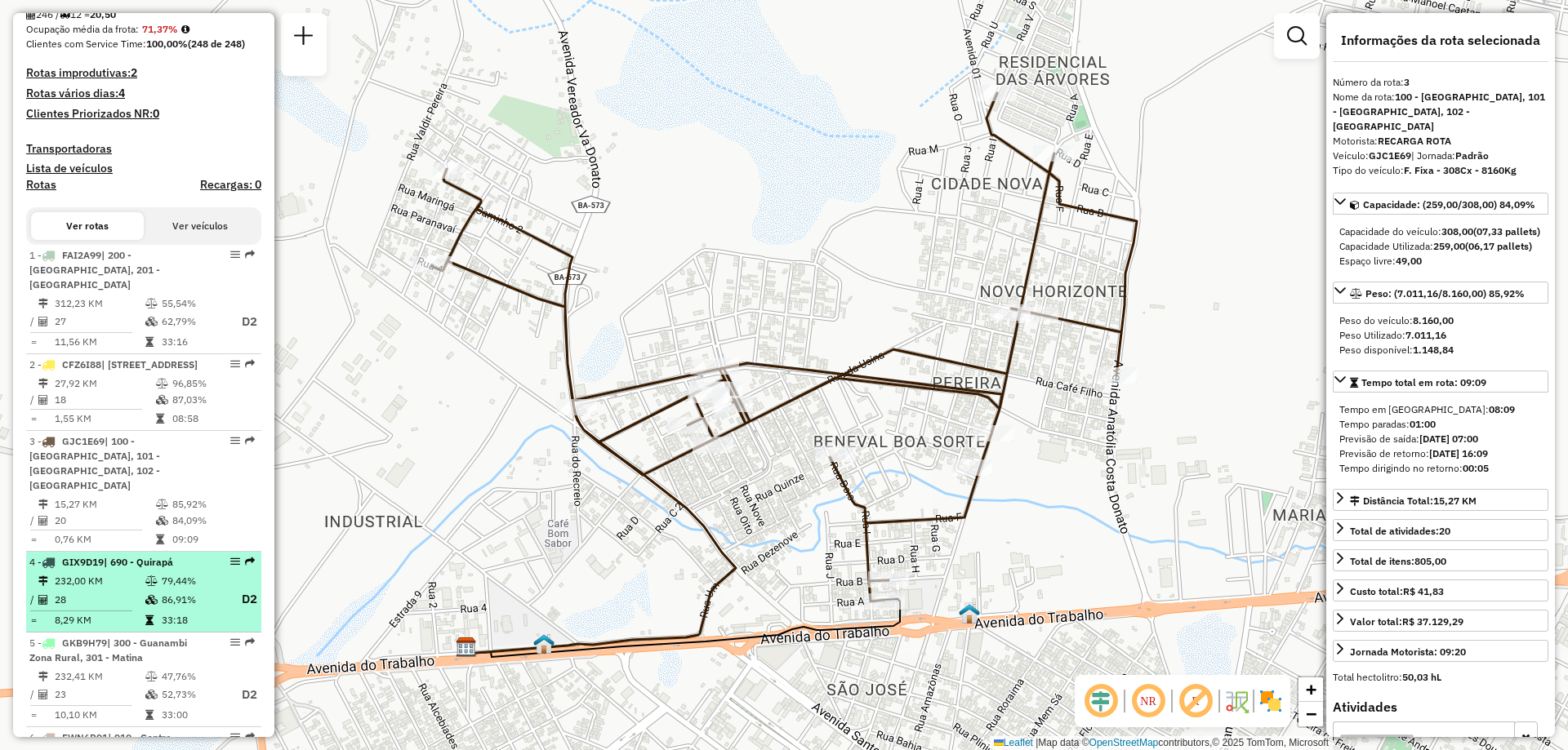
click at [132, 582] on td "232,00 KM" at bounding box center [99, 581] width 91 height 16
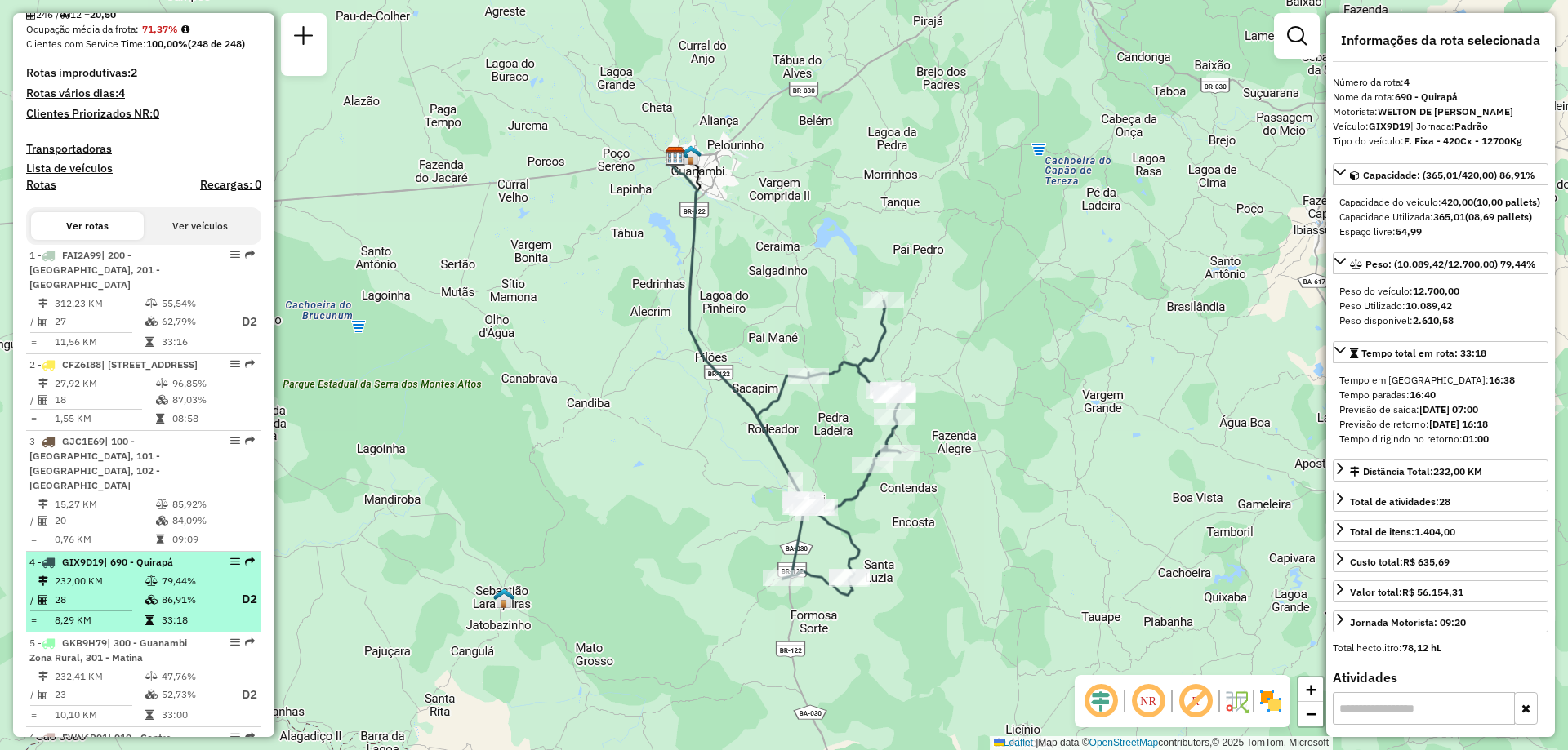
scroll to position [571, 0]
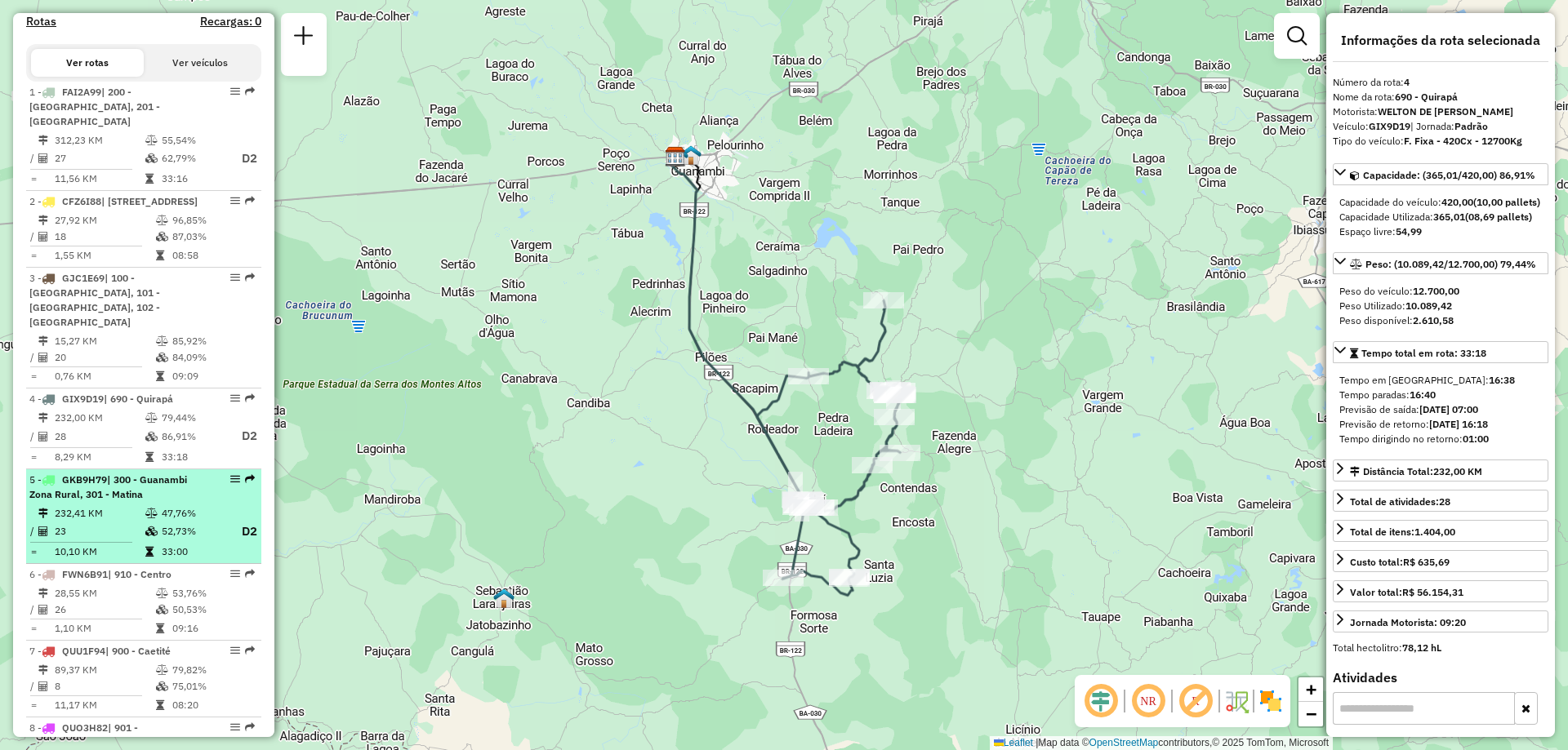
click at [138, 546] on td "10,10 KM" at bounding box center [99, 552] width 91 height 16
